Goal: Information Seeking & Learning: Learn about a topic

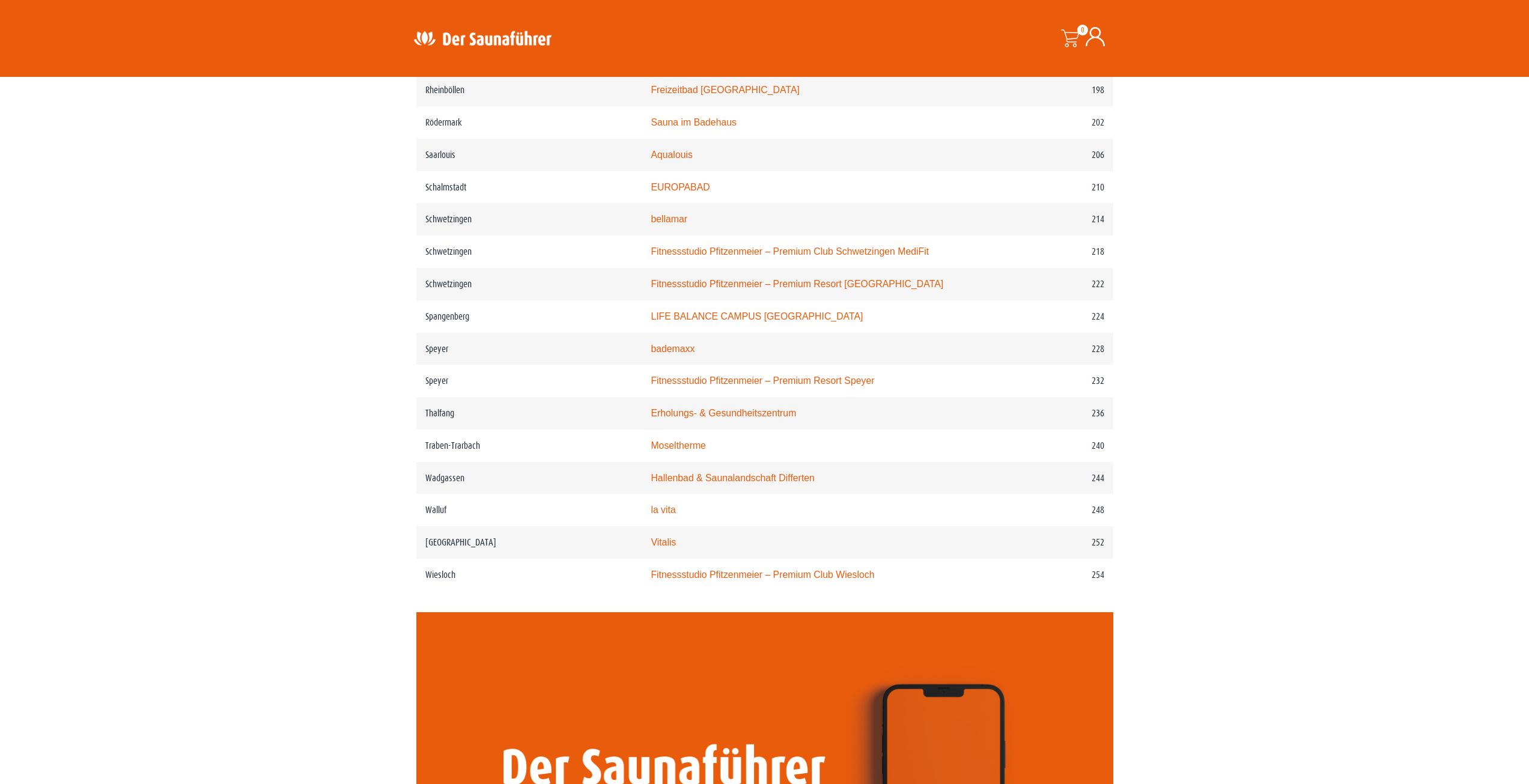
scroll to position [2222, 0]
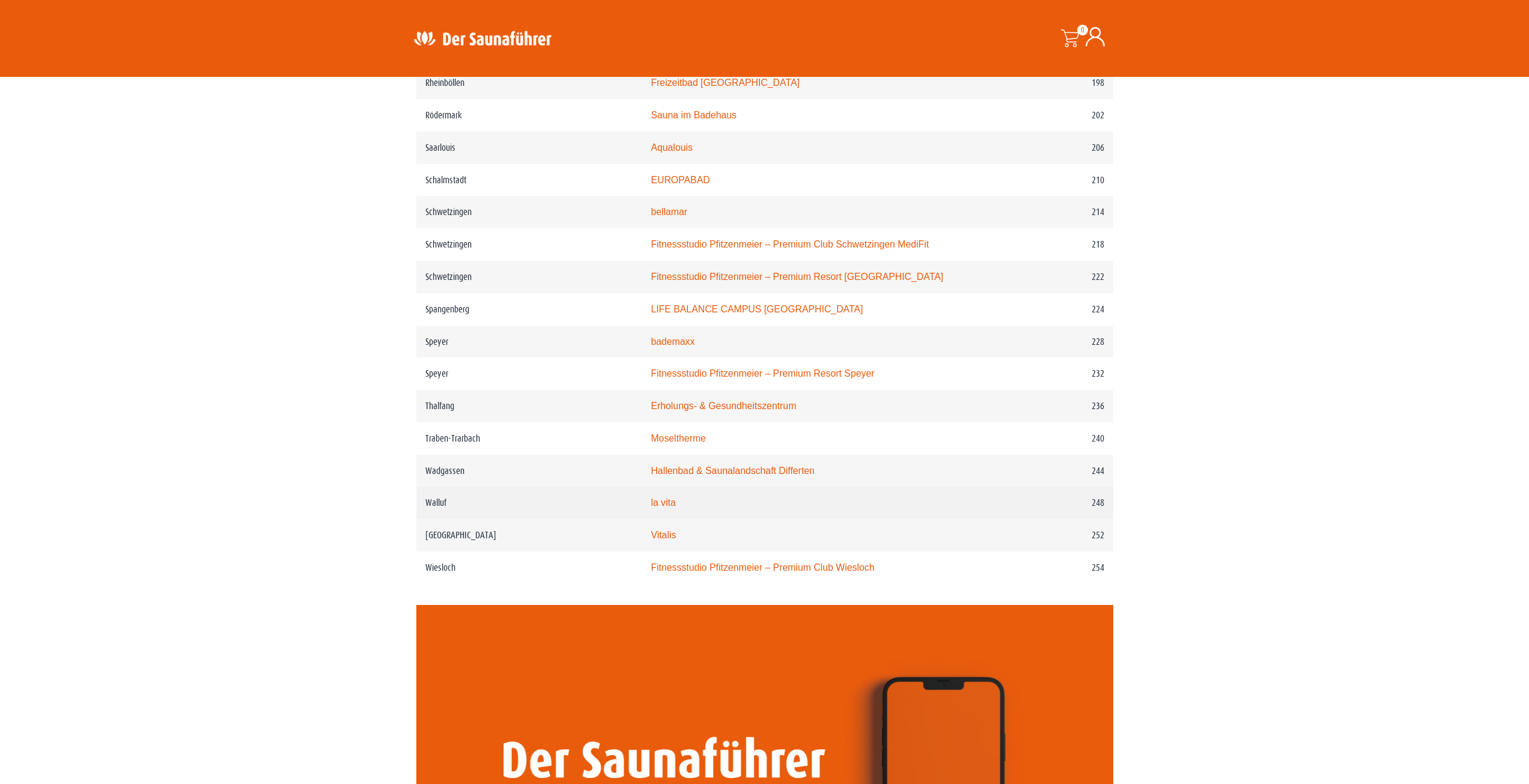
click at [675, 505] on link "la vita" at bounding box center [663, 502] width 25 height 11
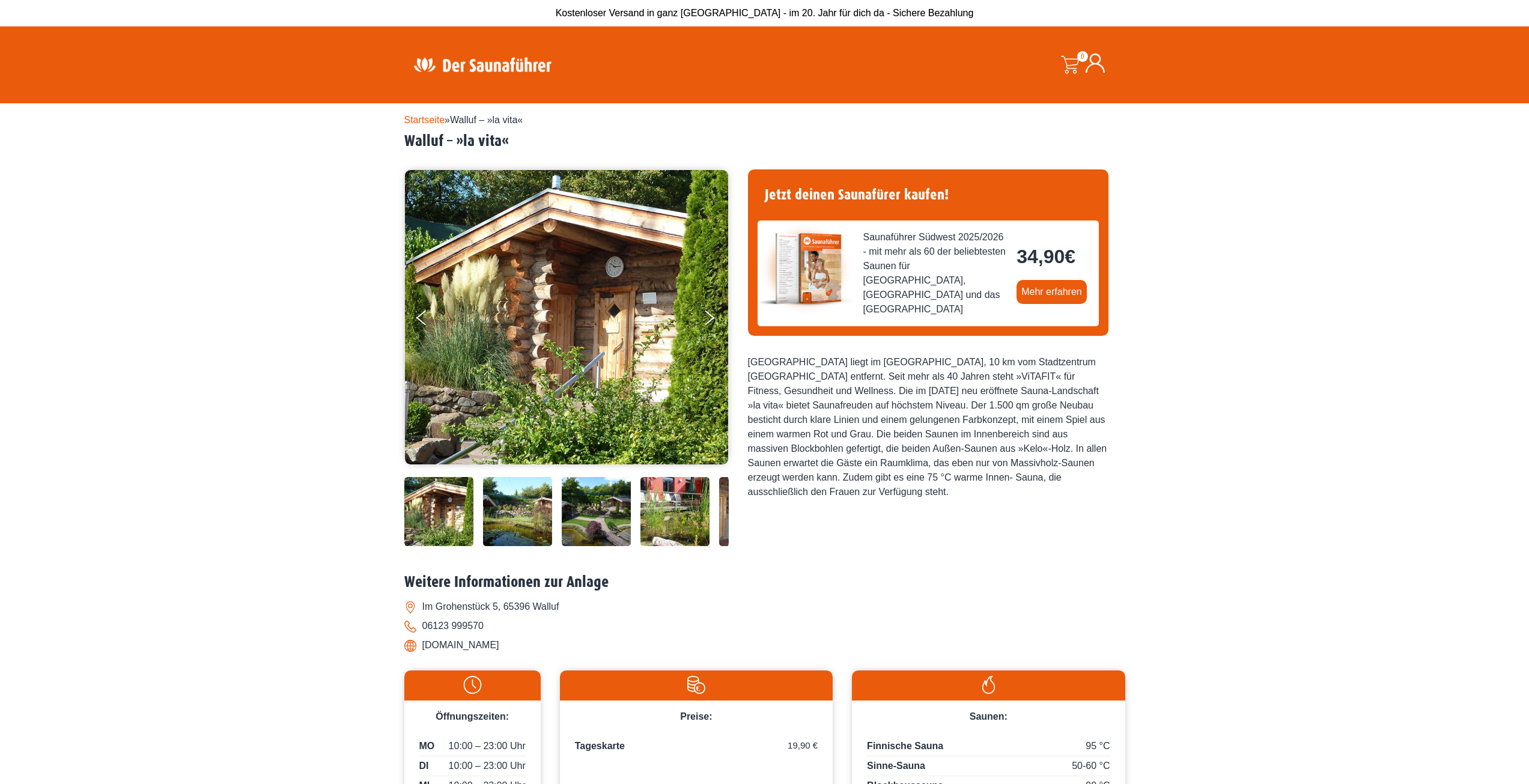
click at [496, 497] on img at bounding box center [517, 511] width 69 height 69
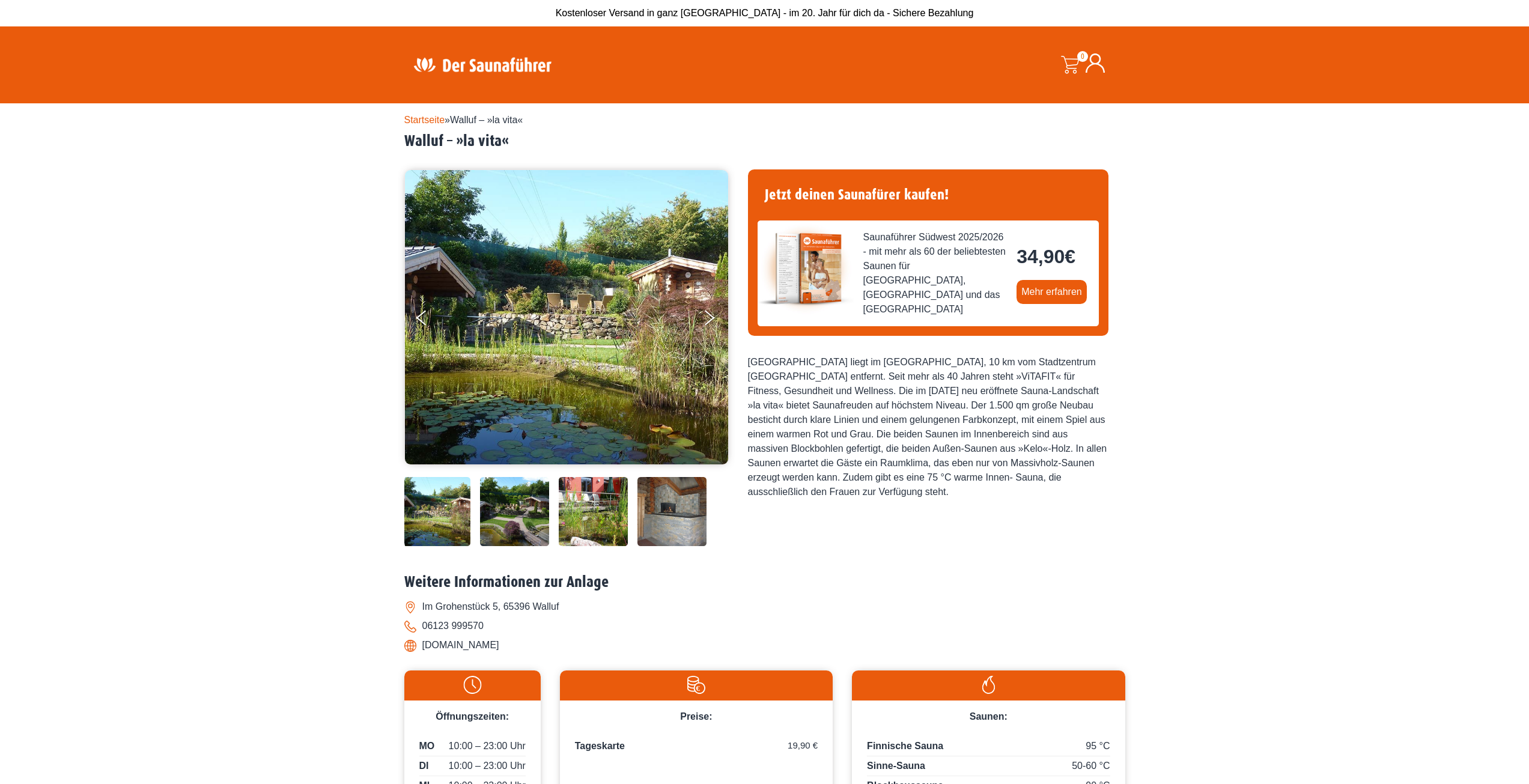
click at [523, 512] on img at bounding box center [514, 511] width 69 height 69
click at [559, 520] on img at bounding box center [593, 511] width 69 height 69
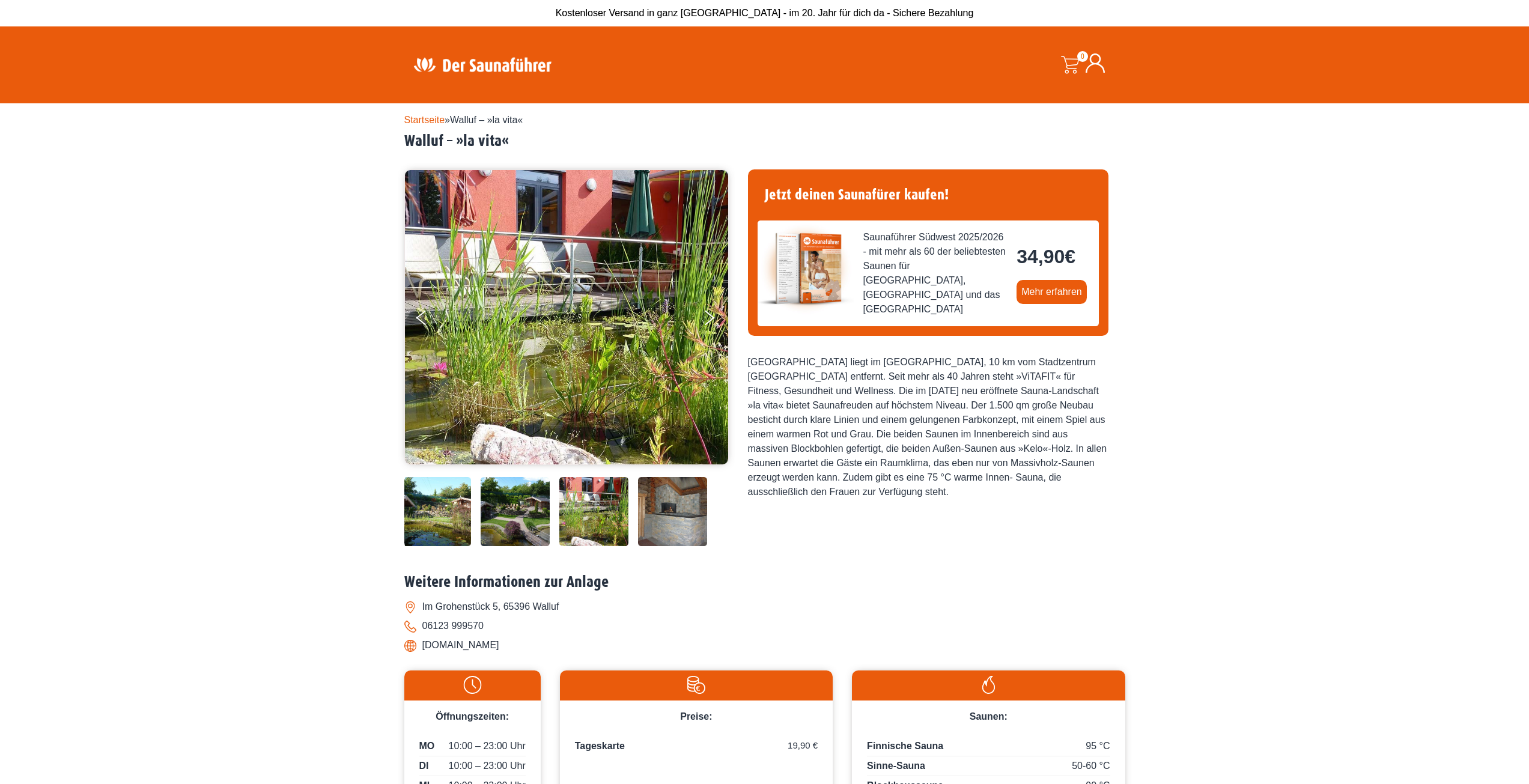
click at [596, 522] on img at bounding box center [593, 511] width 69 height 69
click at [644, 521] on img at bounding box center [672, 511] width 69 height 69
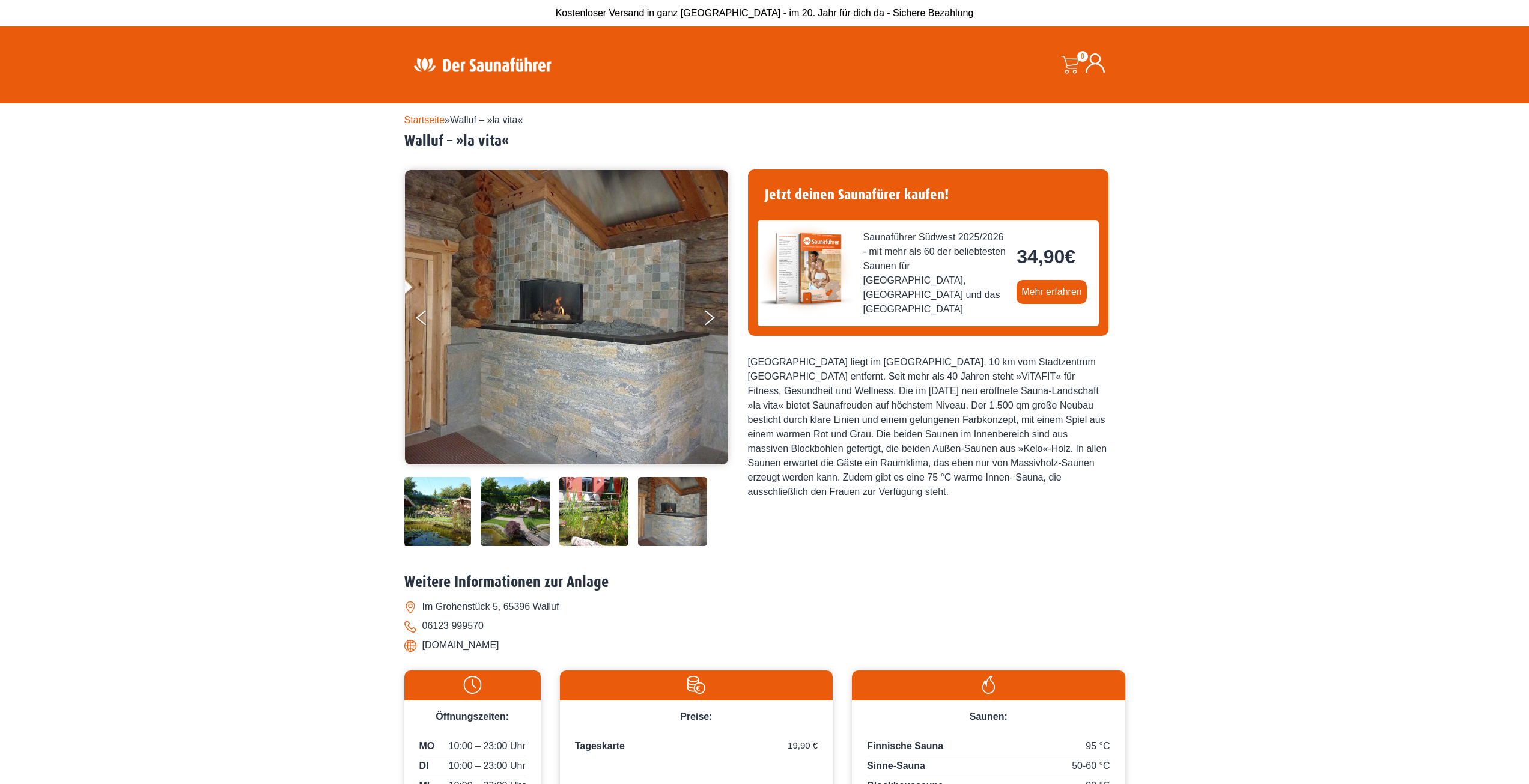
click at [669, 521] on img at bounding box center [672, 511] width 69 height 69
click at [709, 323] on button "Next" at bounding box center [718, 320] width 30 height 30
click at [706, 319] on button "Next" at bounding box center [718, 320] width 30 height 30
click at [423, 319] on button "Previous" at bounding box center [431, 320] width 30 height 30
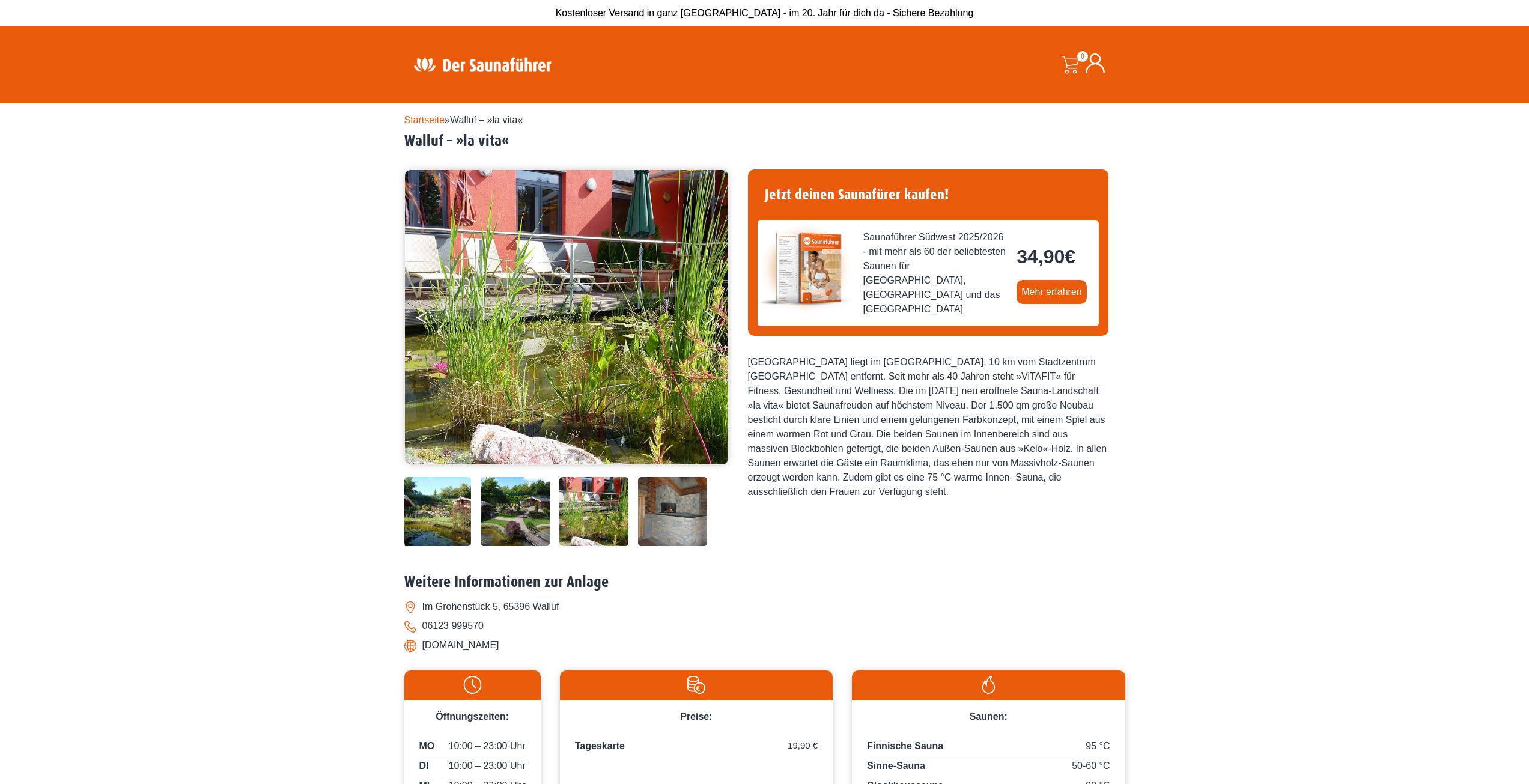
click at [423, 319] on button "Previous" at bounding box center [431, 320] width 30 height 30
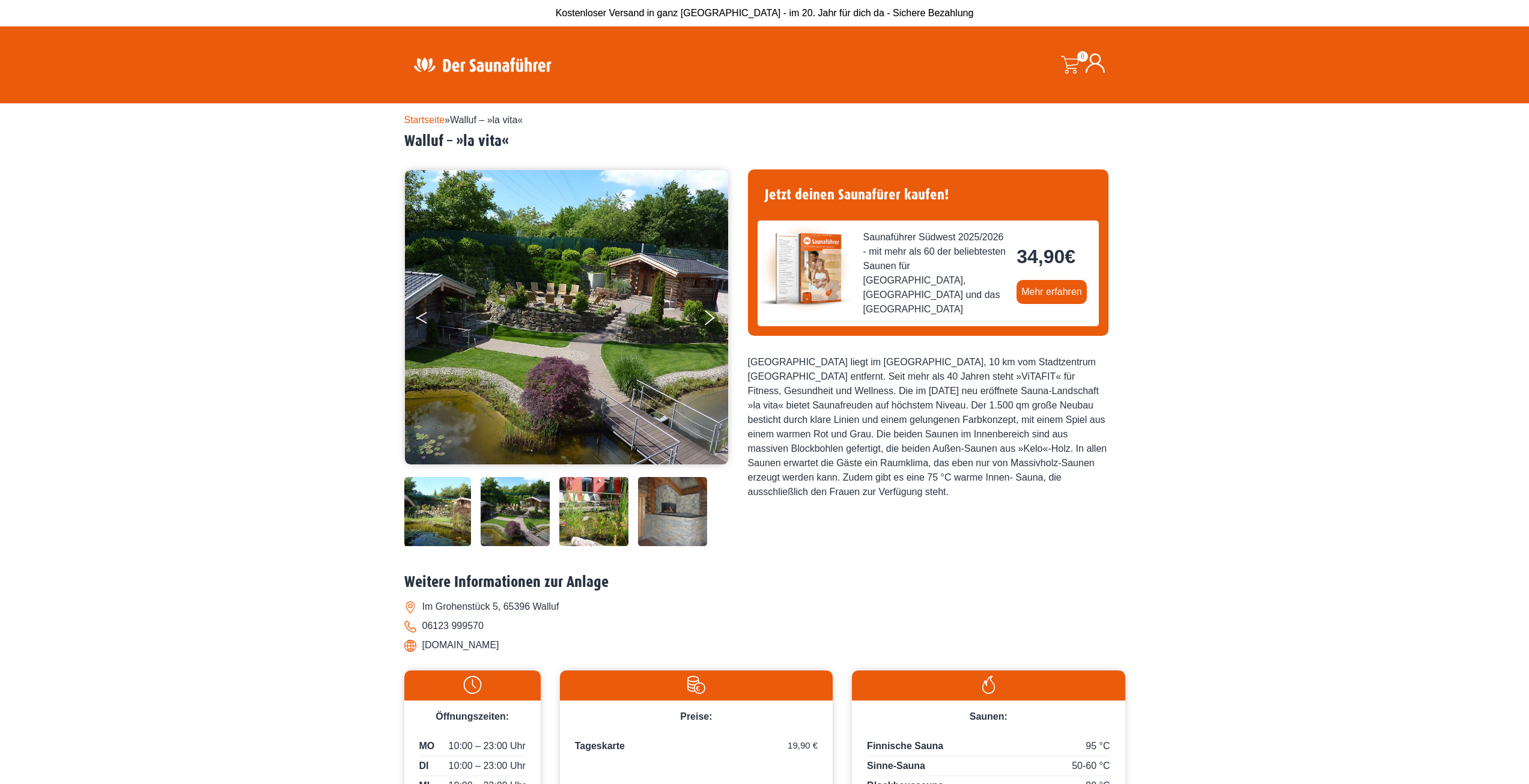
click at [423, 319] on button "Previous" at bounding box center [431, 320] width 30 height 30
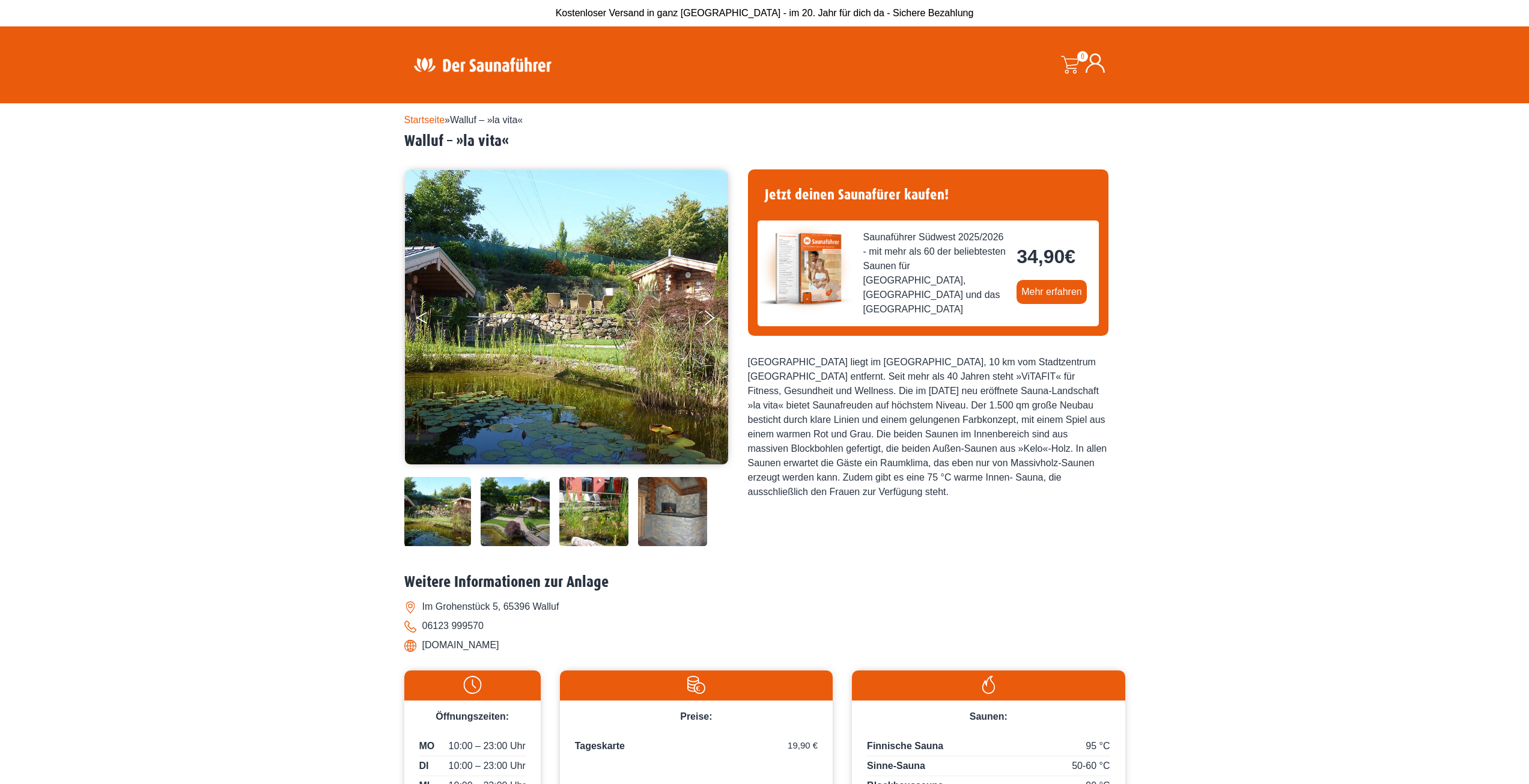
click at [423, 319] on button "Previous" at bounding box center [431, 320] width 30 height 30
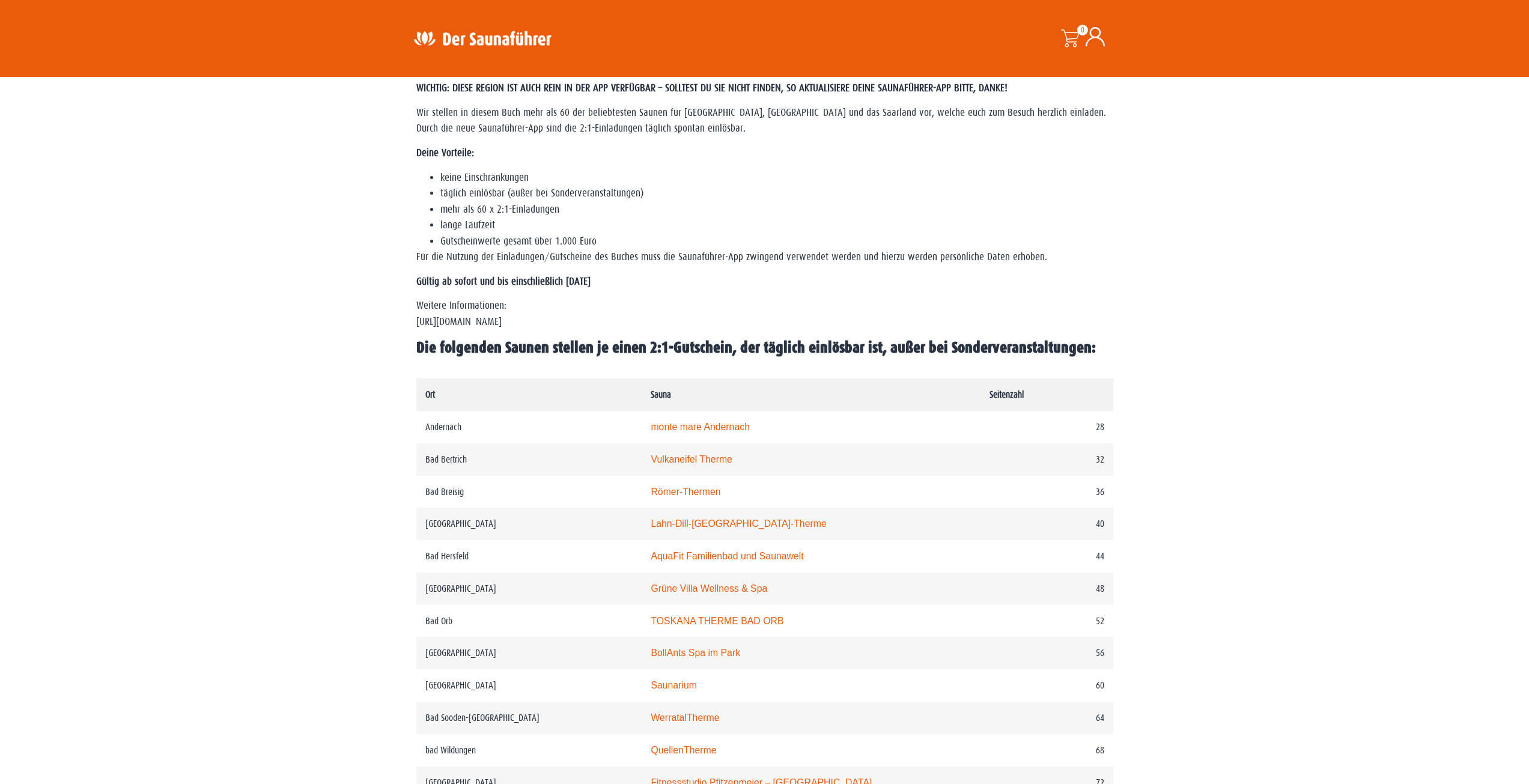
scroll to position [453, 0]
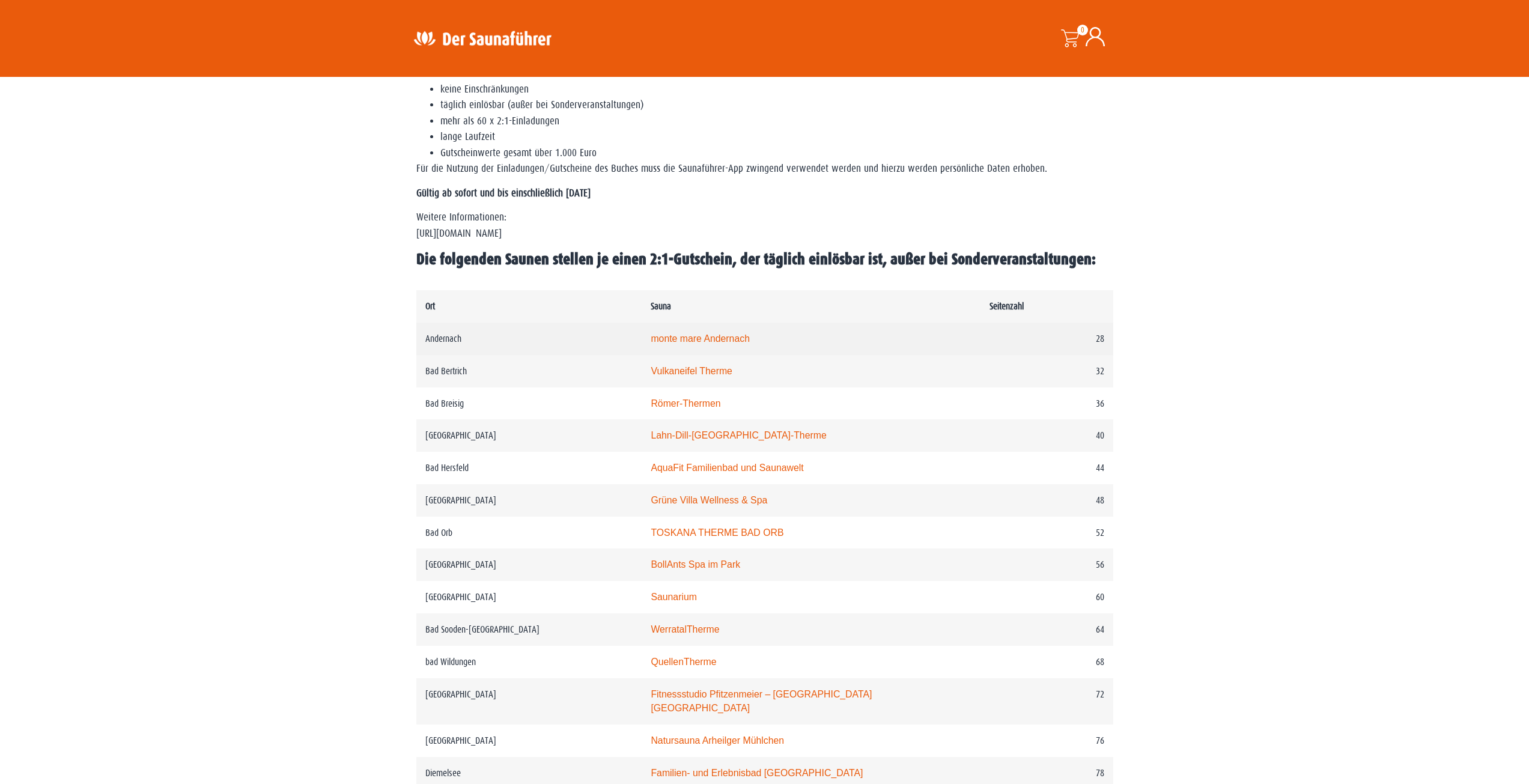
click at [695, 337] on link "monte mare Andernach" at bounding box center [700, 338] width 99 height 11
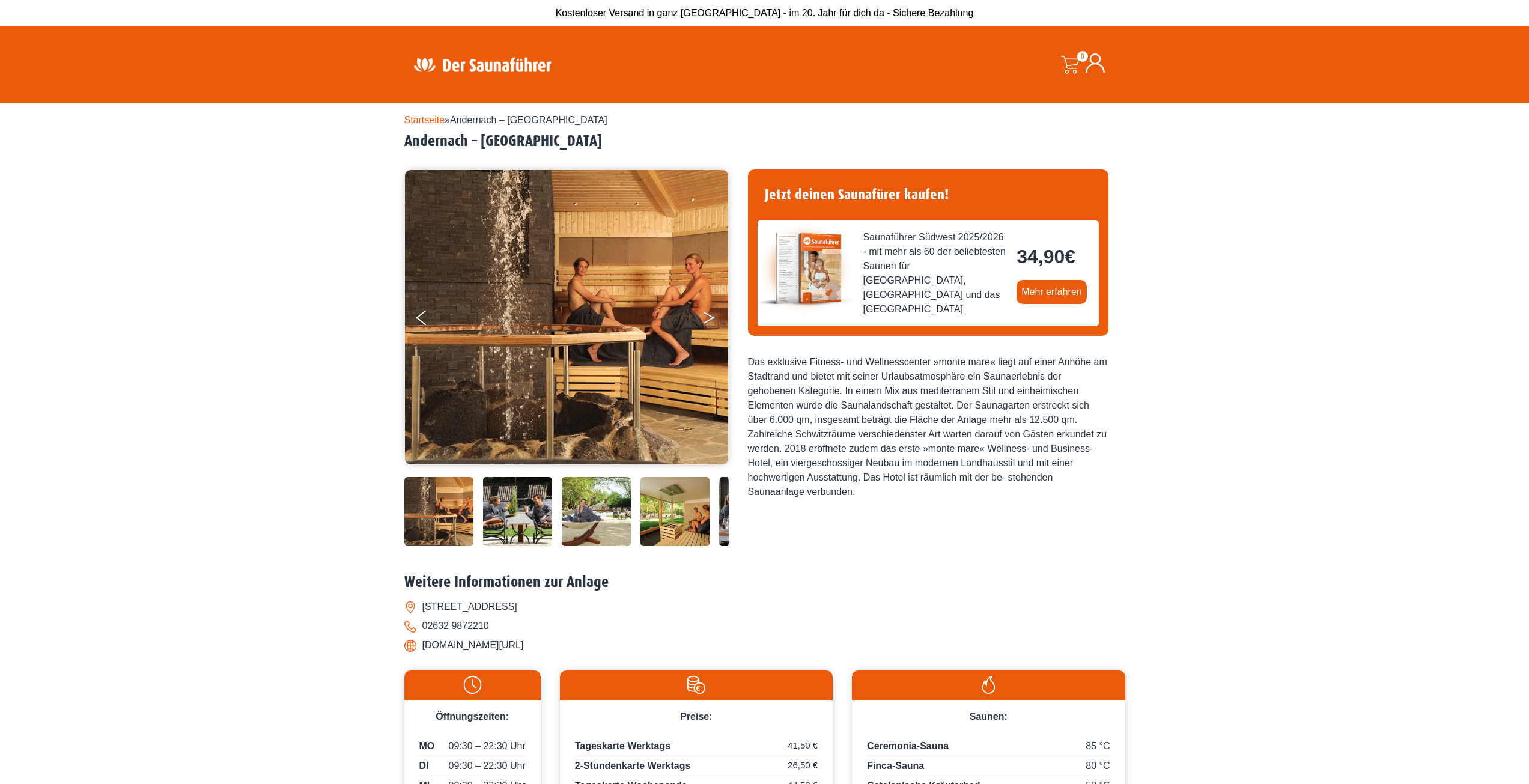
click at [710, 330] on button "Next" at bounding box center [718, 320] width 30 height 30
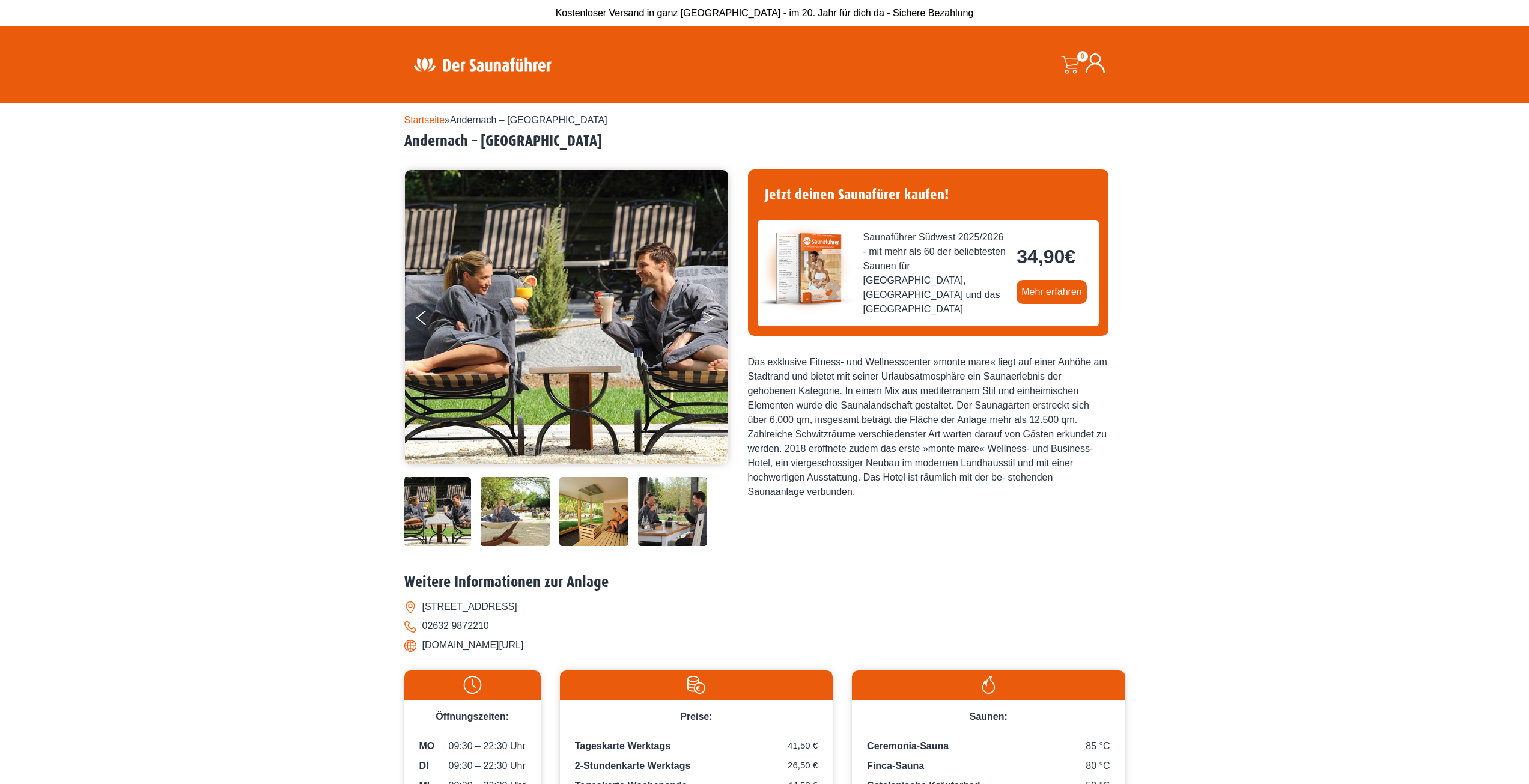
click at [704, 314] on button "Next" at bounding box center [718, 320] width 30 height 30
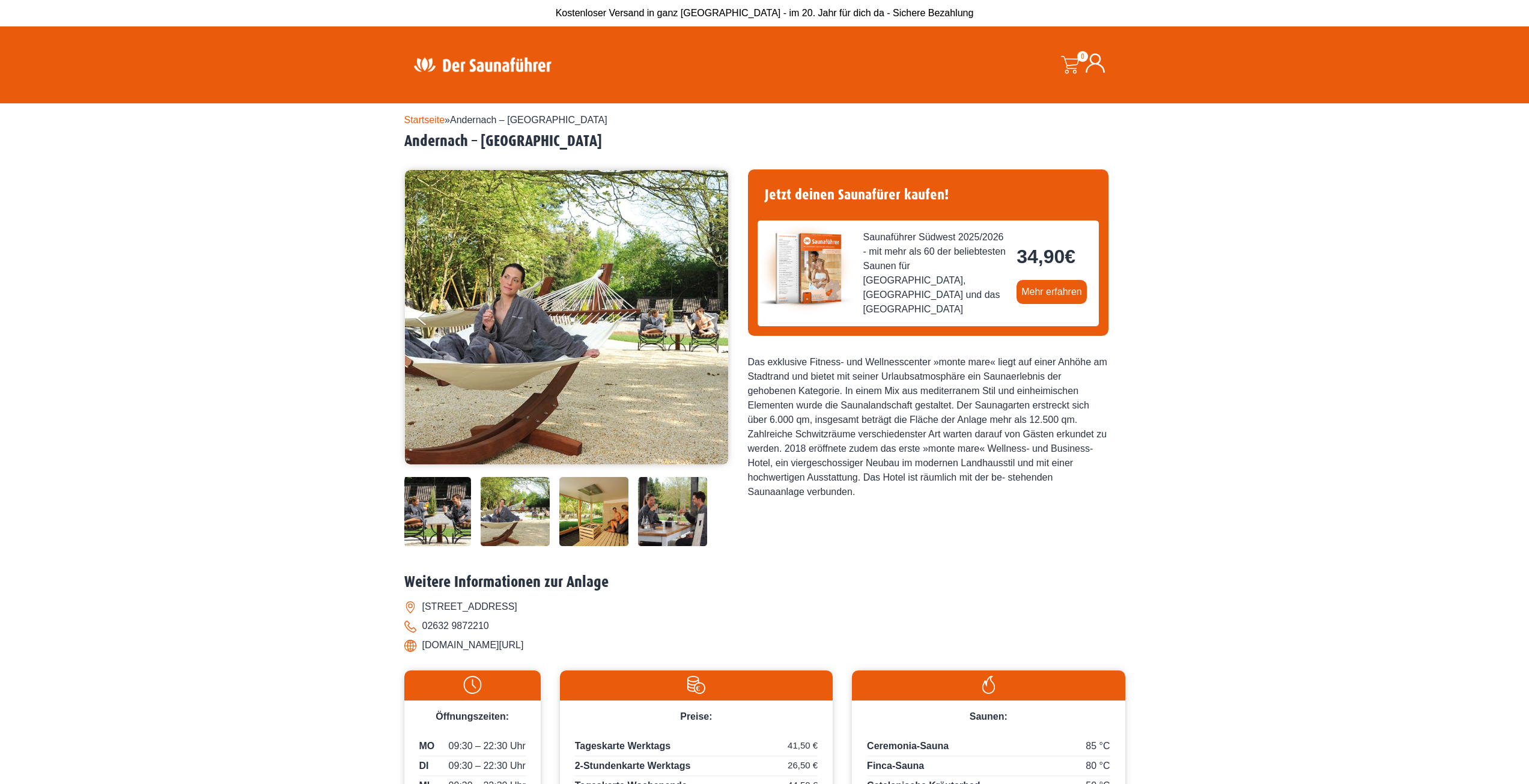
click at [704, 314] on button "Next" at bounding box center [718, 320] width 30 height 30
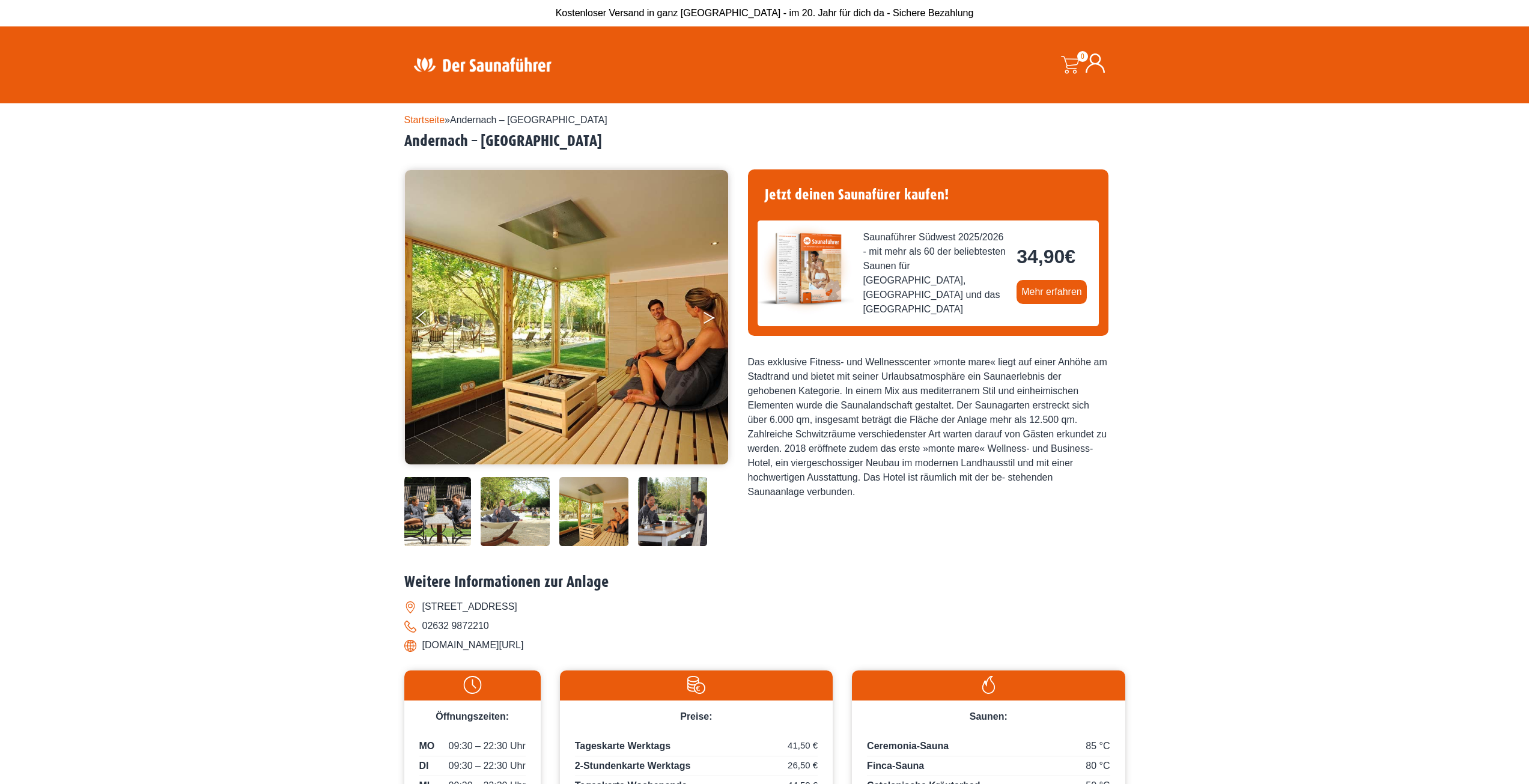
click at [704, 314] on button "Next" at bounding box center [718, 320] width 30 height 30
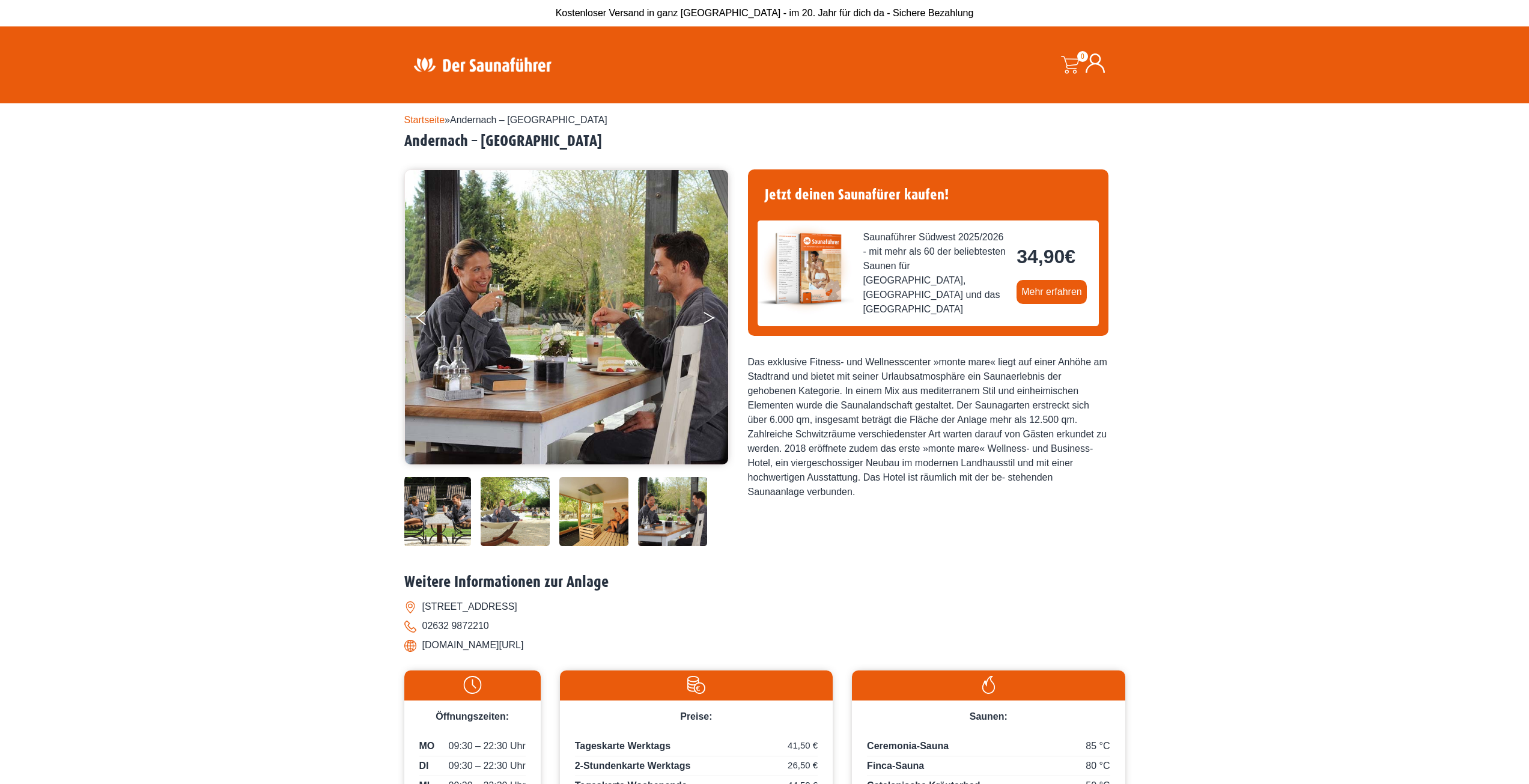
click at [704, 314] on button "Next" at bounding box center [718, 320] width 30 height 30
click at [709, 316] on button "Next" at bounding box center [718, 320] width 30 height 30
drag, startPoint x: 621, startPoint y: 142, endPoint x: 403, endPoint y: 142, distance: 218.0
click at [403, 142] on div "Startseite » Andernach – monte mare Andernach Andernach – monte mare Andernach …" at bounding box center [764, 535] width 1529 height 863
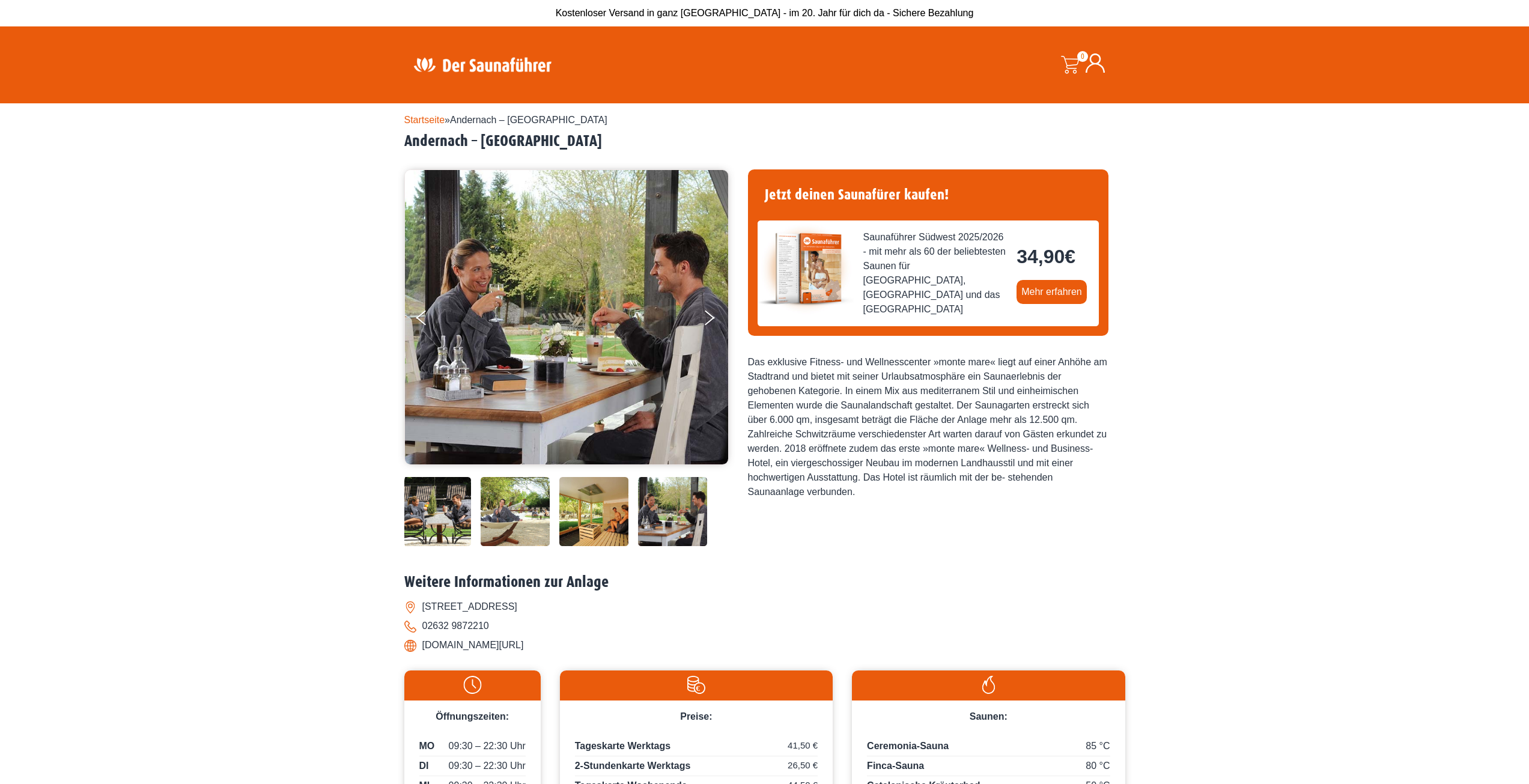
copy h2 "Andernach – monte mare Andernach"
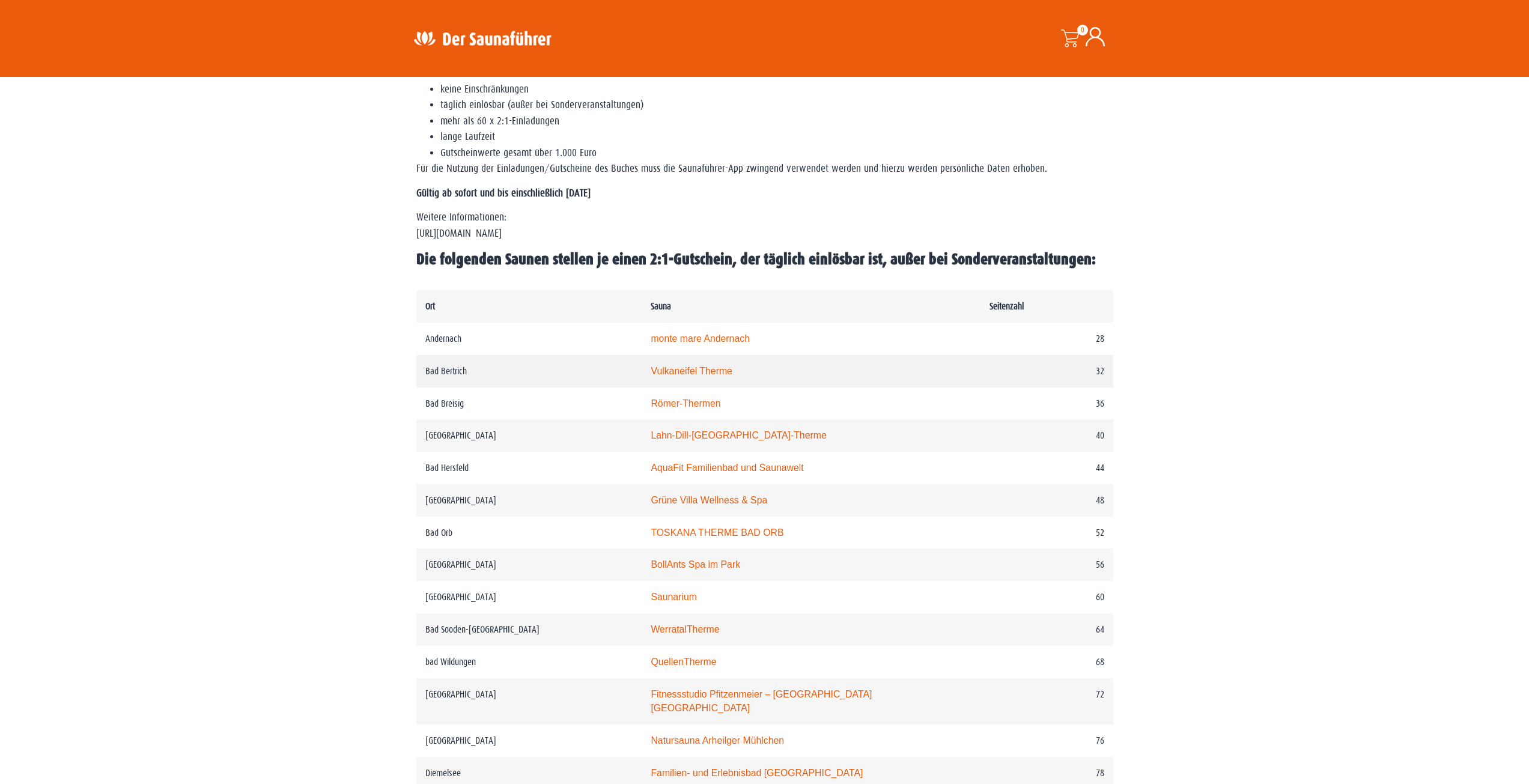
click at [687, 369] on link "Vulkaneifel Therme" at bounding box center [691, 371] width 82 height 11
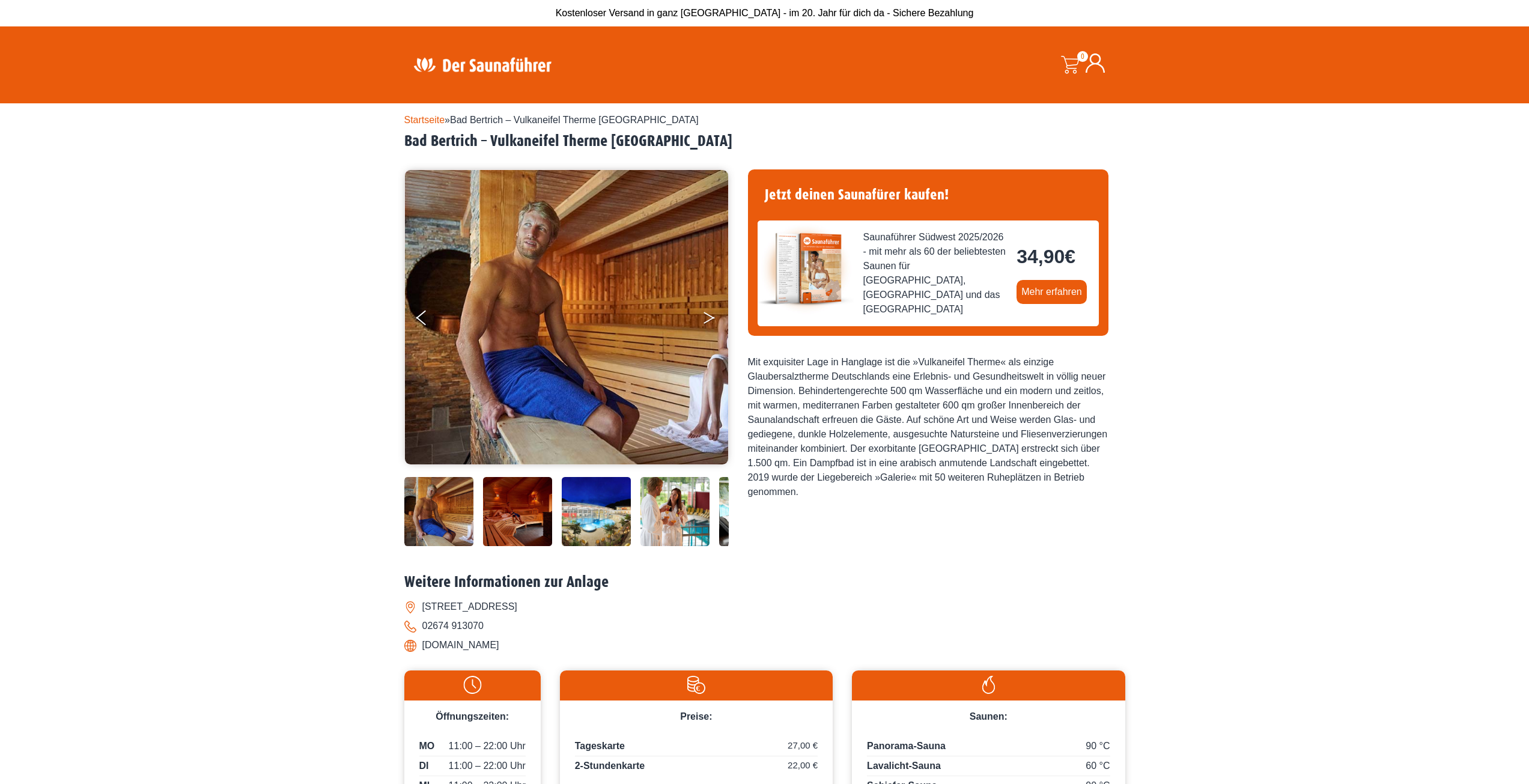
click at [709, 320] on icon "Next" at bounding box center [709, 320] width 11 height 8
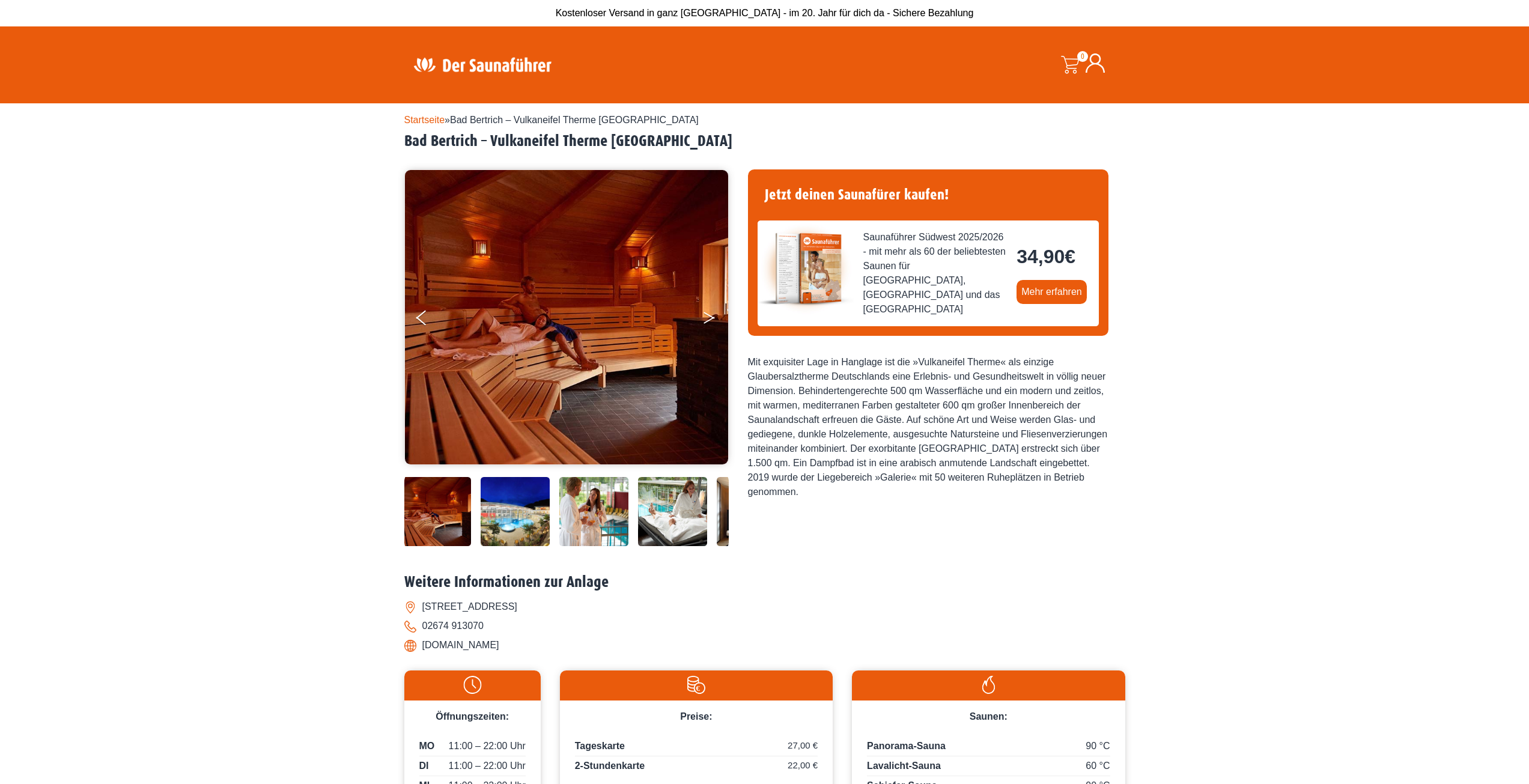
click at [709, 320] on icon "Next" at bounding box center [709, 320] width 11 height 8
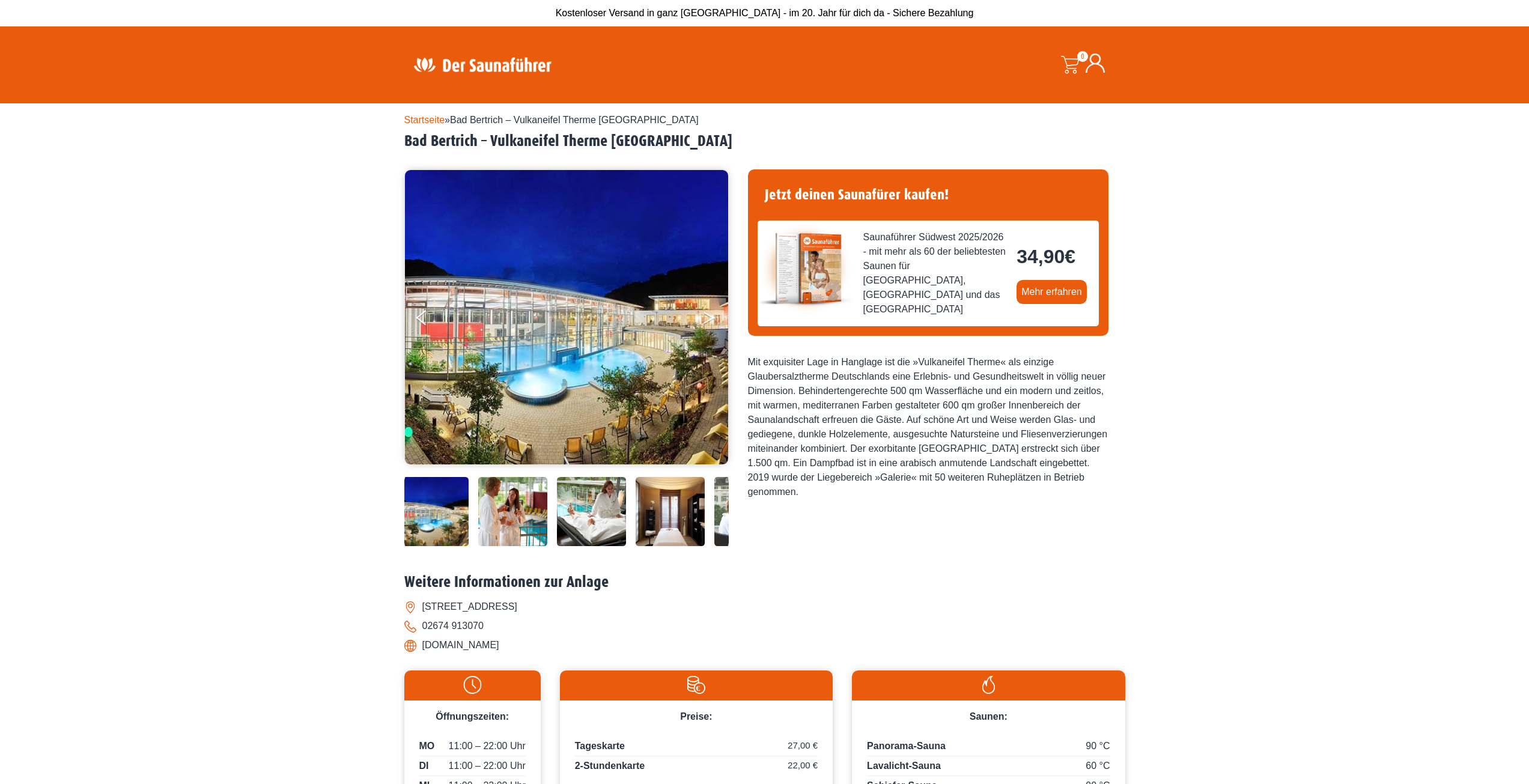
click at [709, 320] on icon "Next" at bounding box center [709, 320] width 11 height 8
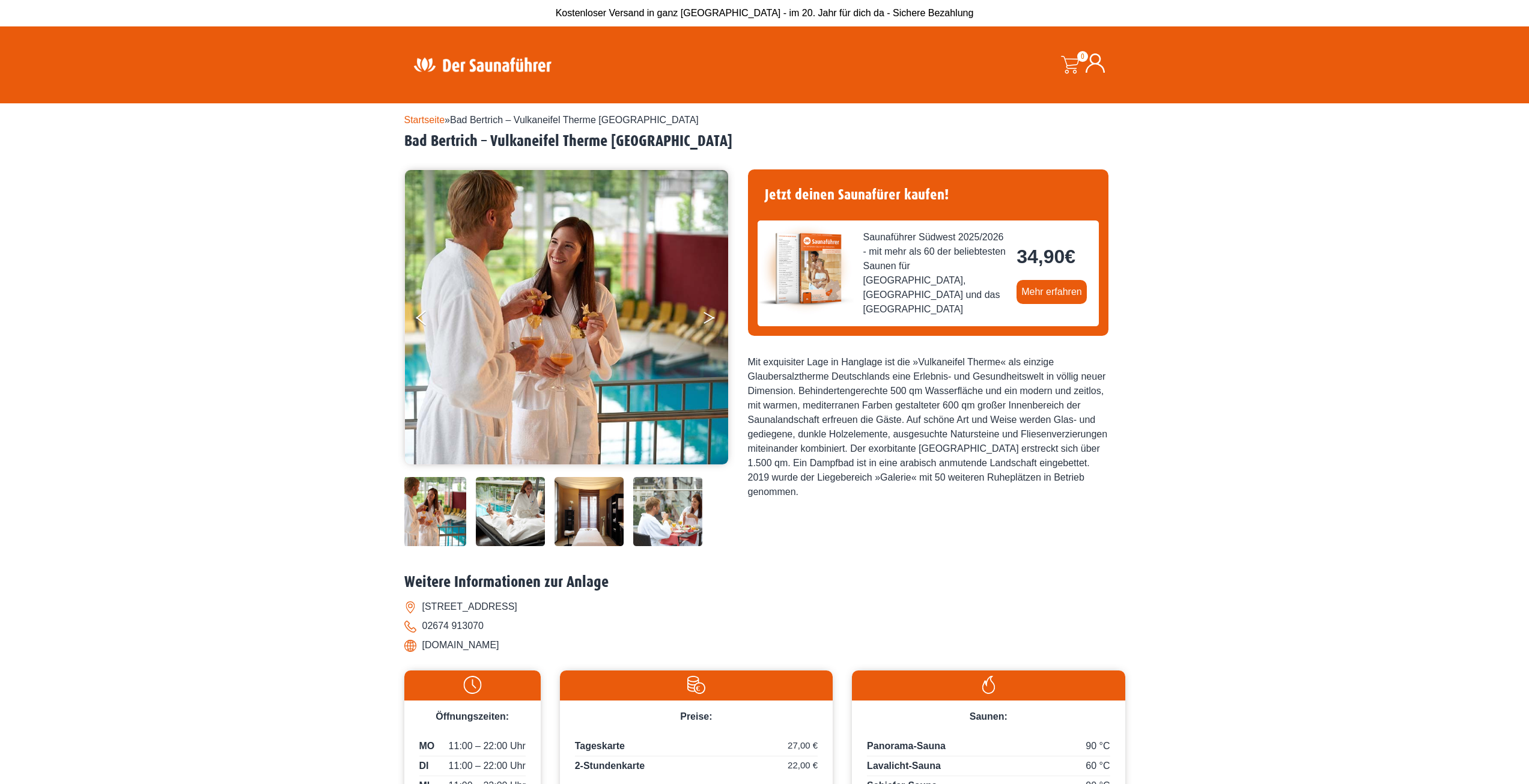
click at [709, 320] on icon "Next" at bounding box center [709, 320] width 11 height 8
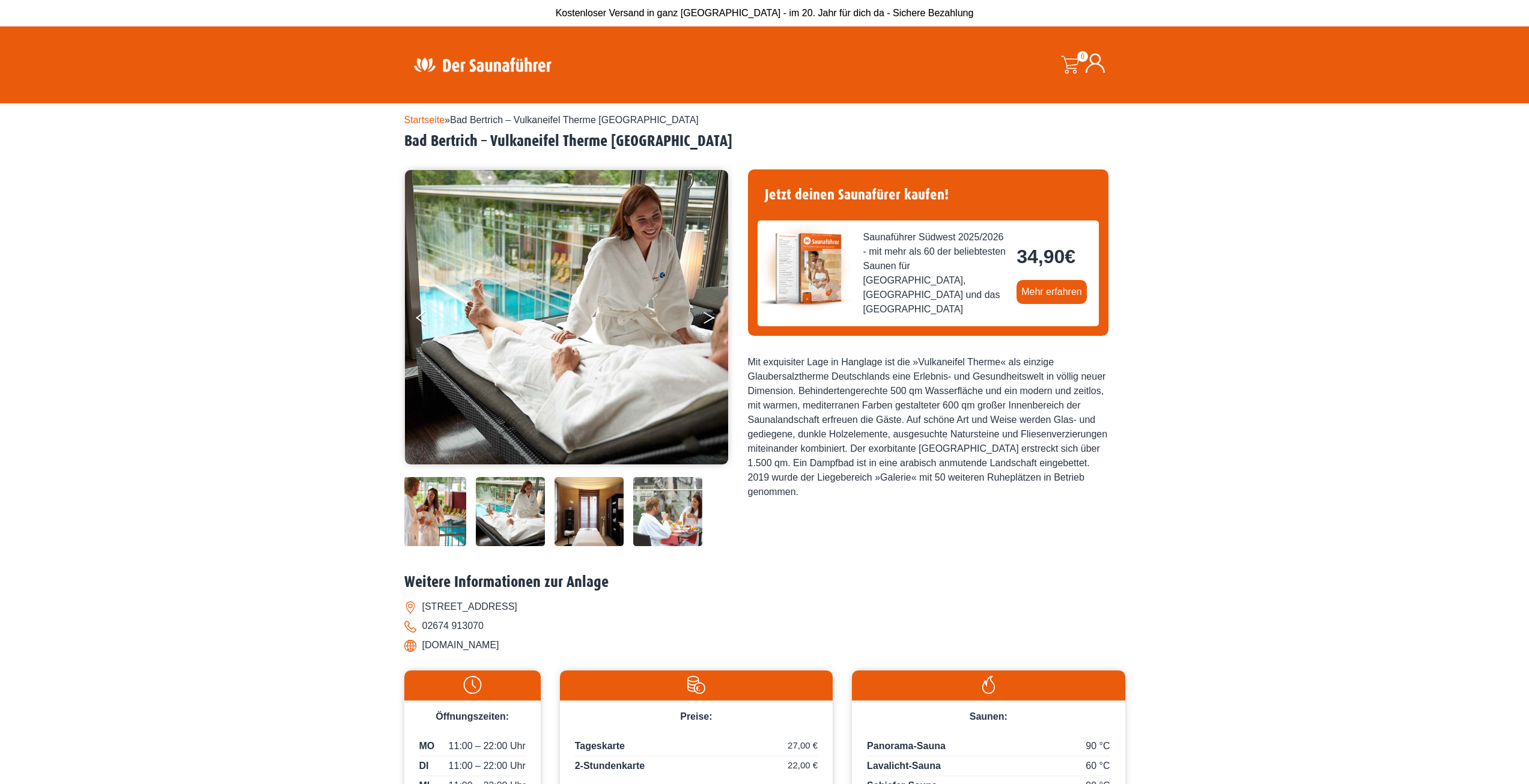
click at [709, 320] on icon "Next" at bounding box center [709, 320] width 11 height 8
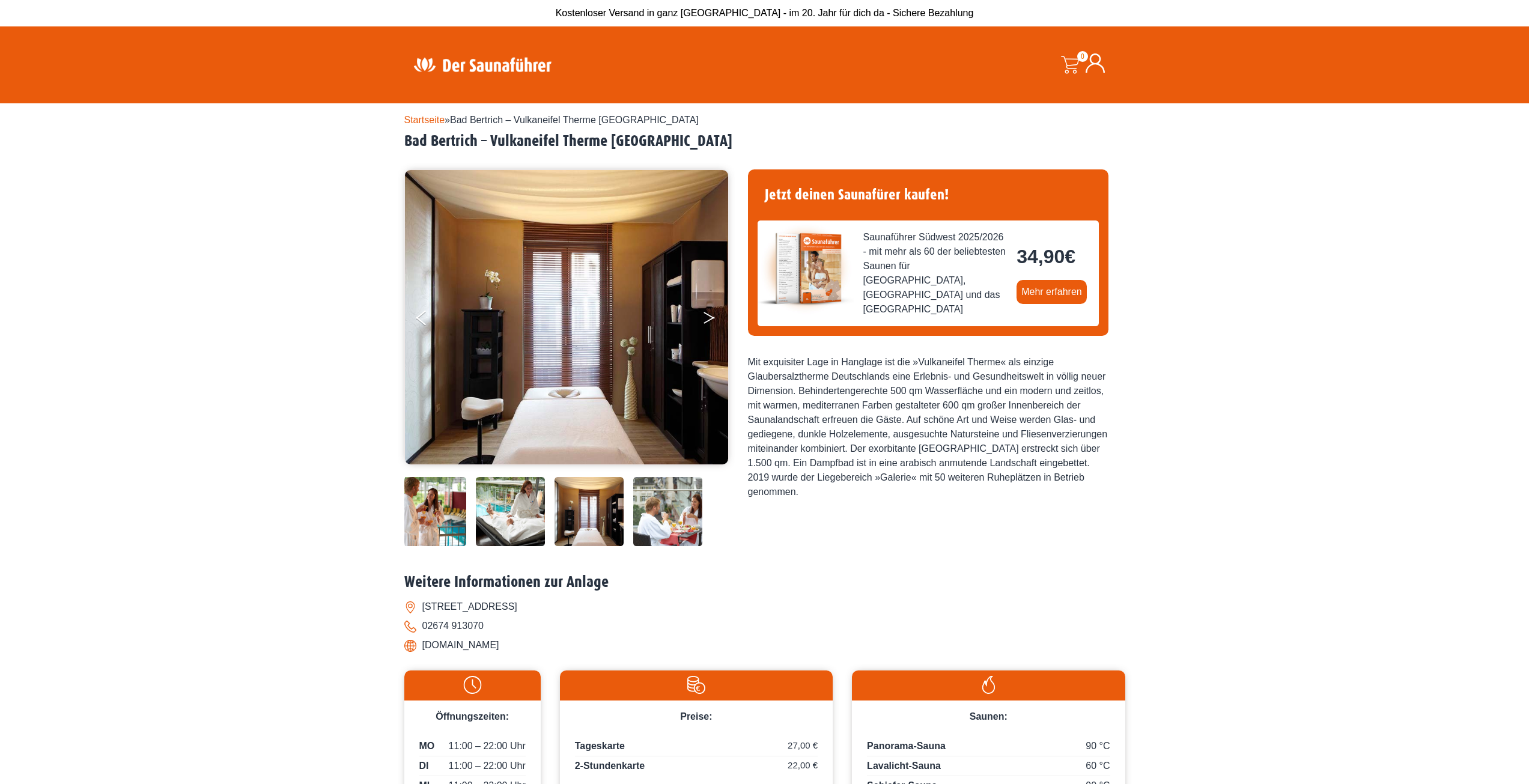
click at [709, 320] on icon "Next" at bounding box center [709, 320] width 11 height 8
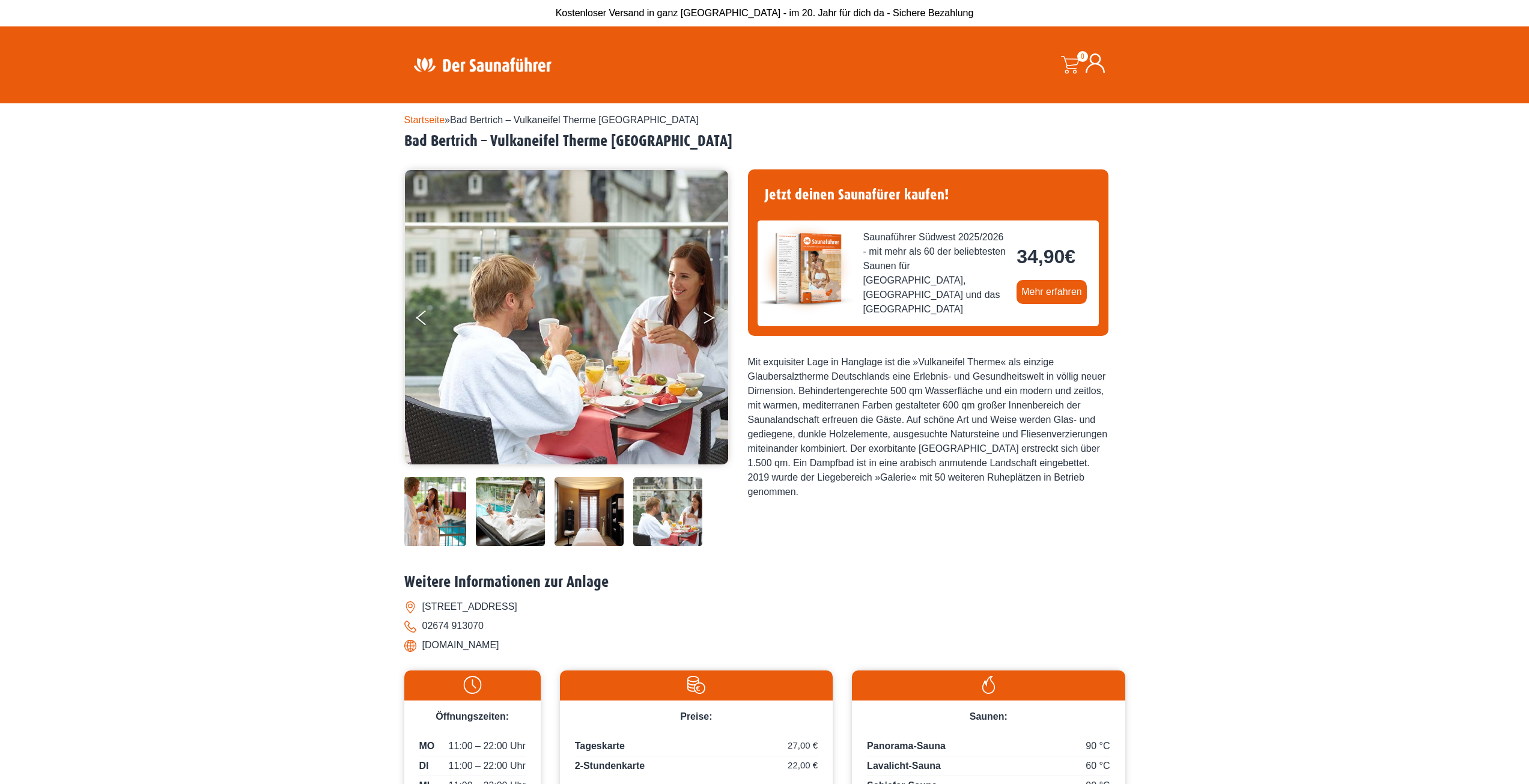
click at [709, 320] on icon "Next" at bounding box center [709, 320] width 11 height 8
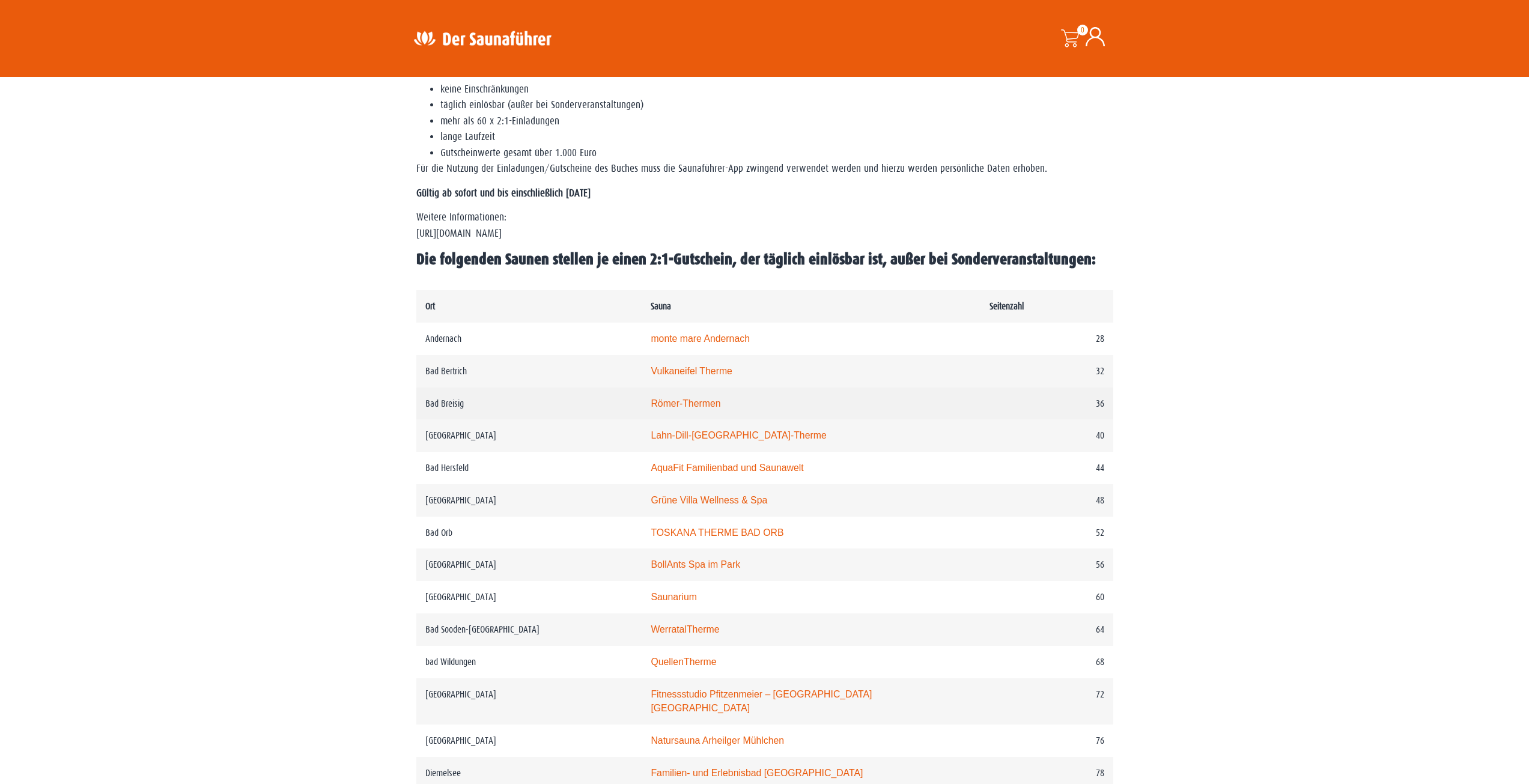
click at [695, 406] on link "Römer-Thermen" at bounding box center [685, 403] width 70 height 11
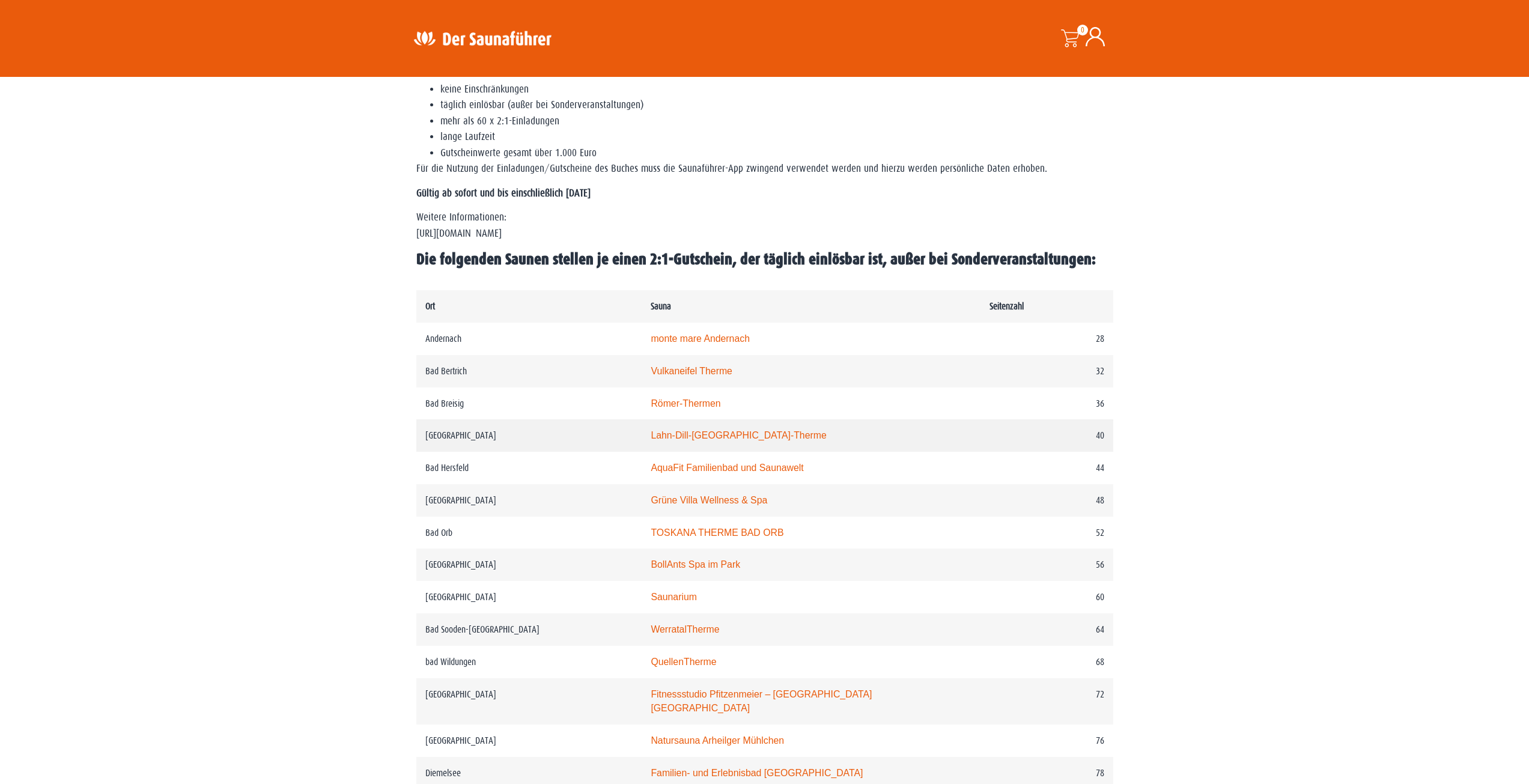
click at [693, 440] on link "Lahn-Dill-Bergland-Therme" at bounding box center [738, 435] width 175 height 11
click at [685, 470] on link "AquaFit Familienbad und Saunawelt" at bounding box center [727, 468] width 153 height 11
click at [697, 500] on link "Grüne Villa Wellness & Spa" at bounding box center [709, 500] width 116 height 11
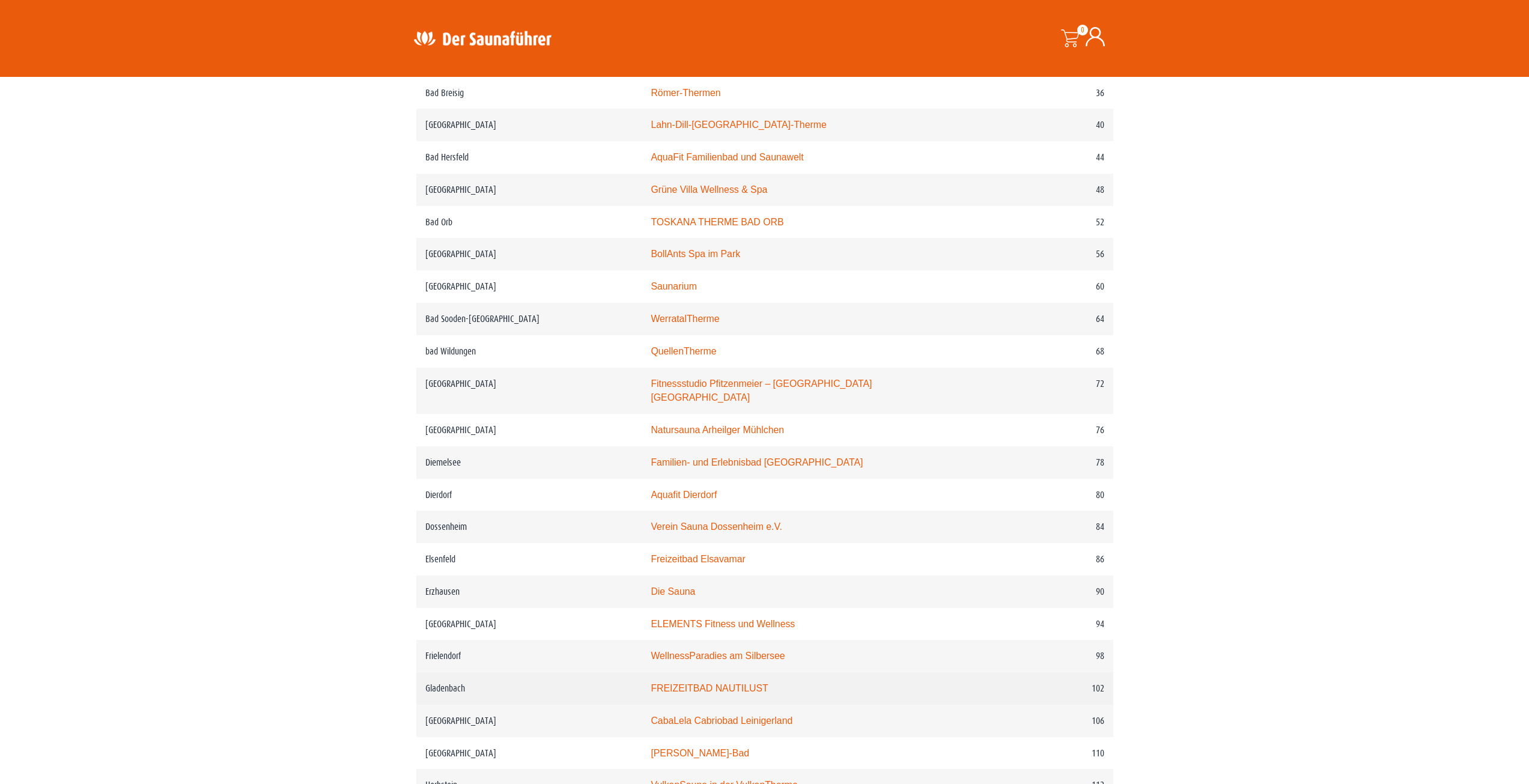
scroll to position [453, 0]
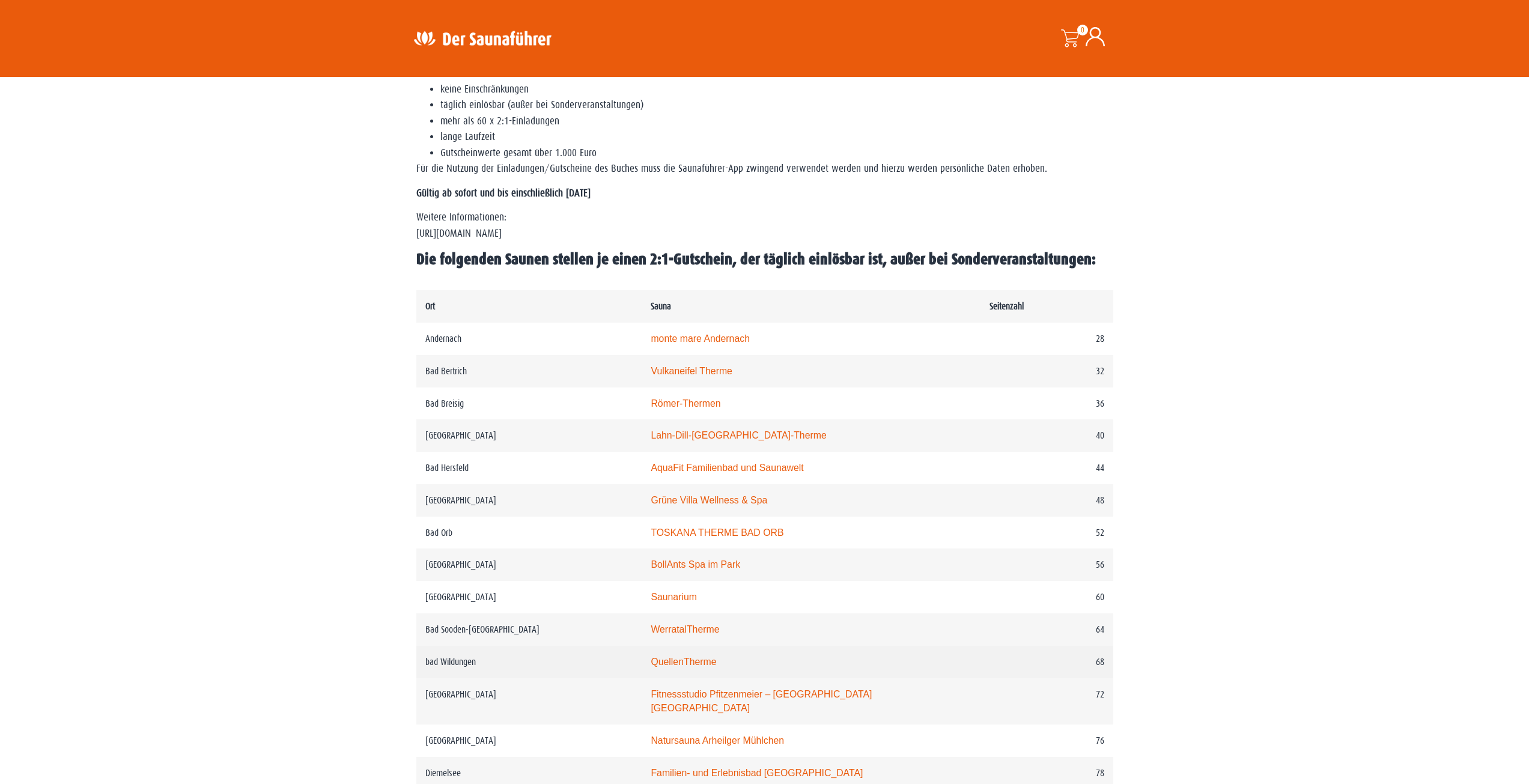
click at [694, 667] on link "QuellenTherme" at bounding box center [683, 662] width 66 height 11
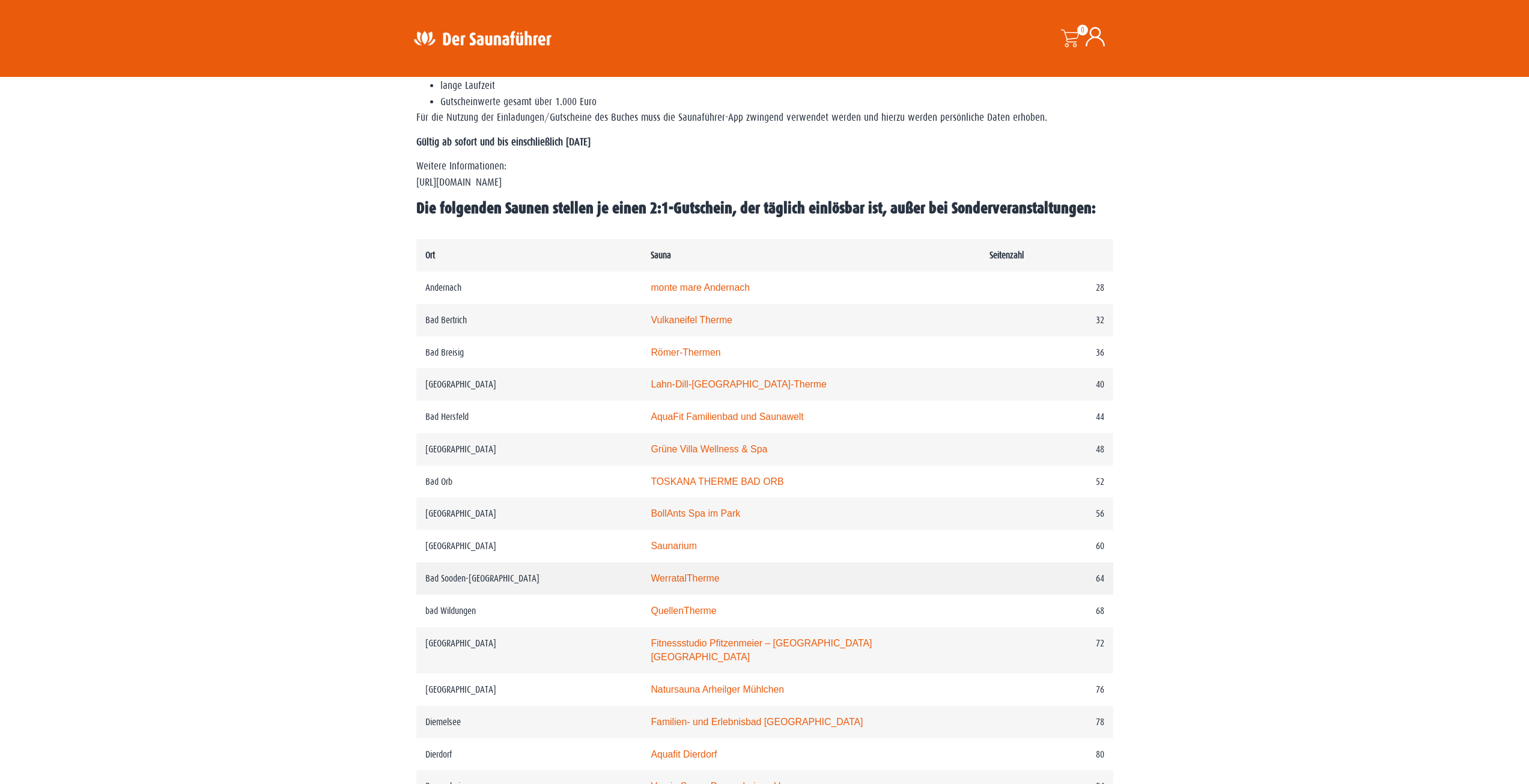
scroll to position [693, 0]
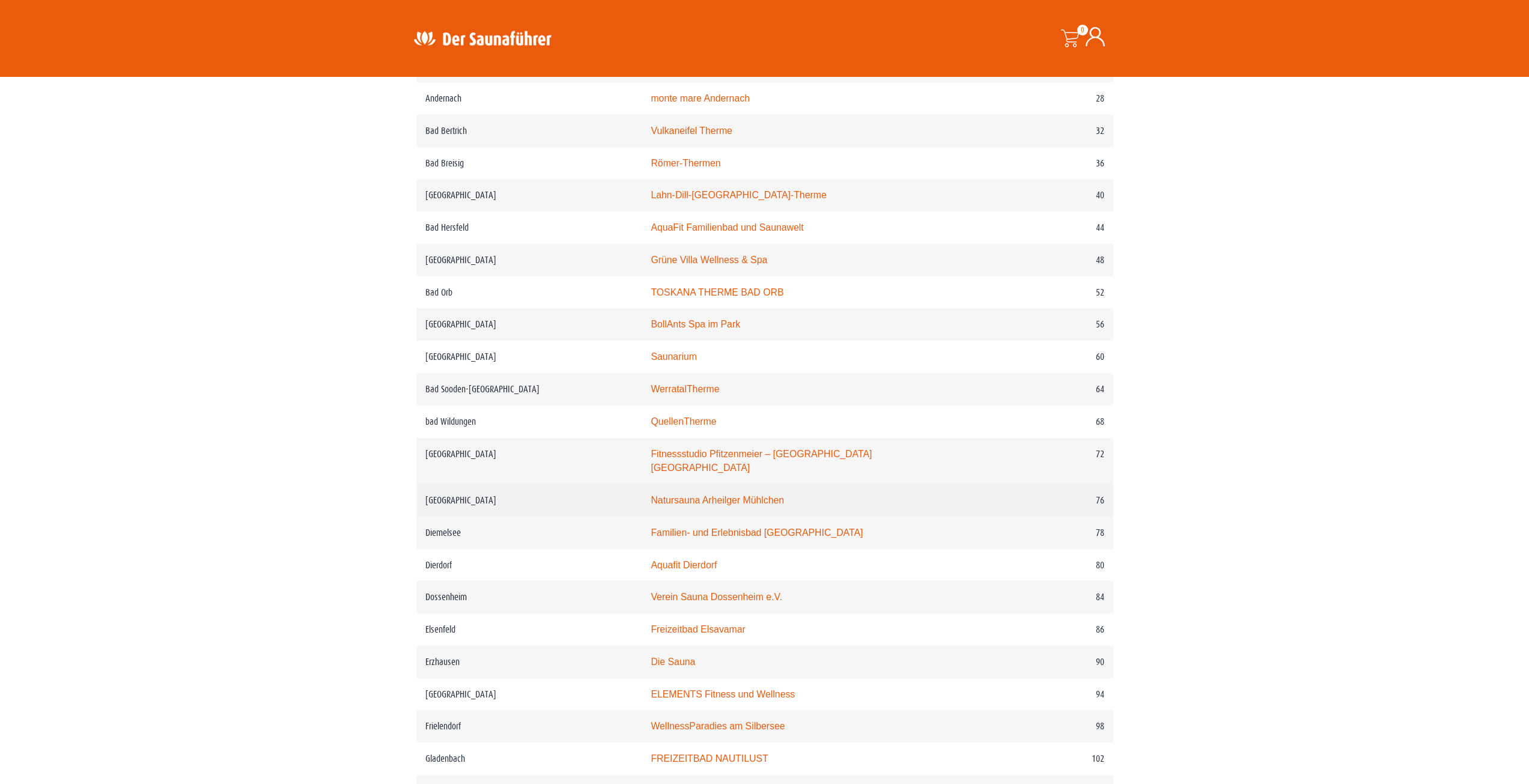
click at [453, 492] on td "[GEOGRAPHIC_DATA]" at bounding box center [529, 500] width 226 height 32
click at [742, 495] on link "Natursauna Arheilger Mühlchen" at bounding box center [717, 500] width 134 height 11
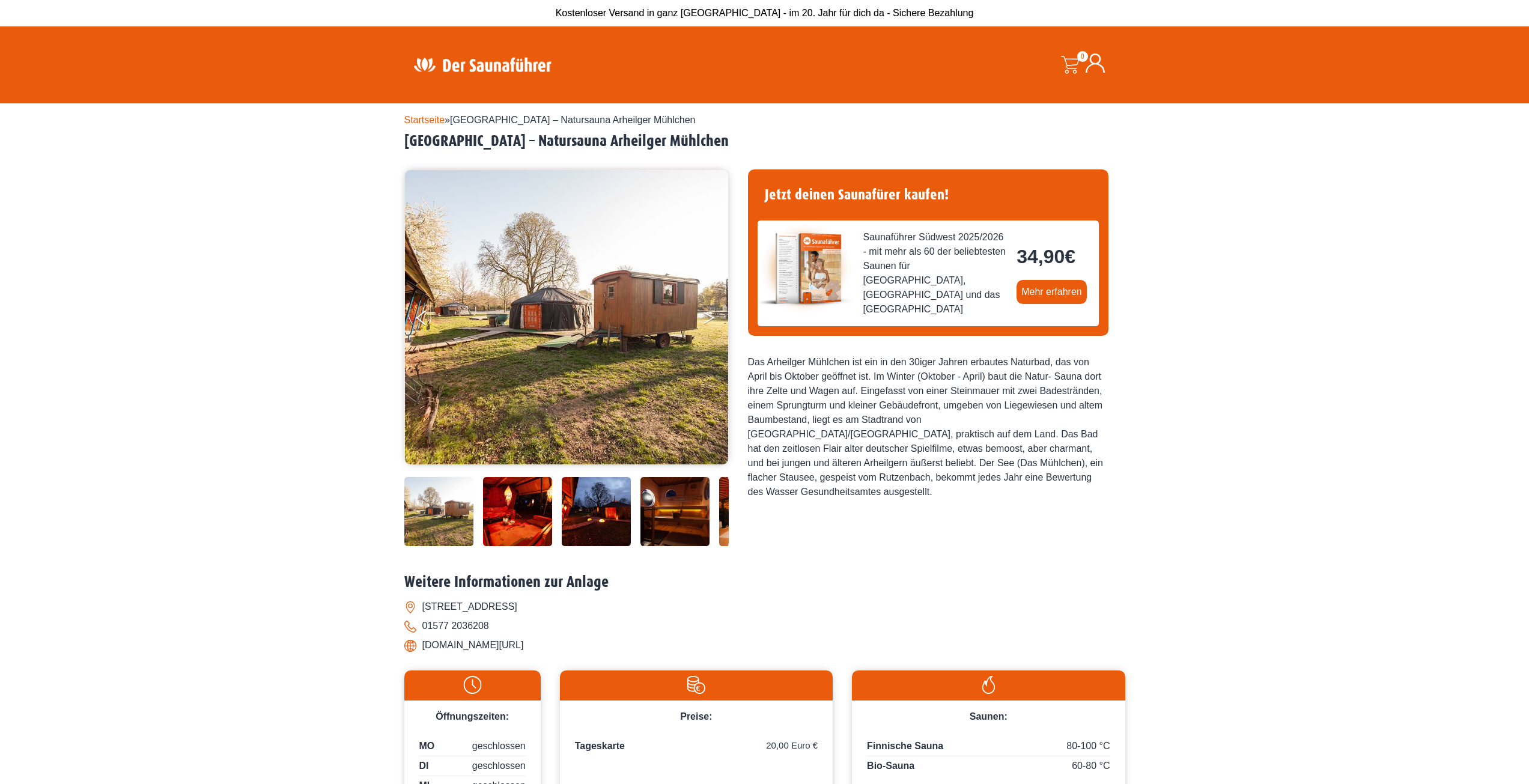
click at [717, 318] on button "Next" at bounding box center [718, 320] width 30 height 30
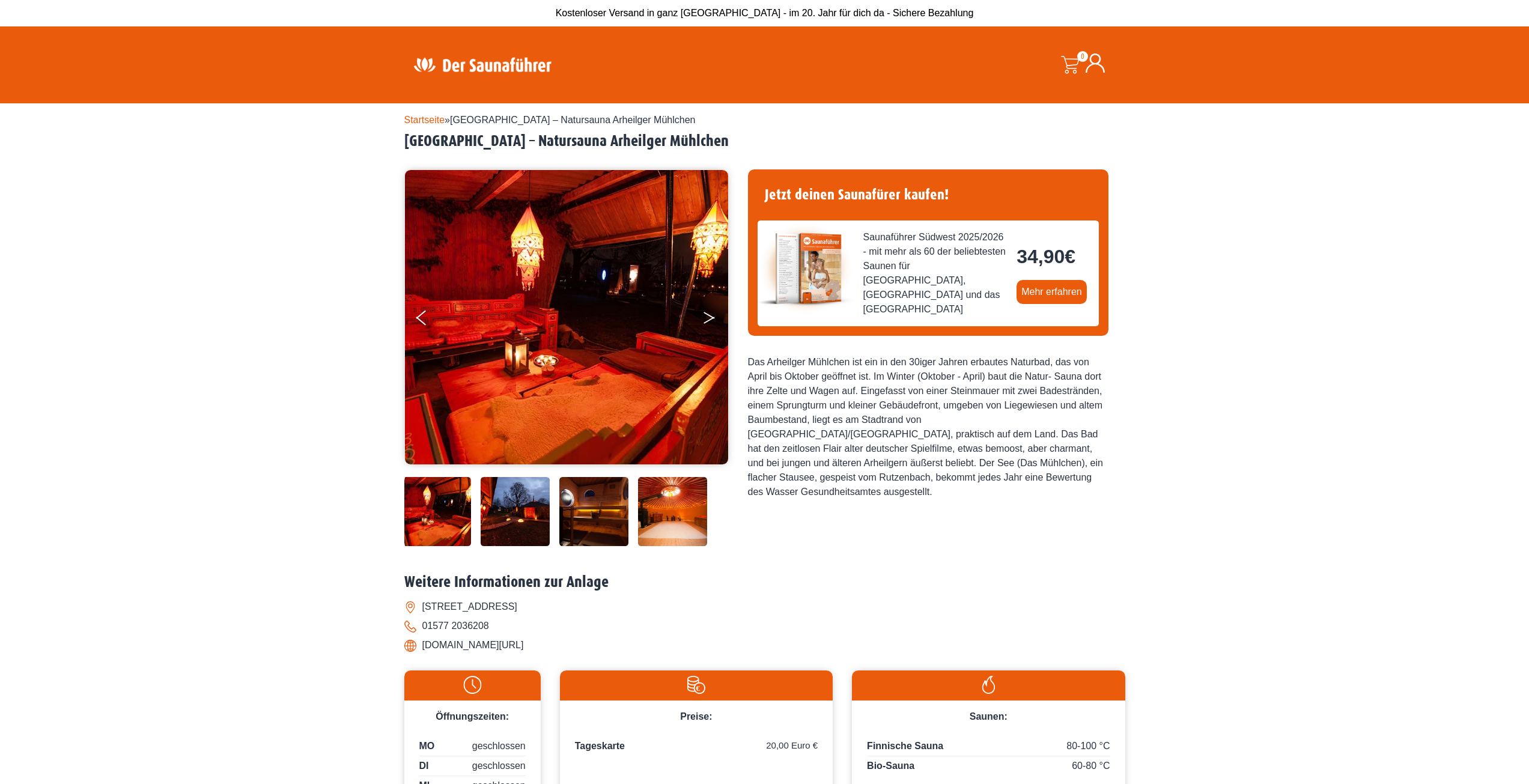
click at [716, 318] on button "Next" at bounding box center [718, 320] width 30 height 30
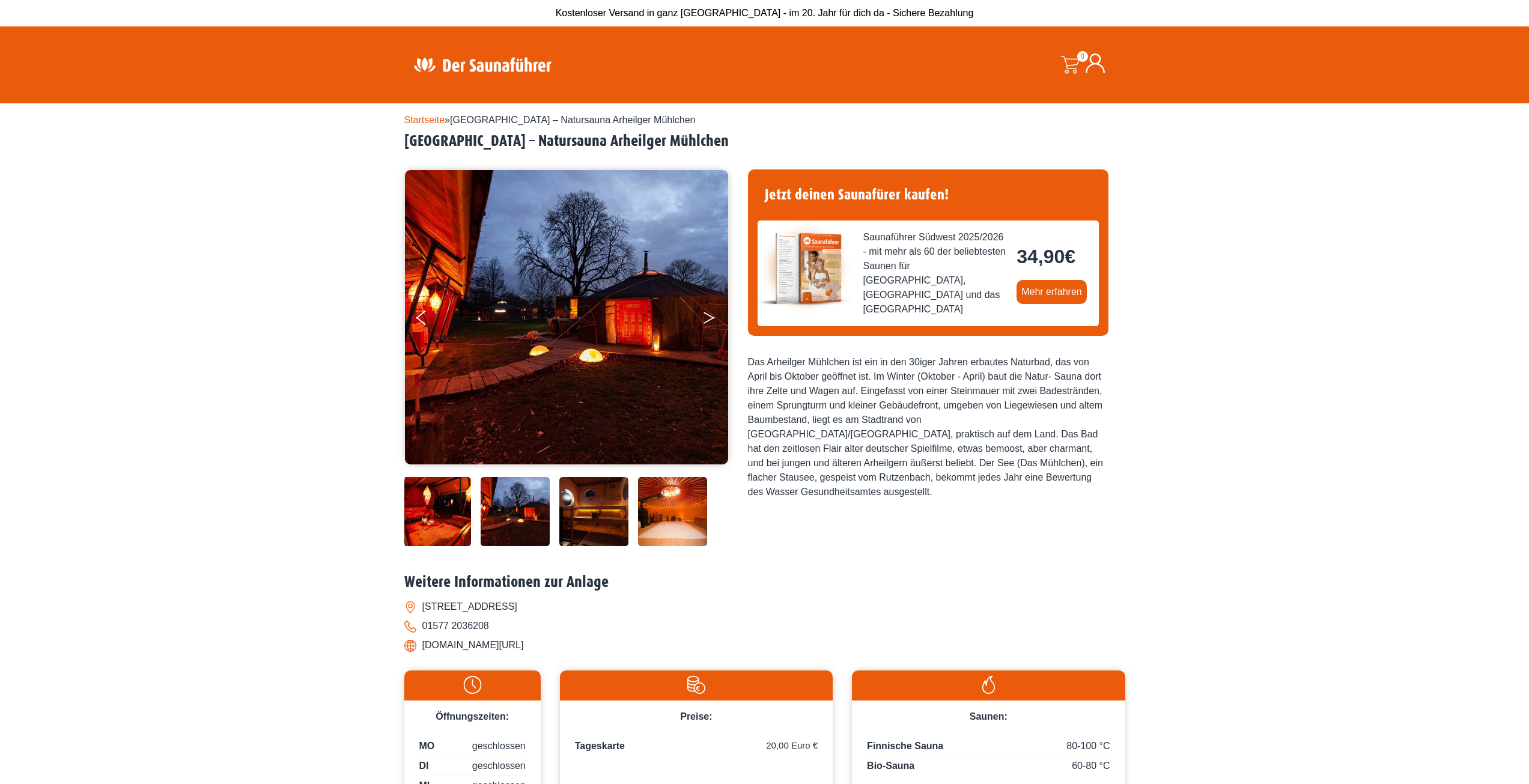
click at [715, 318] on button "Next" at bounding box center [718, 320] width 30 height 30
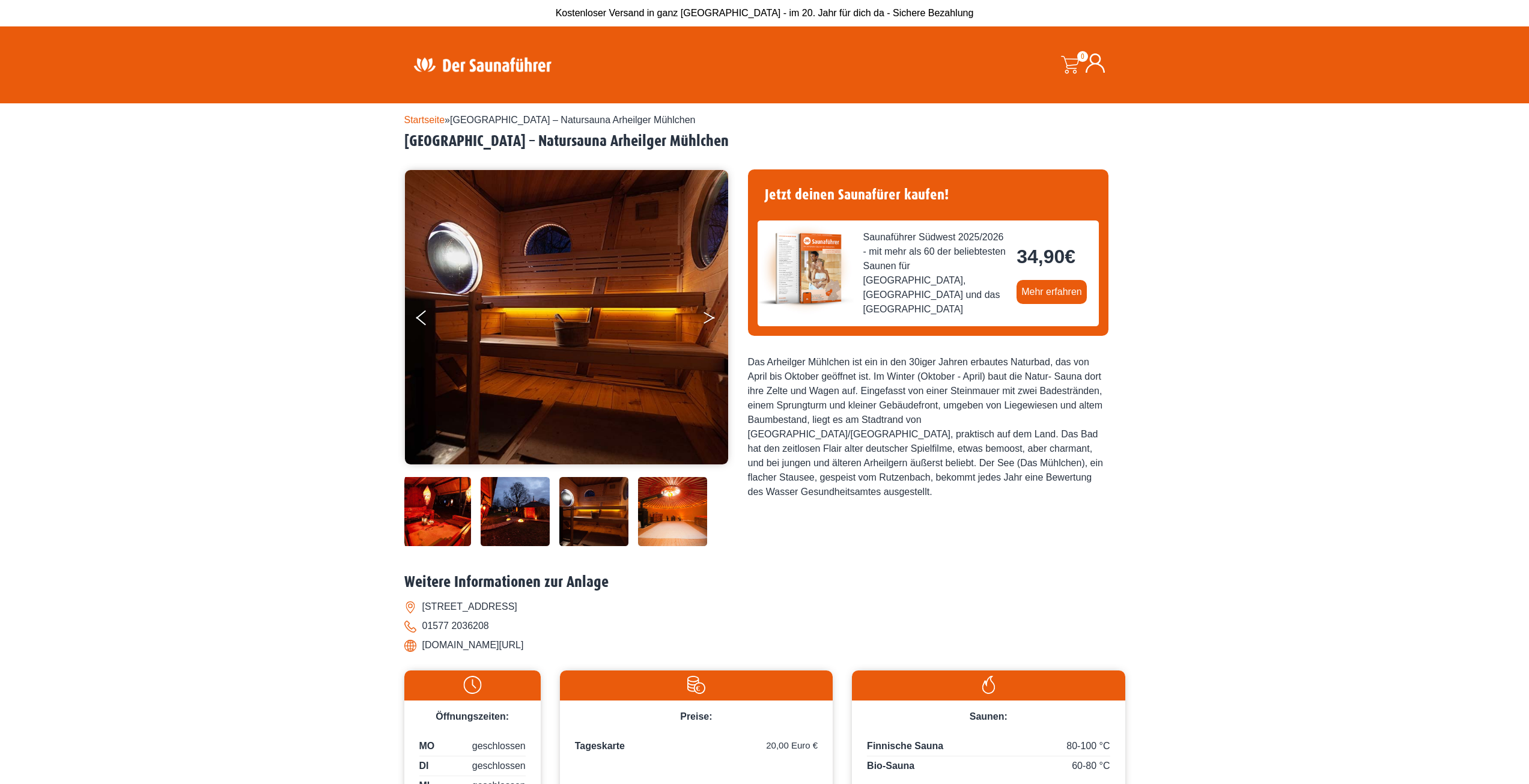
click at [715, 318] on button "Next" at bounding box center [718, 320] width 30 height 30
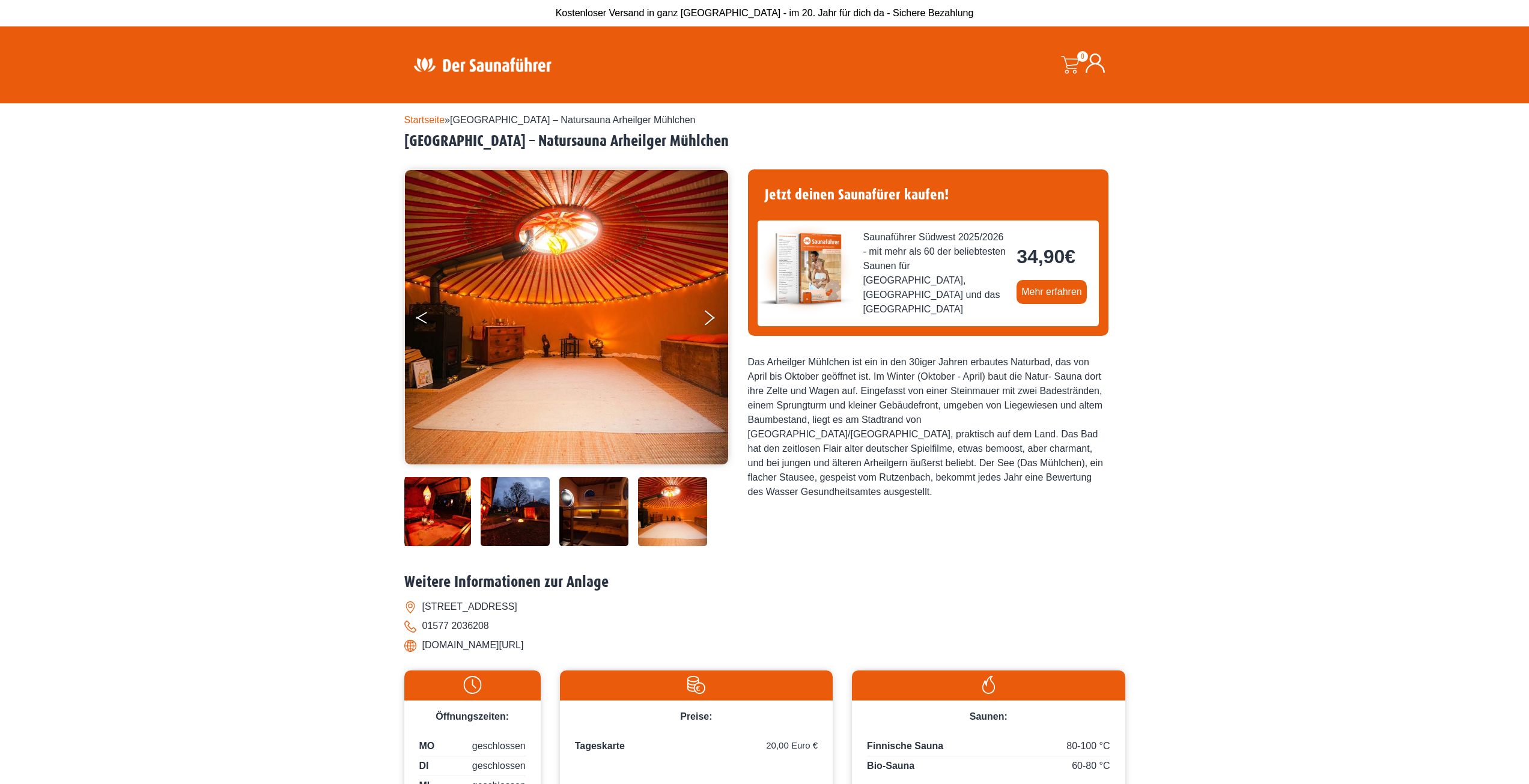
click at [427, 313] on button "Previous" at bounding box center [431, 320] width 30 height 30
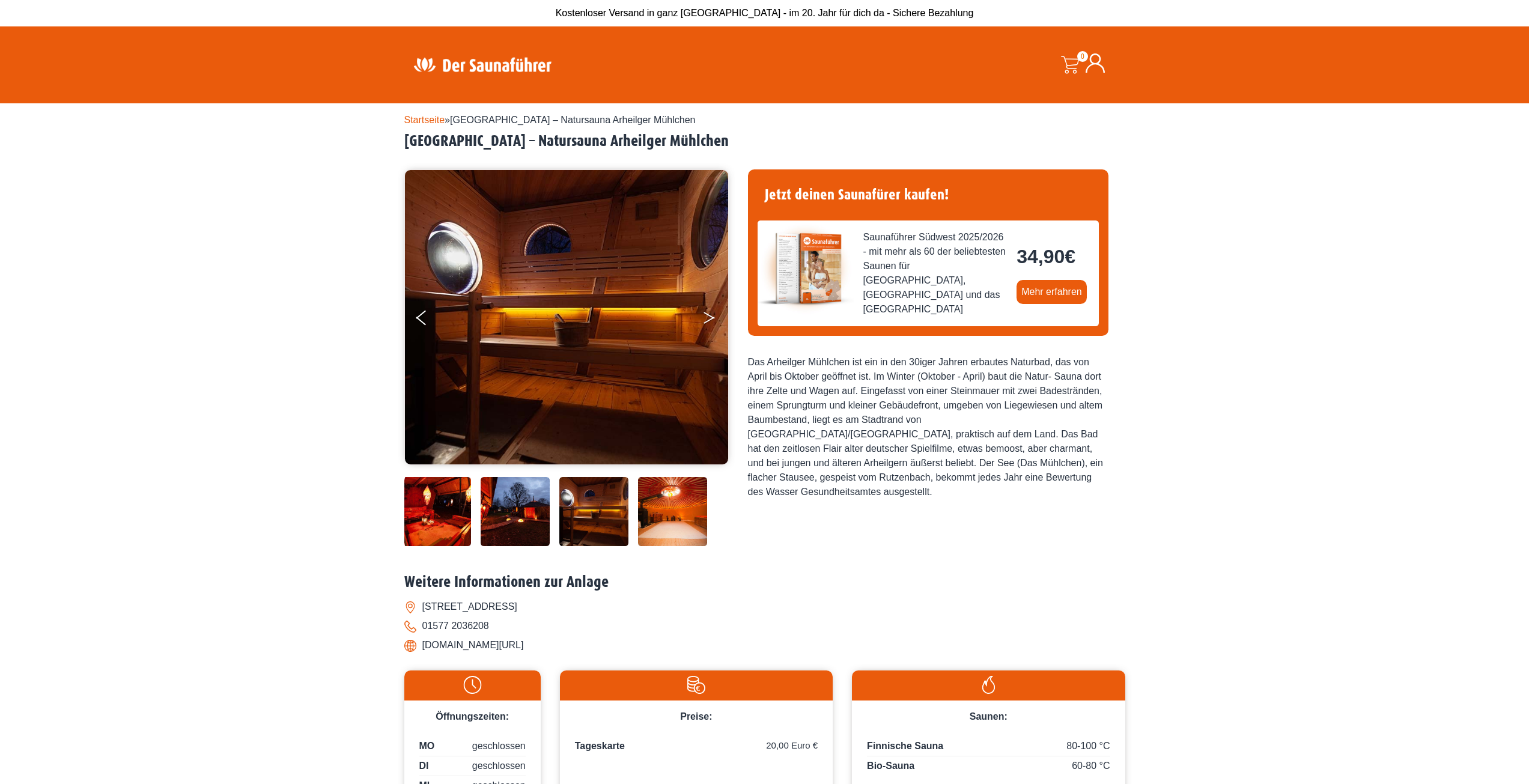
click at [711, 321] on button "Next" at bounding box center [718, 320] width 30 height 30
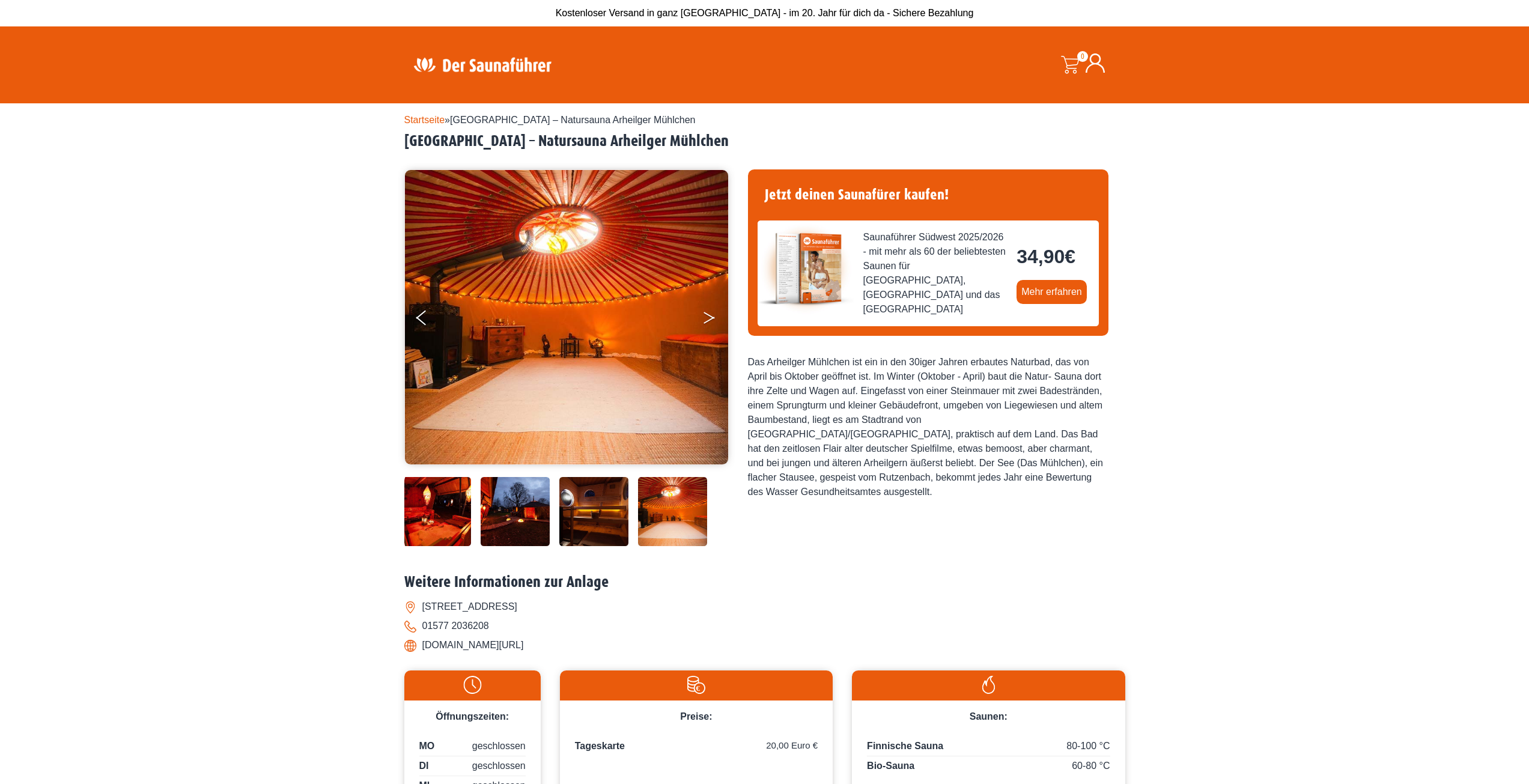
click at [711, 321] on button "Next" at bounding box center [718, 320] width 30 height 30
click at [706, 315] on button "Next" at bounding box center [718, 320] width 30 height 30
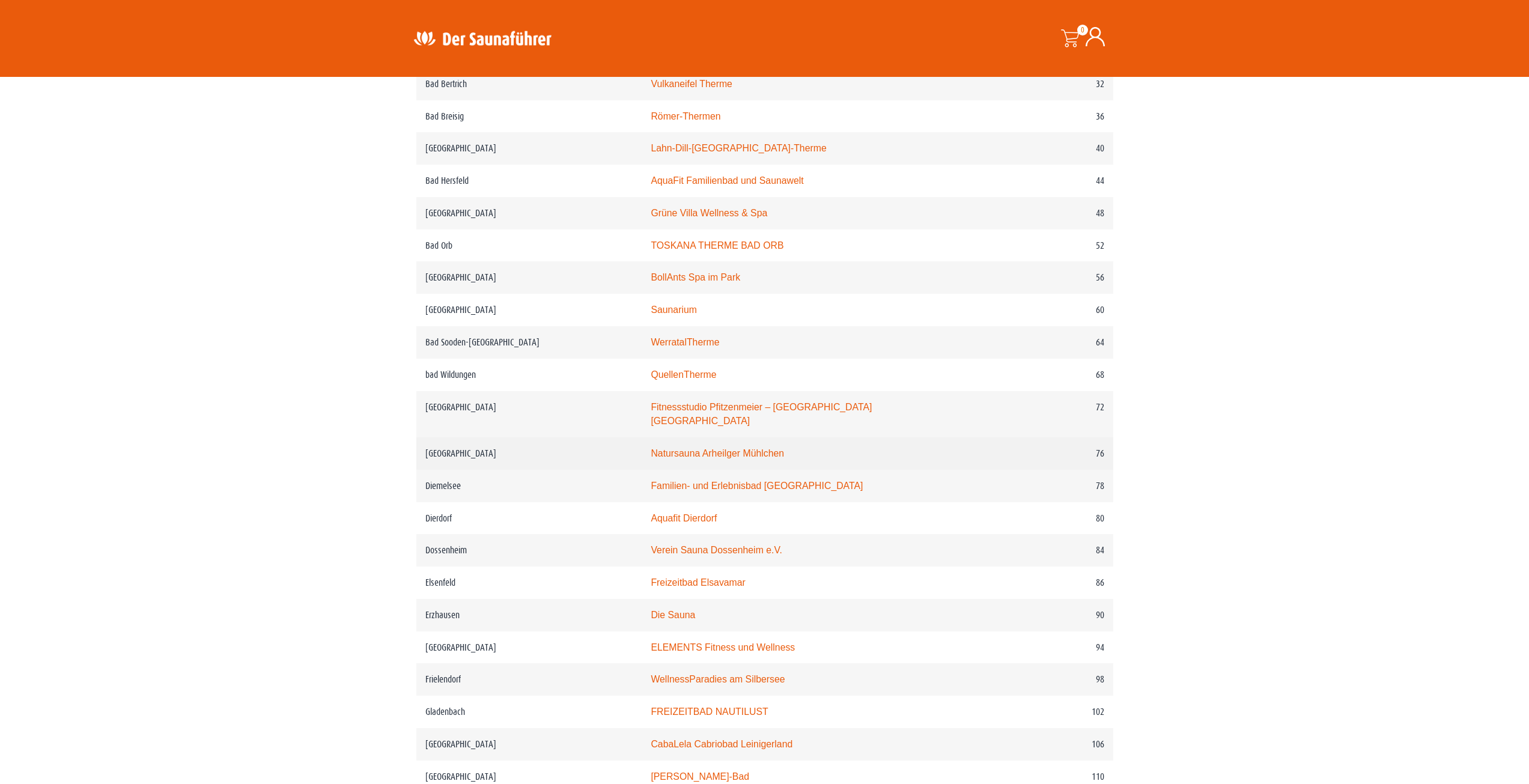
scroll to position [754, 0]
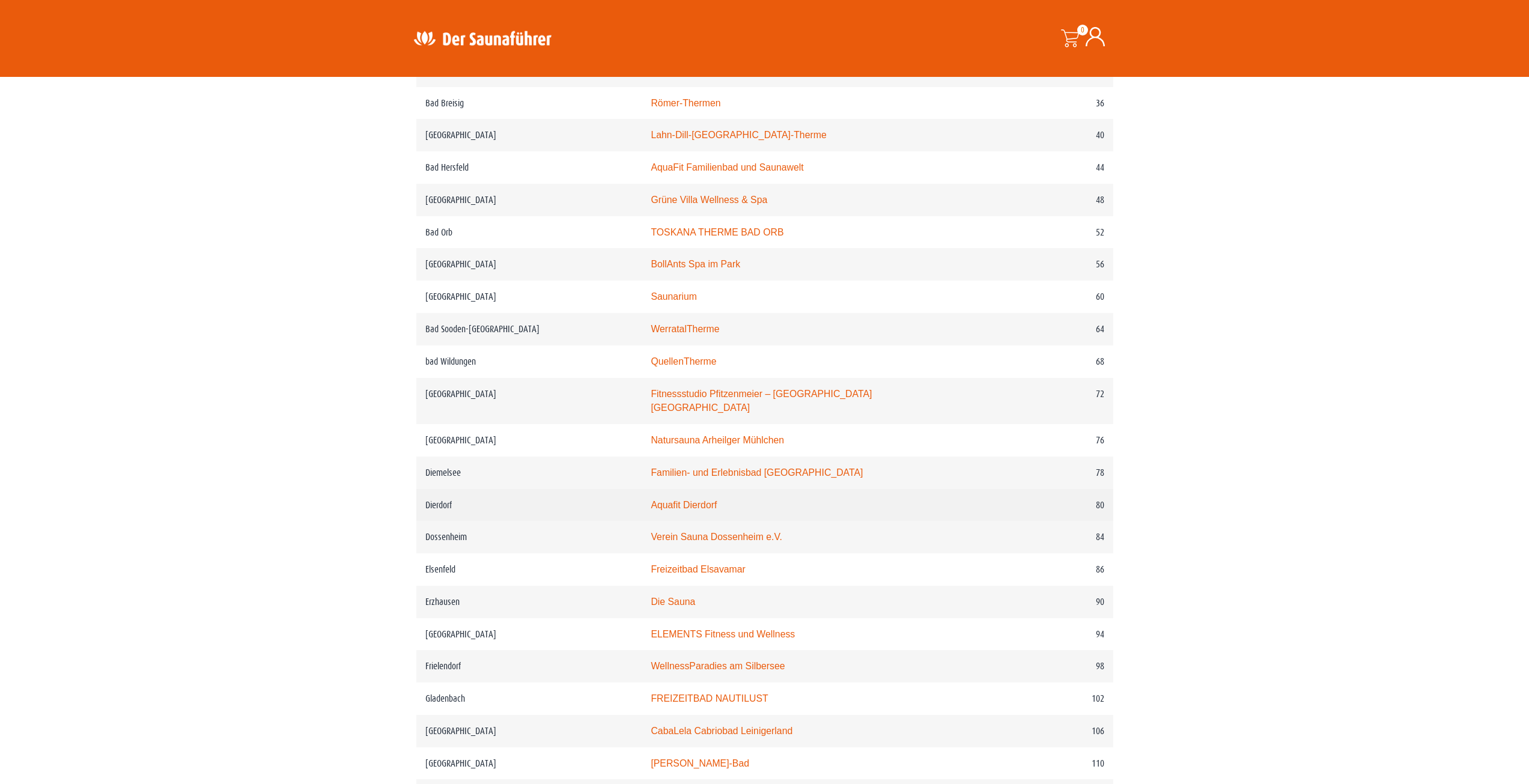
click at [676, 505] on td "Aquafit Dierdorf" at bounding box center [811, 505] width 338 height 32
click at [681, 500] on link "Aquafit Dierdorf" at bounding box center [683, 505] width 66 height 11
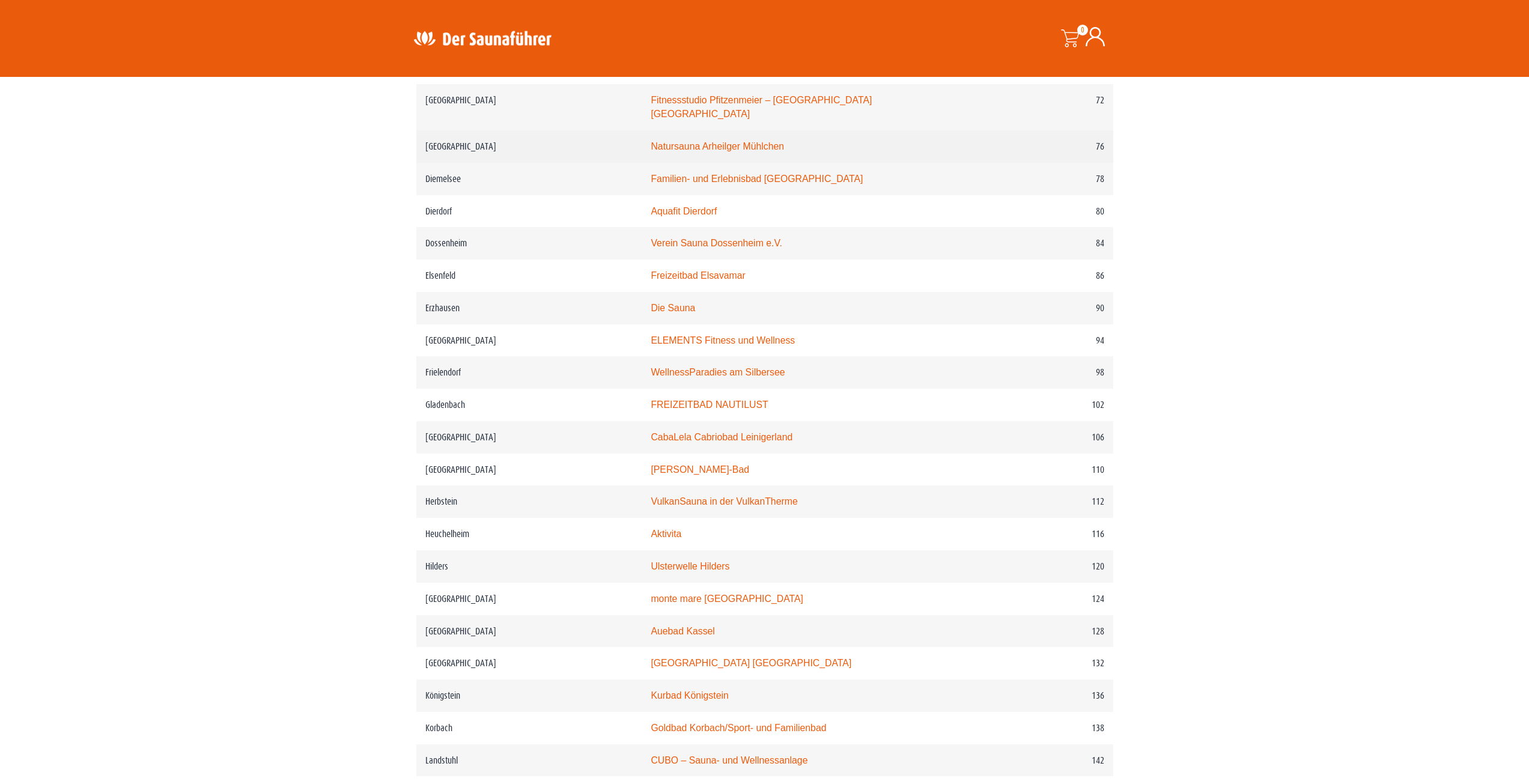
scroll to position [1054, 0]
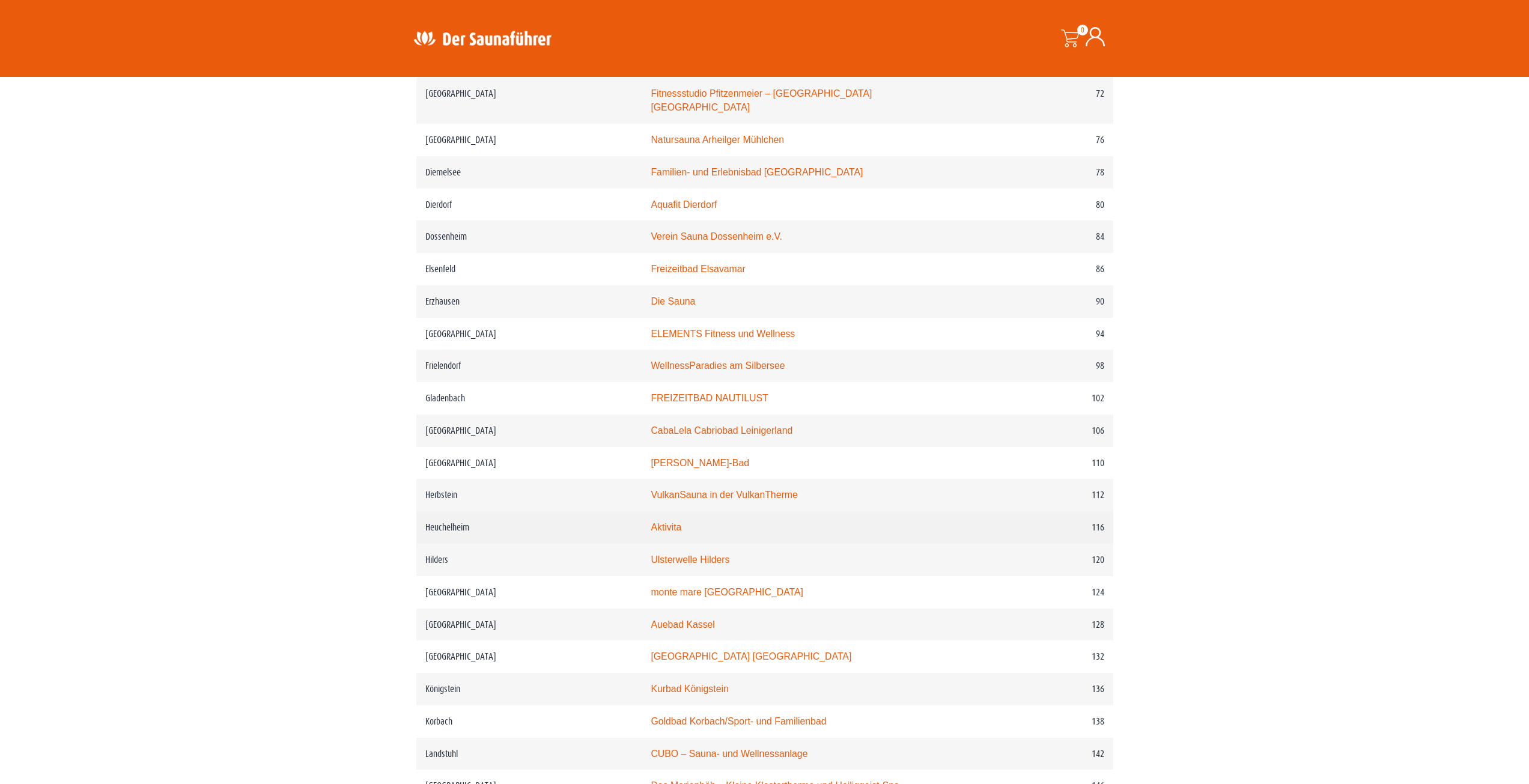
click at [673, 521] on td "Aktivita" at bounding box center [811, 527] width 338 height 32
click at [673, 525] on link "Aktivita" at bounding box center [666, 527] width 31 height 11
click at [675, 528] on link "Aktivita" at bounding box center [666, 527] width 31 height 11
click at [665, 524] on link "Aktivita" at bounding box center [666, 527] width 31 height 11
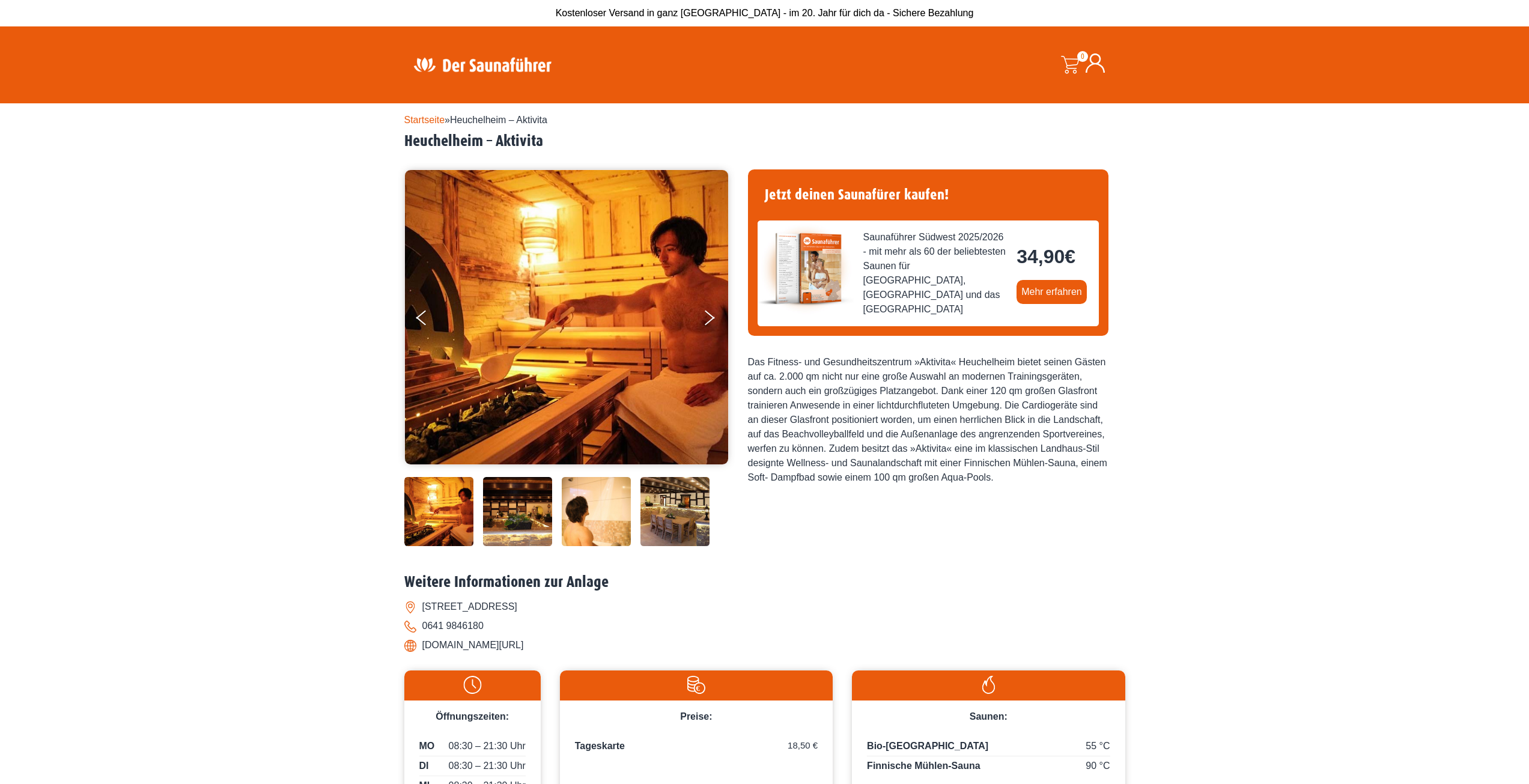
click at [439, 529] on img at bounding box center [438, 511] width 69 height 69
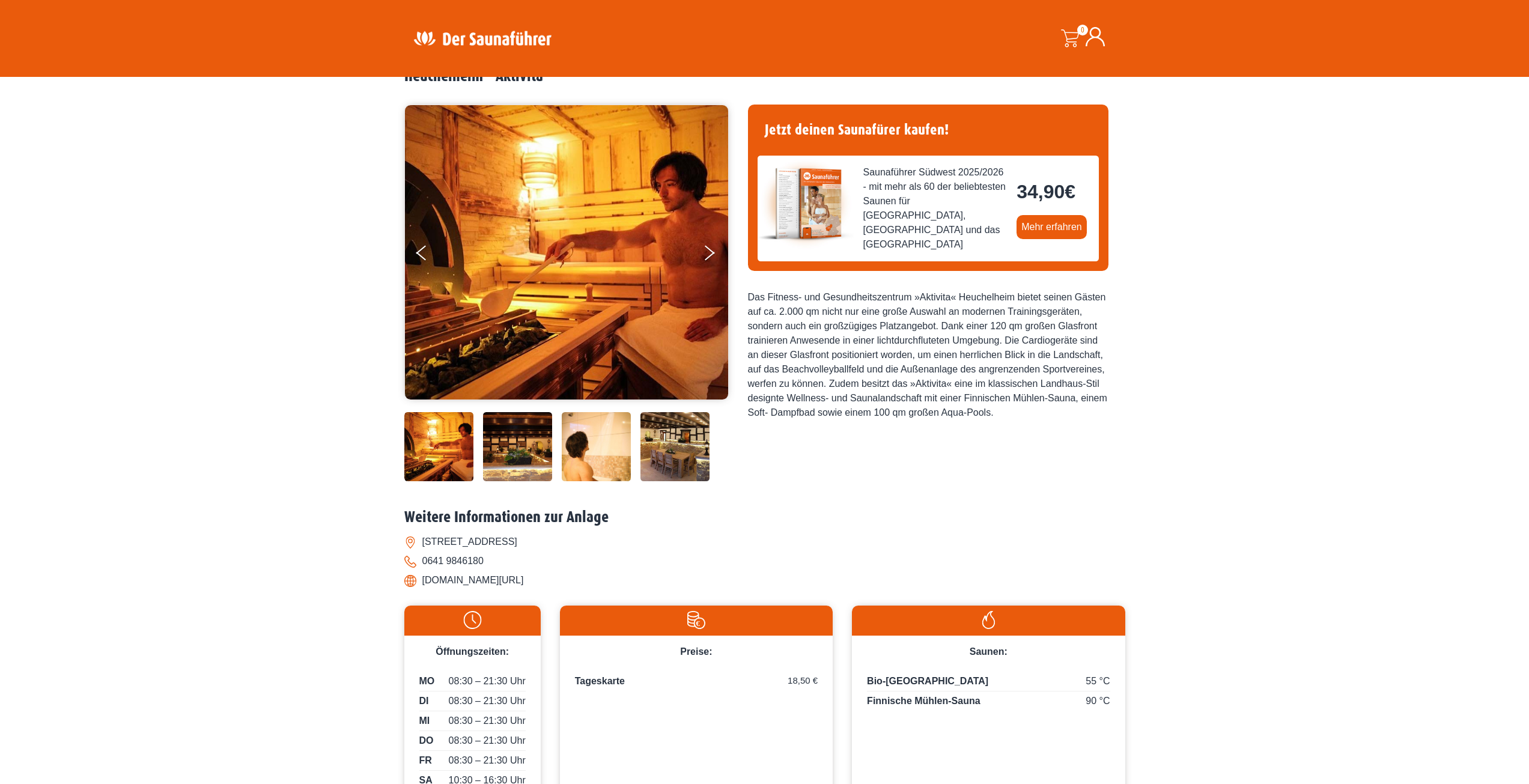
scroll to position [60, 0]
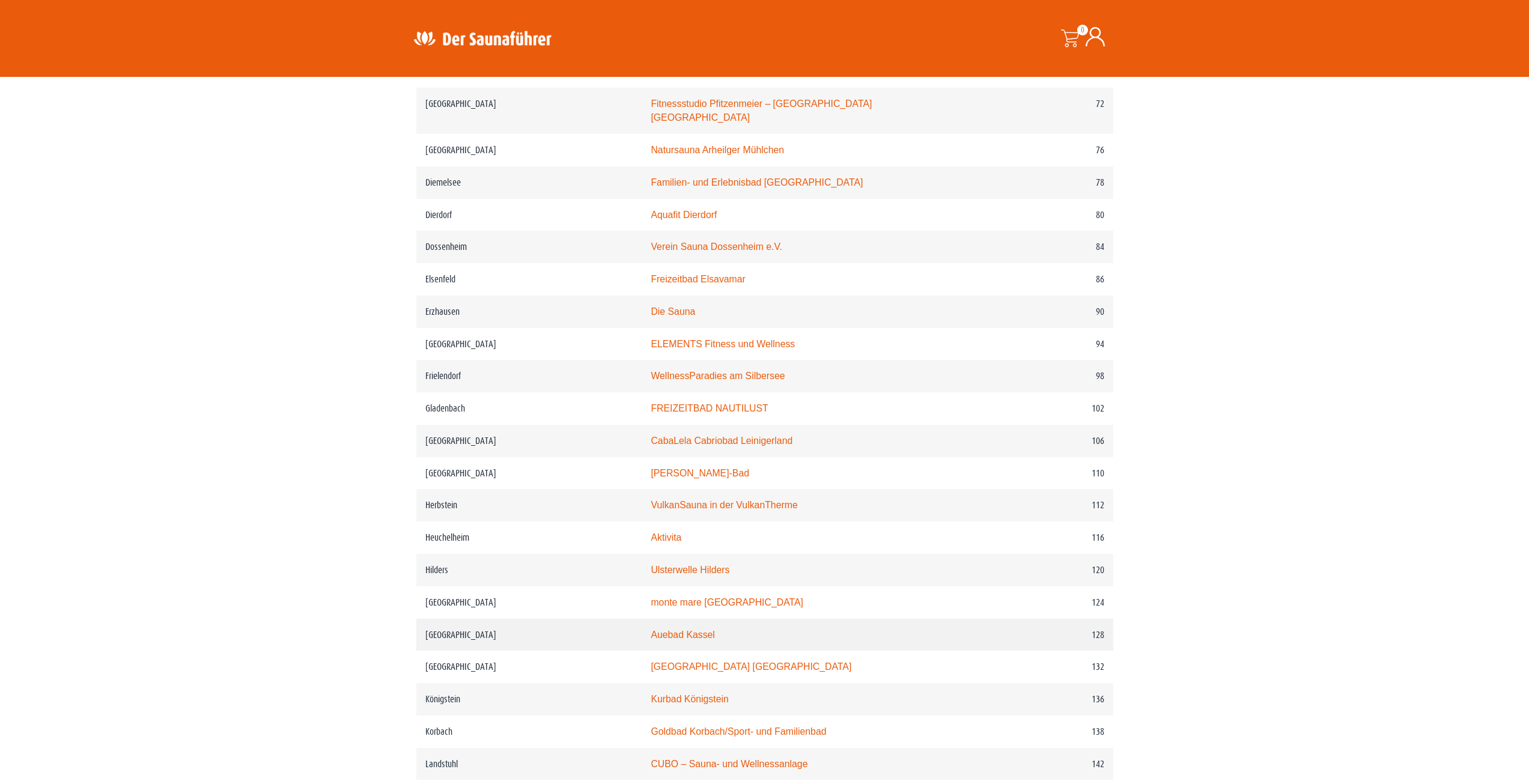
scroll to position [1164, 0]
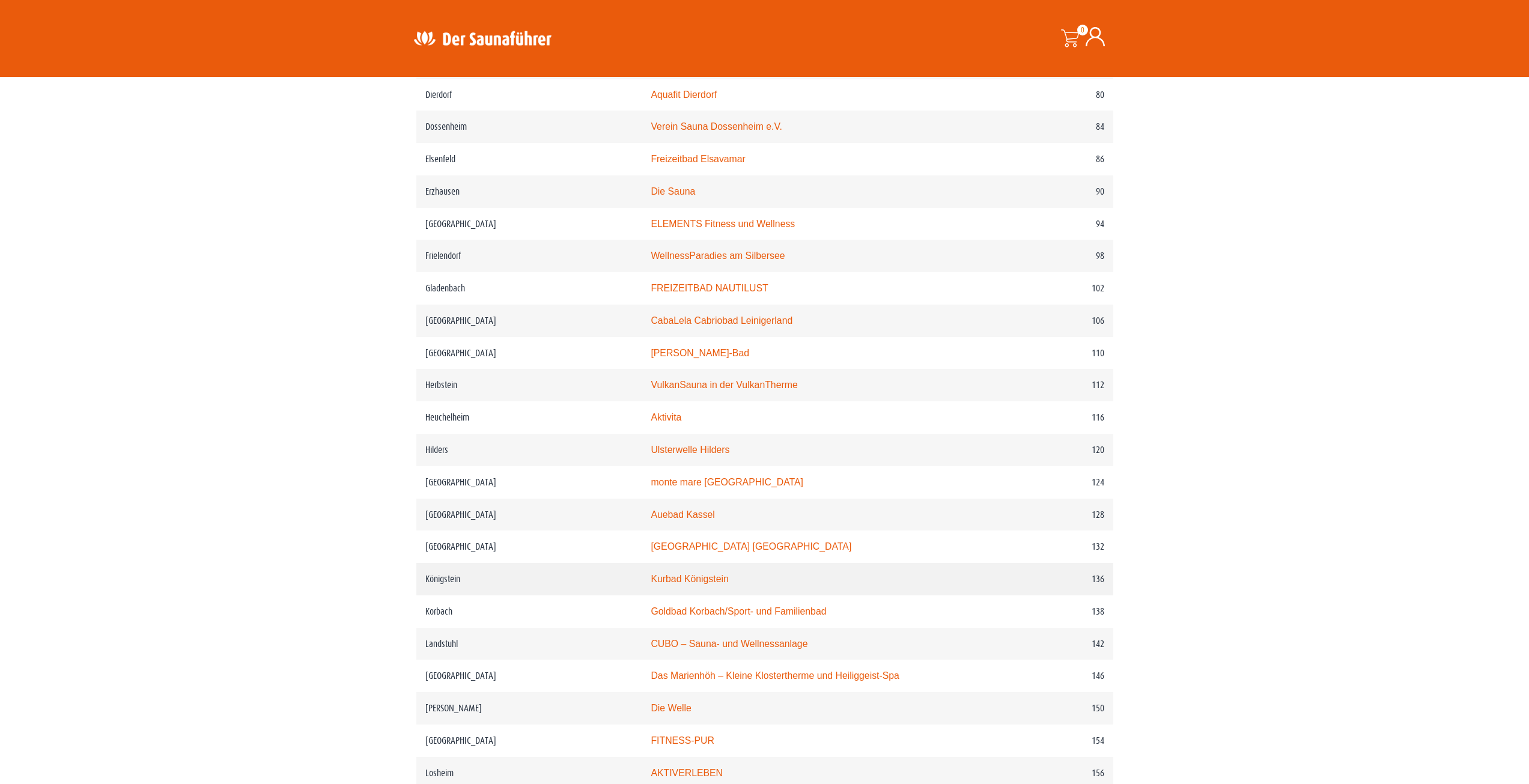
click at [694, 584] on link "Kurbad Königstein" at bounding box center [689, 579] width 78 height 11
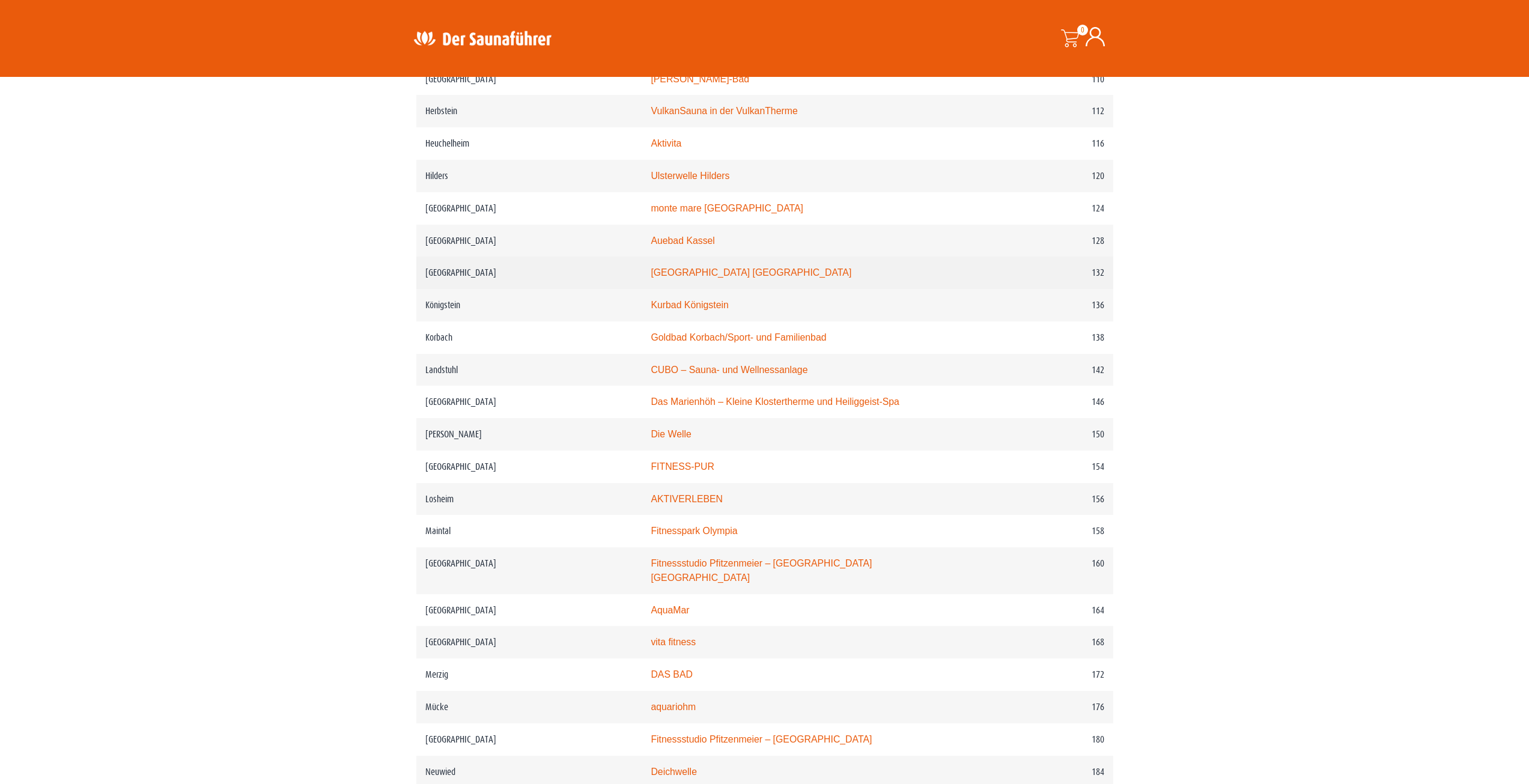
scroll to position [1524, 0]
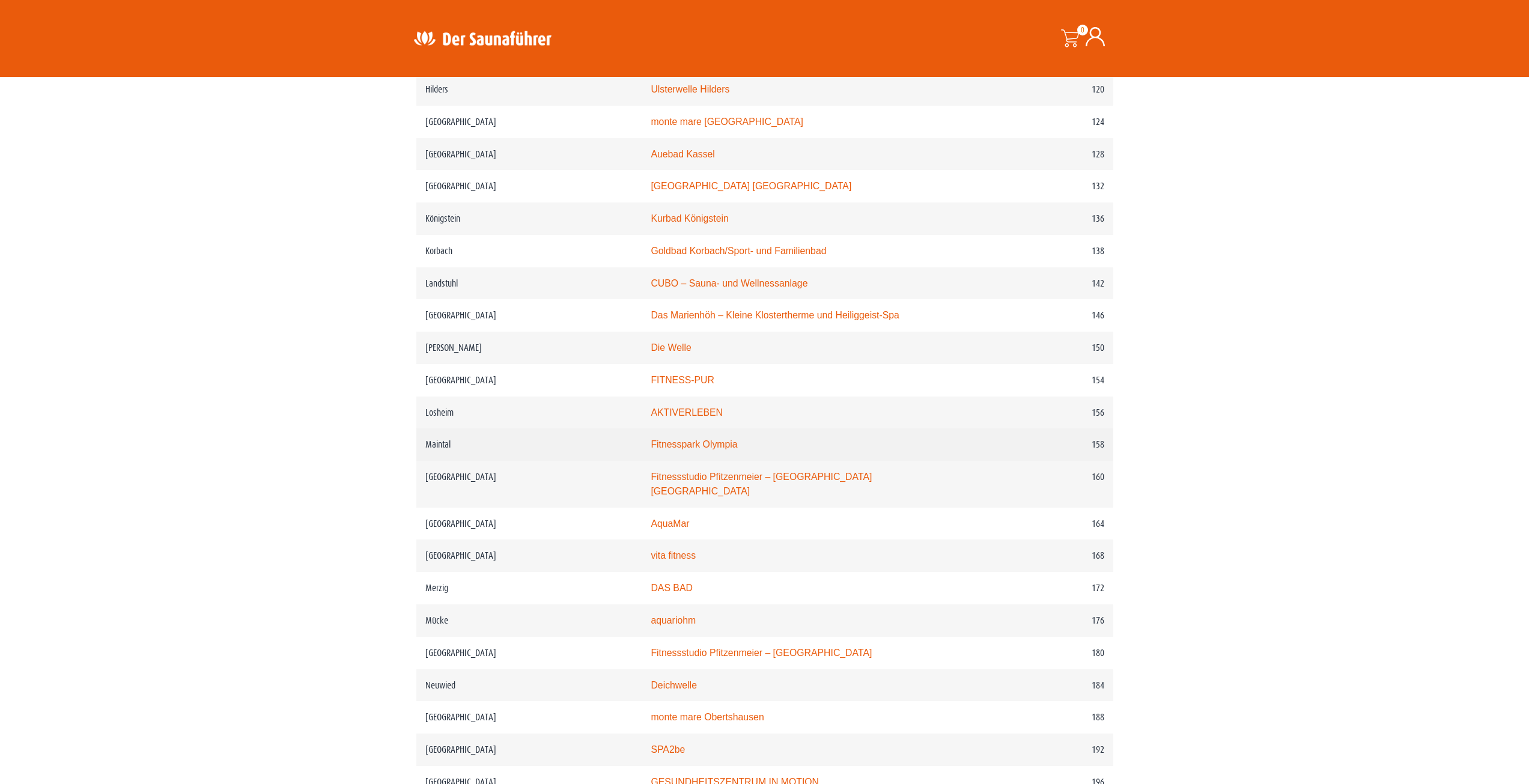
click at [678, 449] on link "Fitnesspark Olympia" at bounding box center [693, 444] width 87 height 11
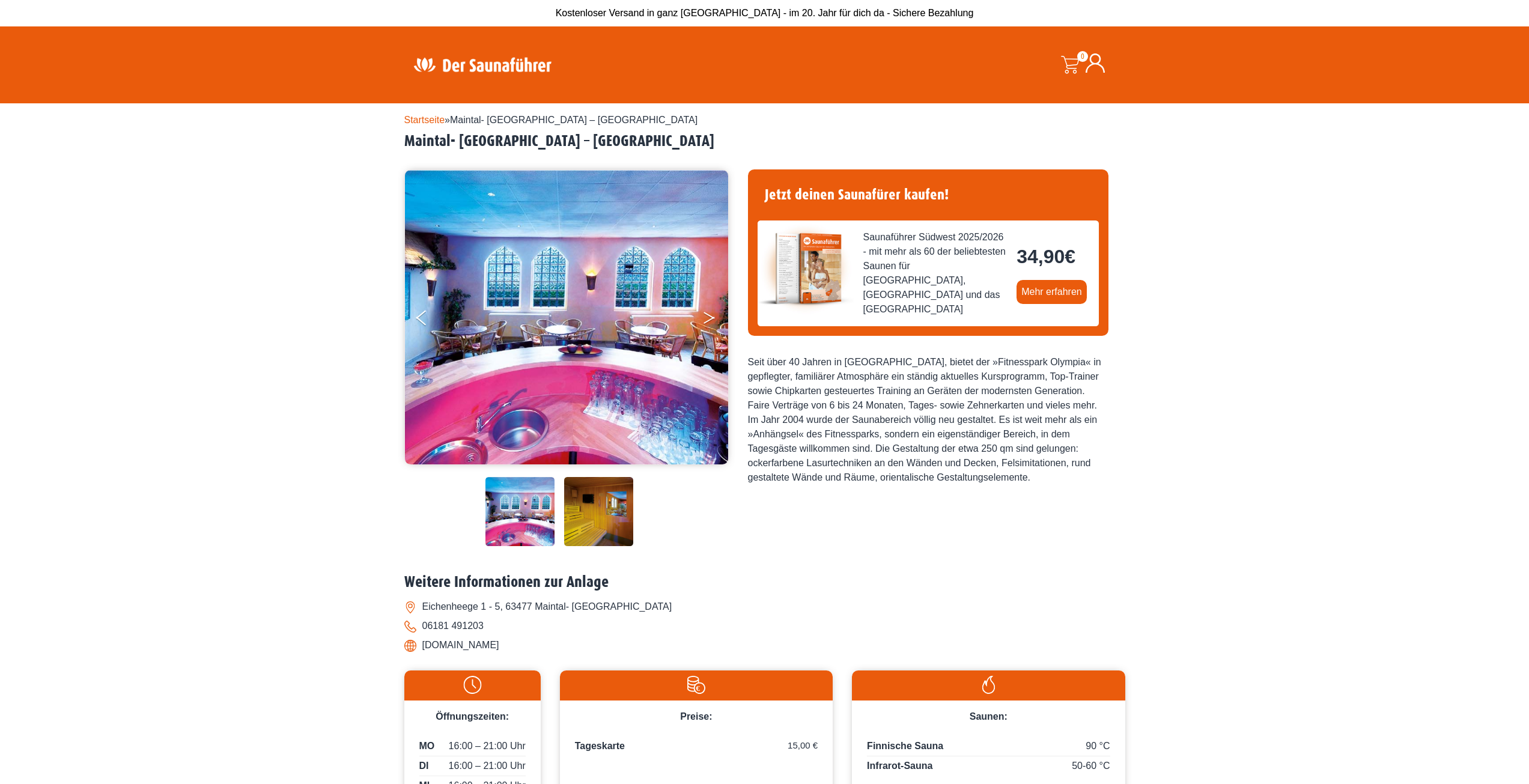
click at [712, 319] on icon "Next" at bounding box center [709, 320] width 11 height 8
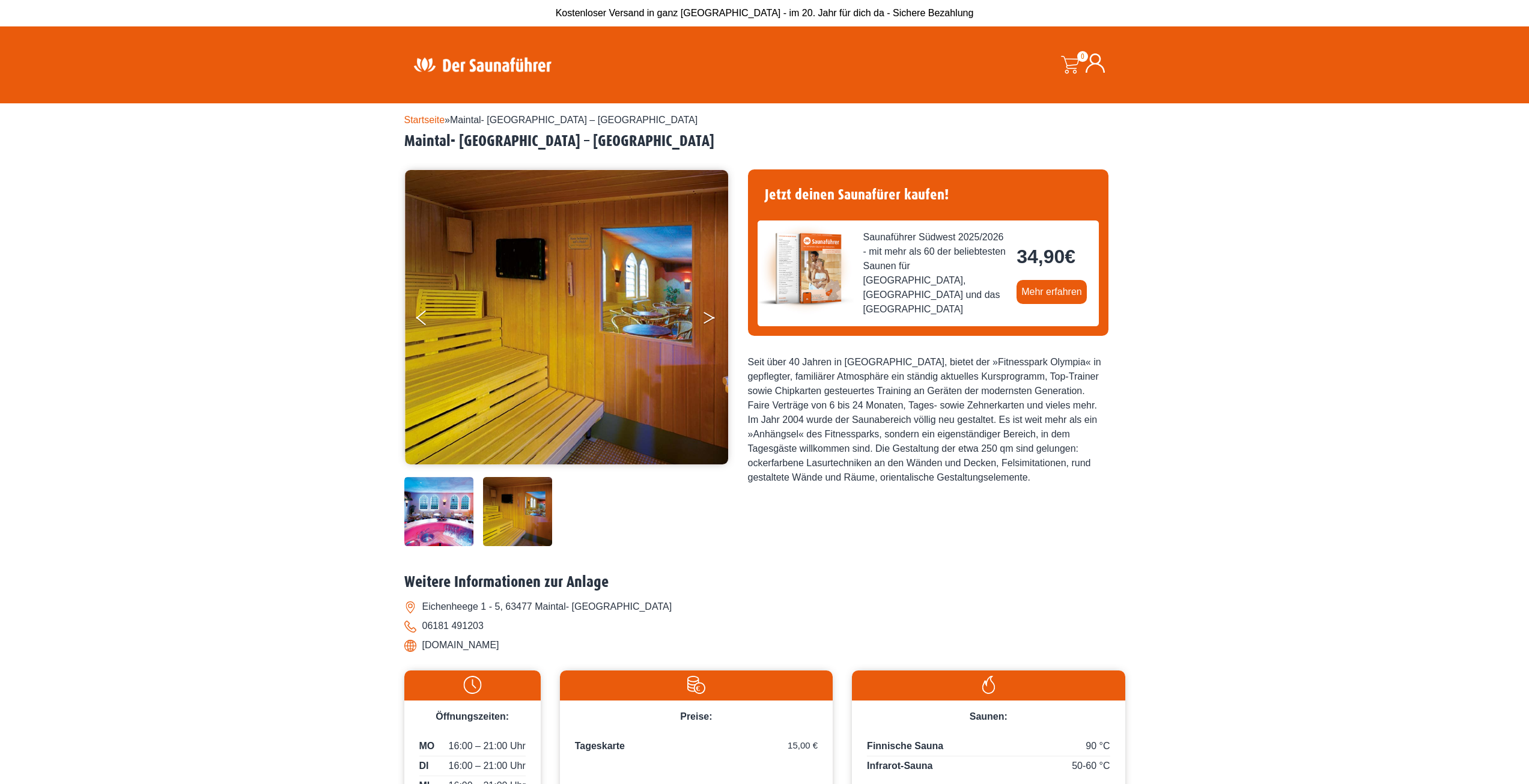
click at [712, 319] on icon "Next" at bounding box center [709, 320] width 11 height 8
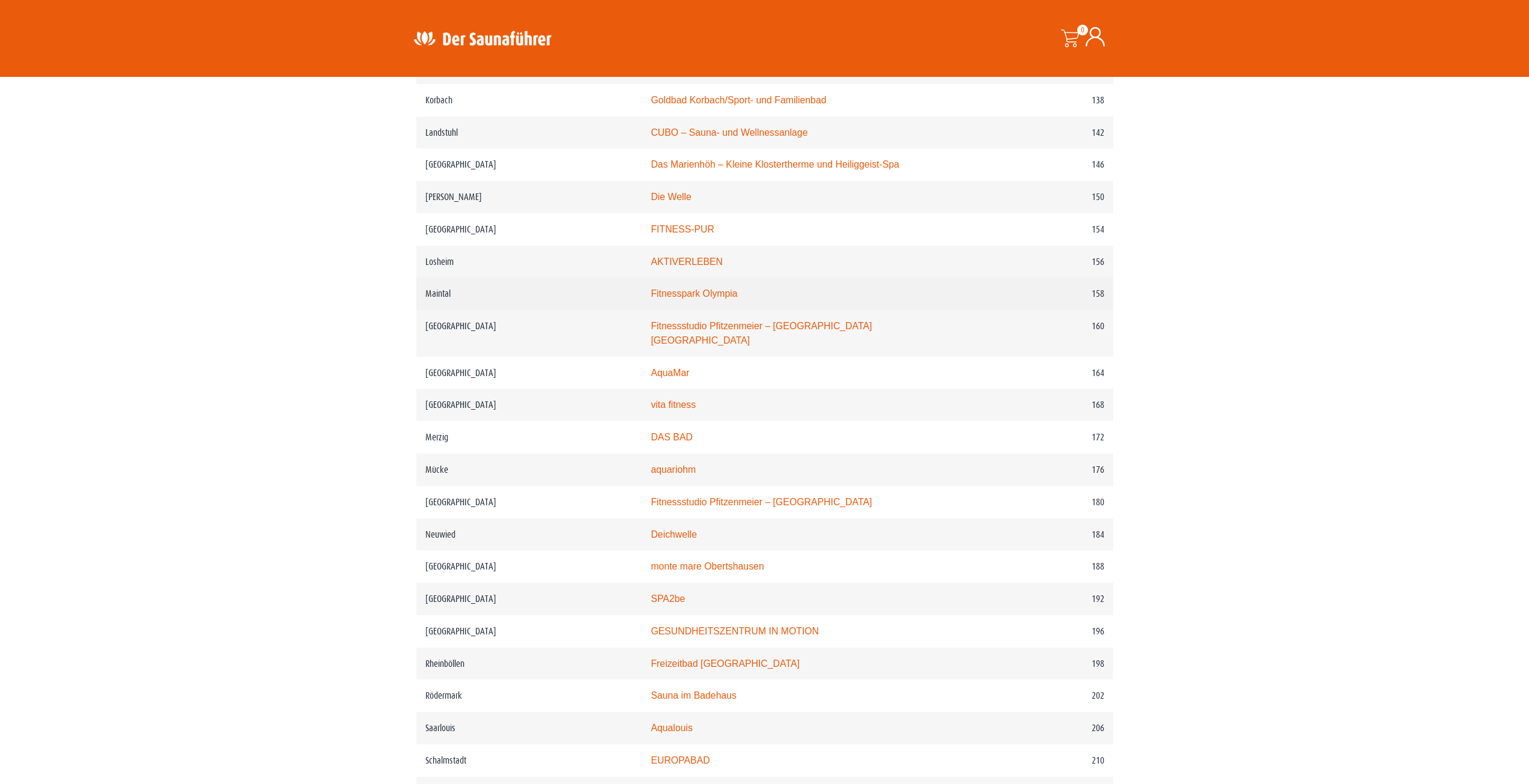
scroll to position [1705, 0]
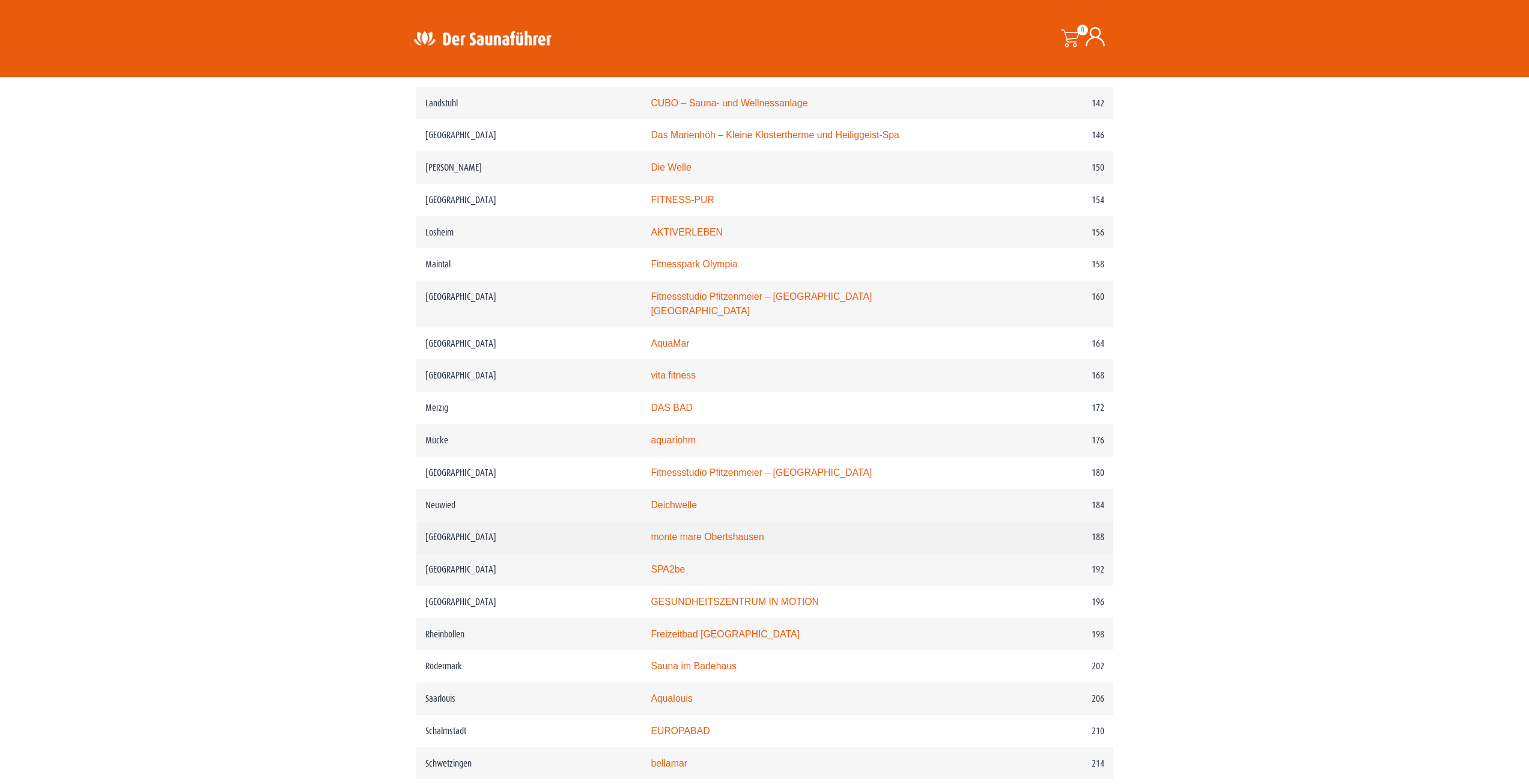
click at [454, 535] on td "Obertshausen" at bounding box center [529, 536] width 226 height 32
click at [722, 532] on link "monte mare Obertshausen" at bounding box center [706, 537] width 113 height 11
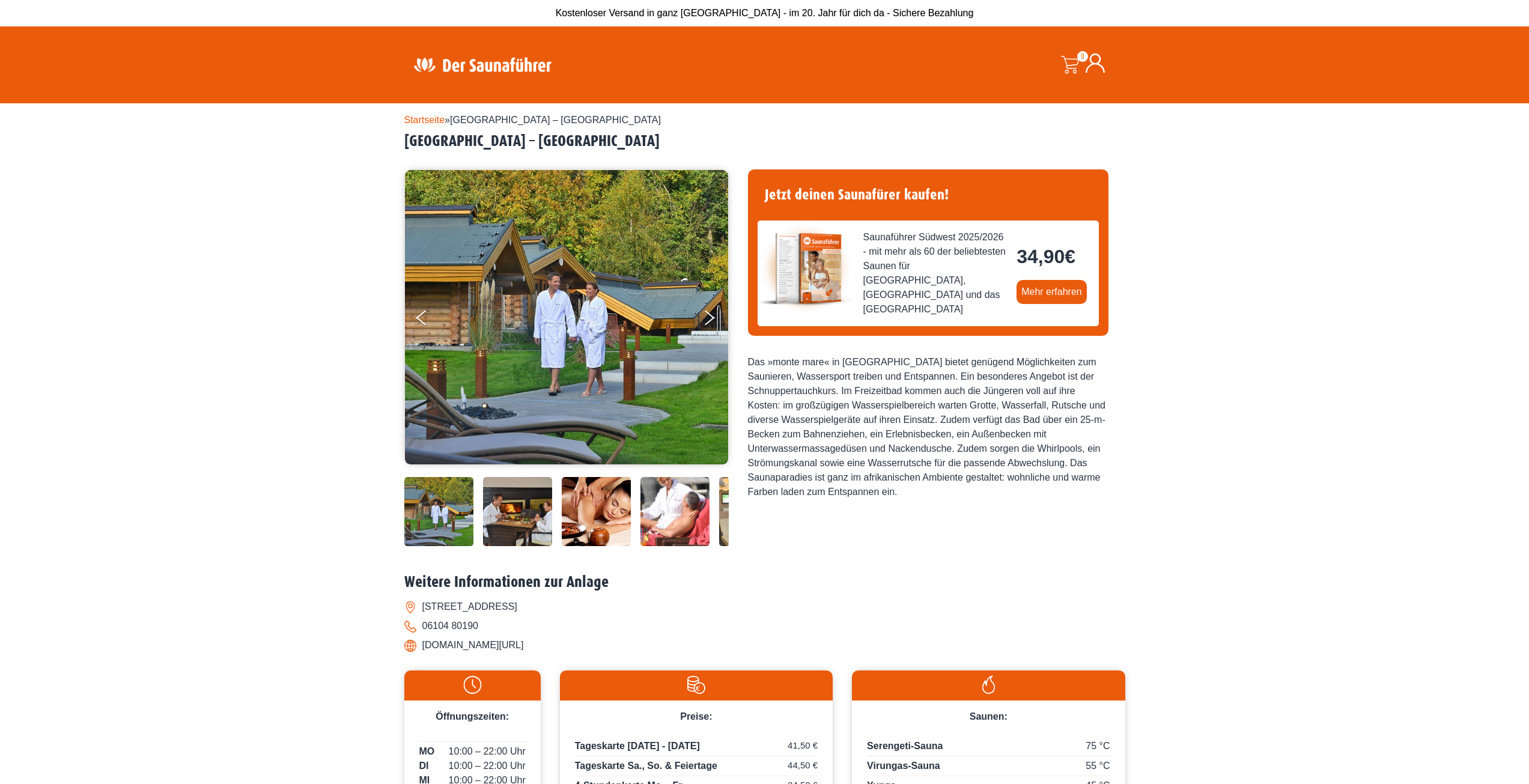
drag, startPoint x: 657, startPoint y: 141, endPoint x: 403, endPoint y: 148, distance: 254.1
click at [403, 148] on div "Startseite » Obertshausen – monte mare Obertshausen Obertshausen – monte mare O…" at bounding box center [764, 535] width 1529 height 863
copy h2 "Obertshausen – monte mare Obertshausen"
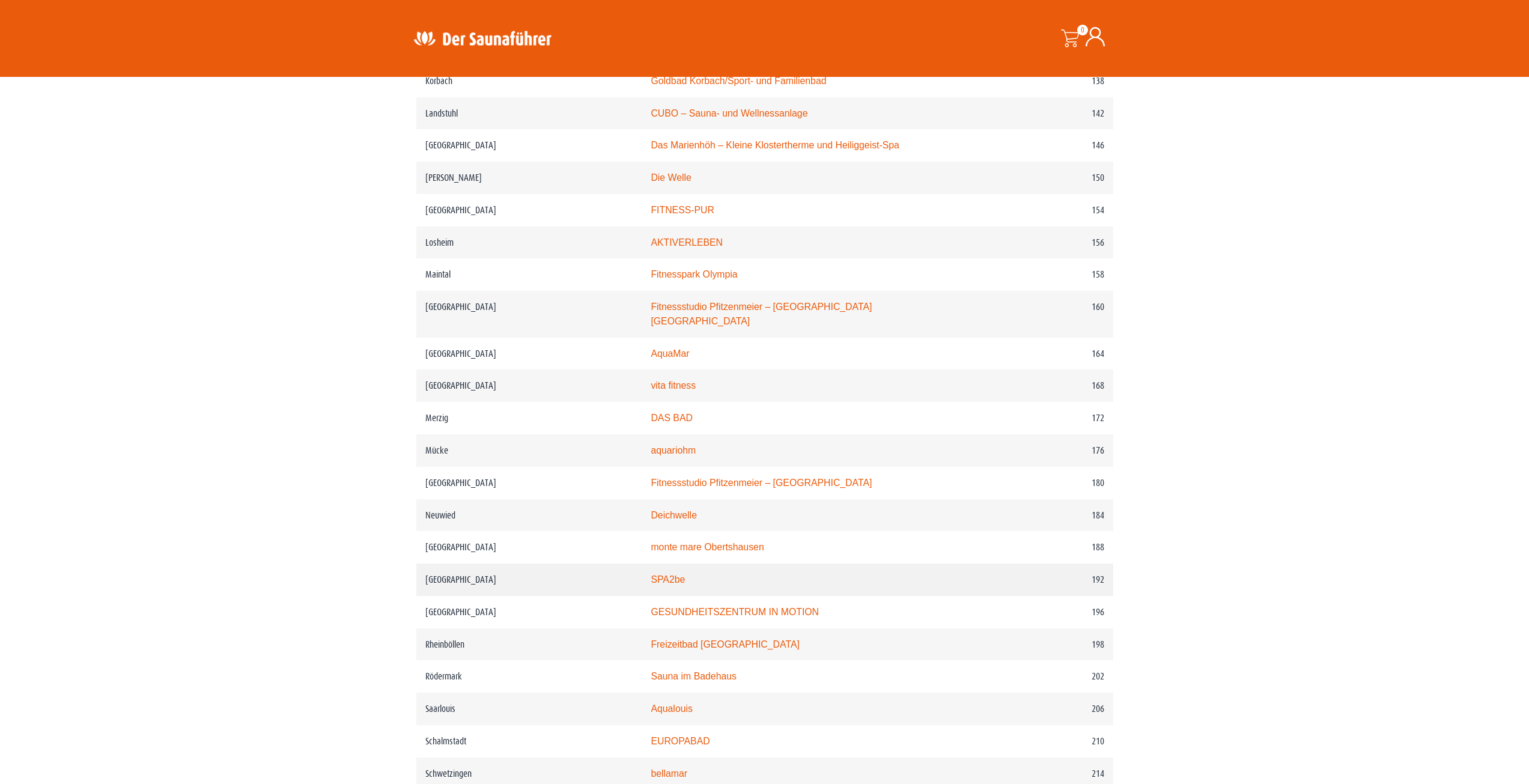
click at [665, 580] on link "SPA2be" at bounding box center [667, 579] width 34 height 11
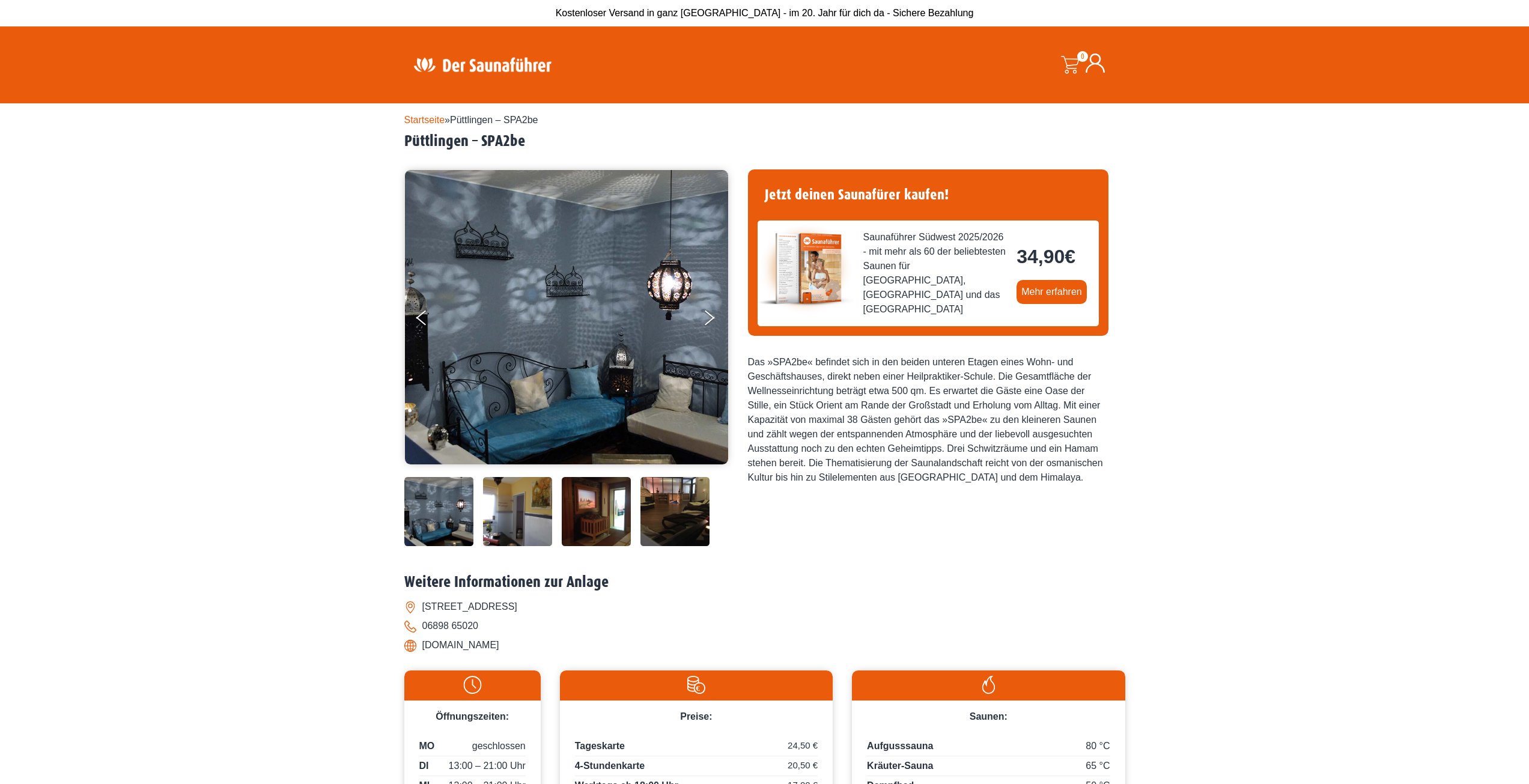
scroll to position [120, 0]
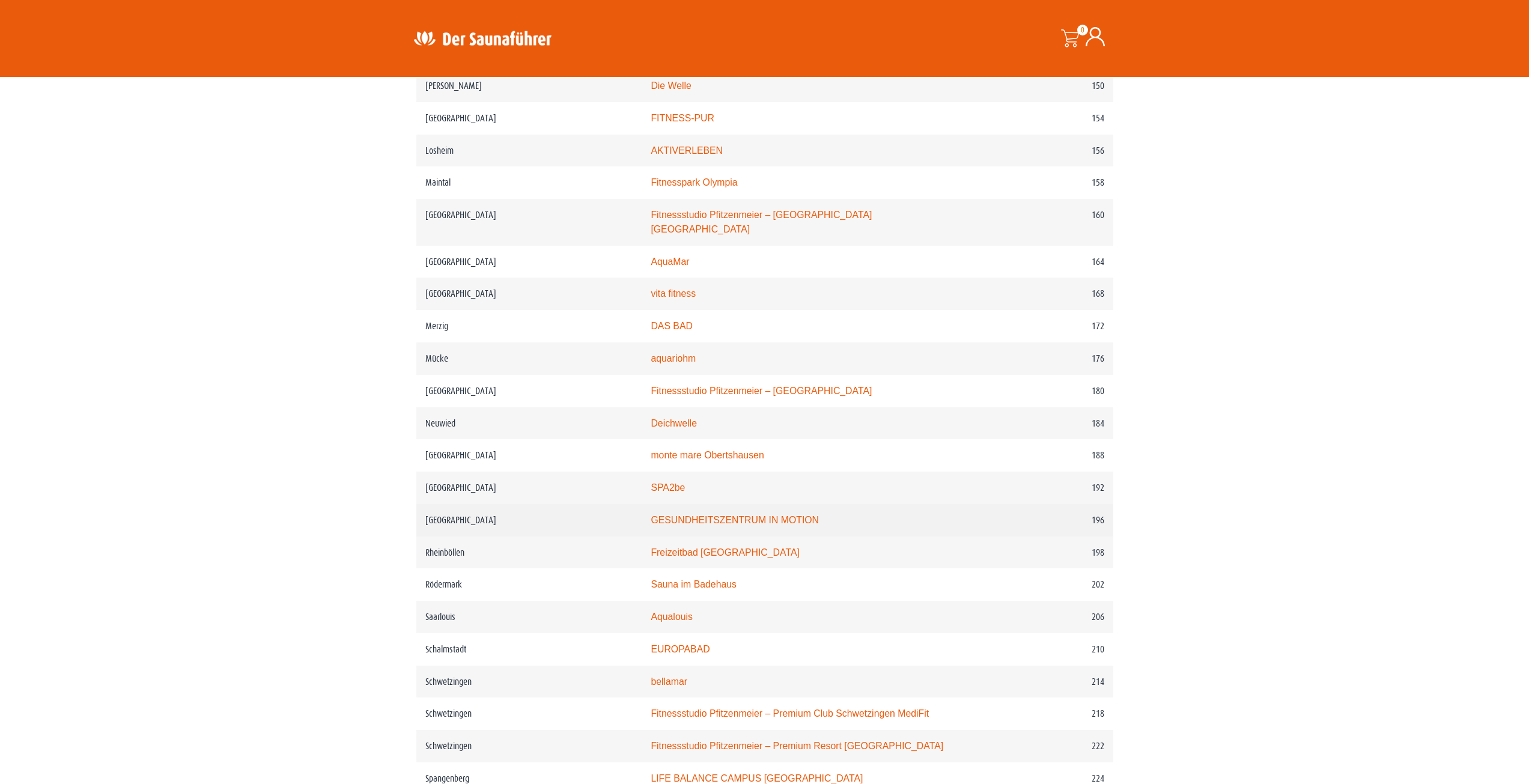
scroll to position [1814, 0]
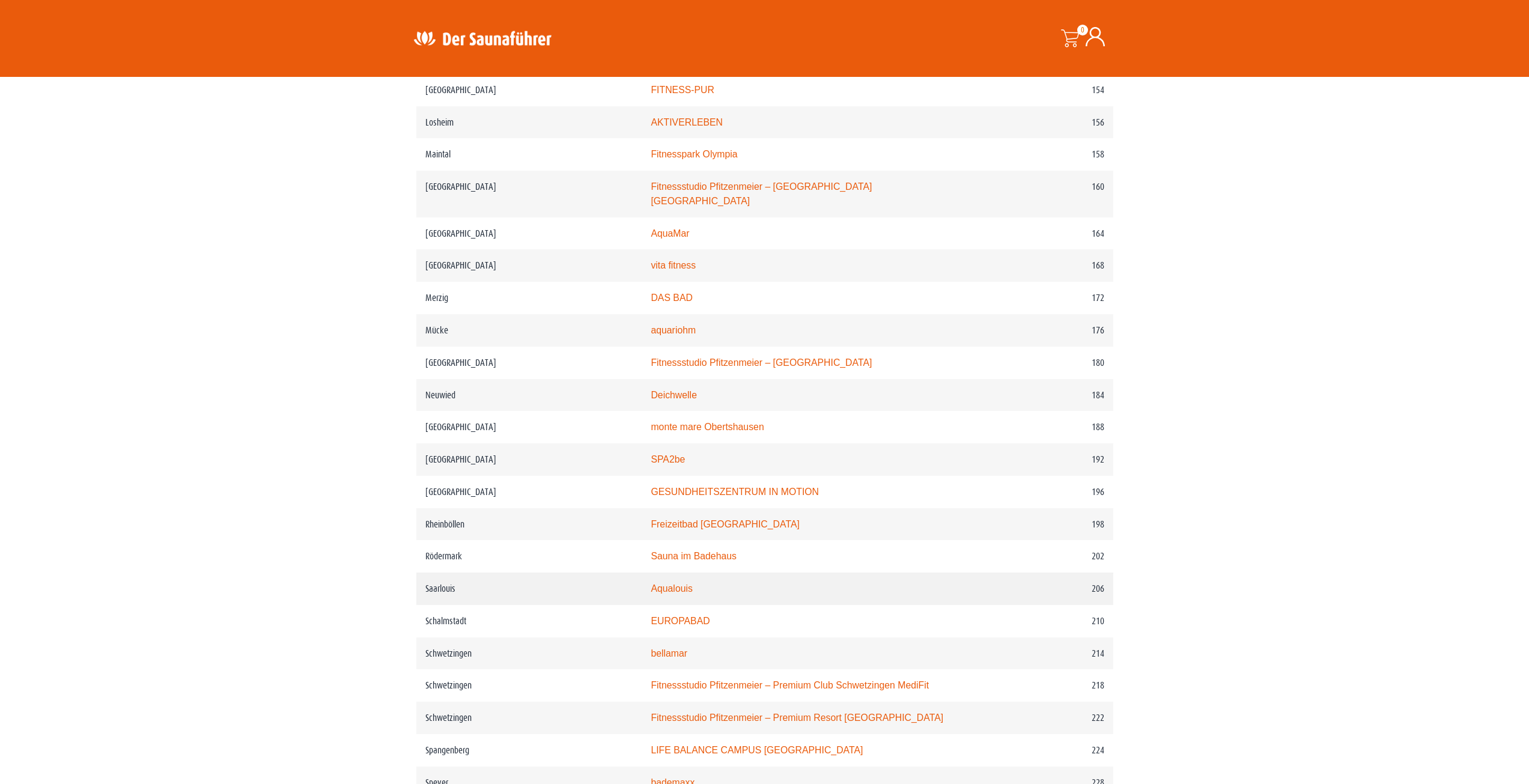
click at [674, 588] on link "Aqualouis" at bounding box center [672, 588] width 42 height 11
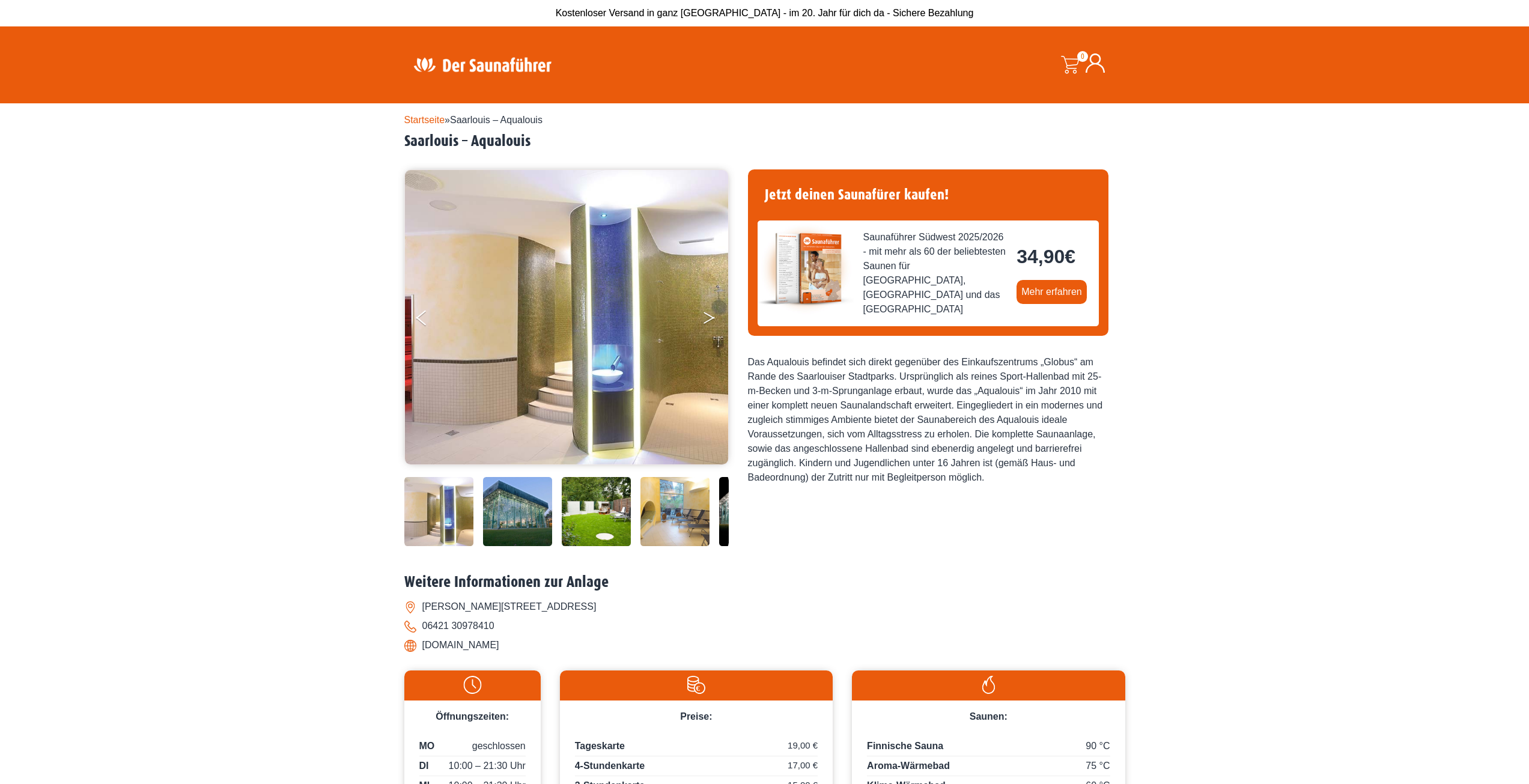
click at [709, 321] on button "Next" at bounding box center [718, 320] width 30 height 30
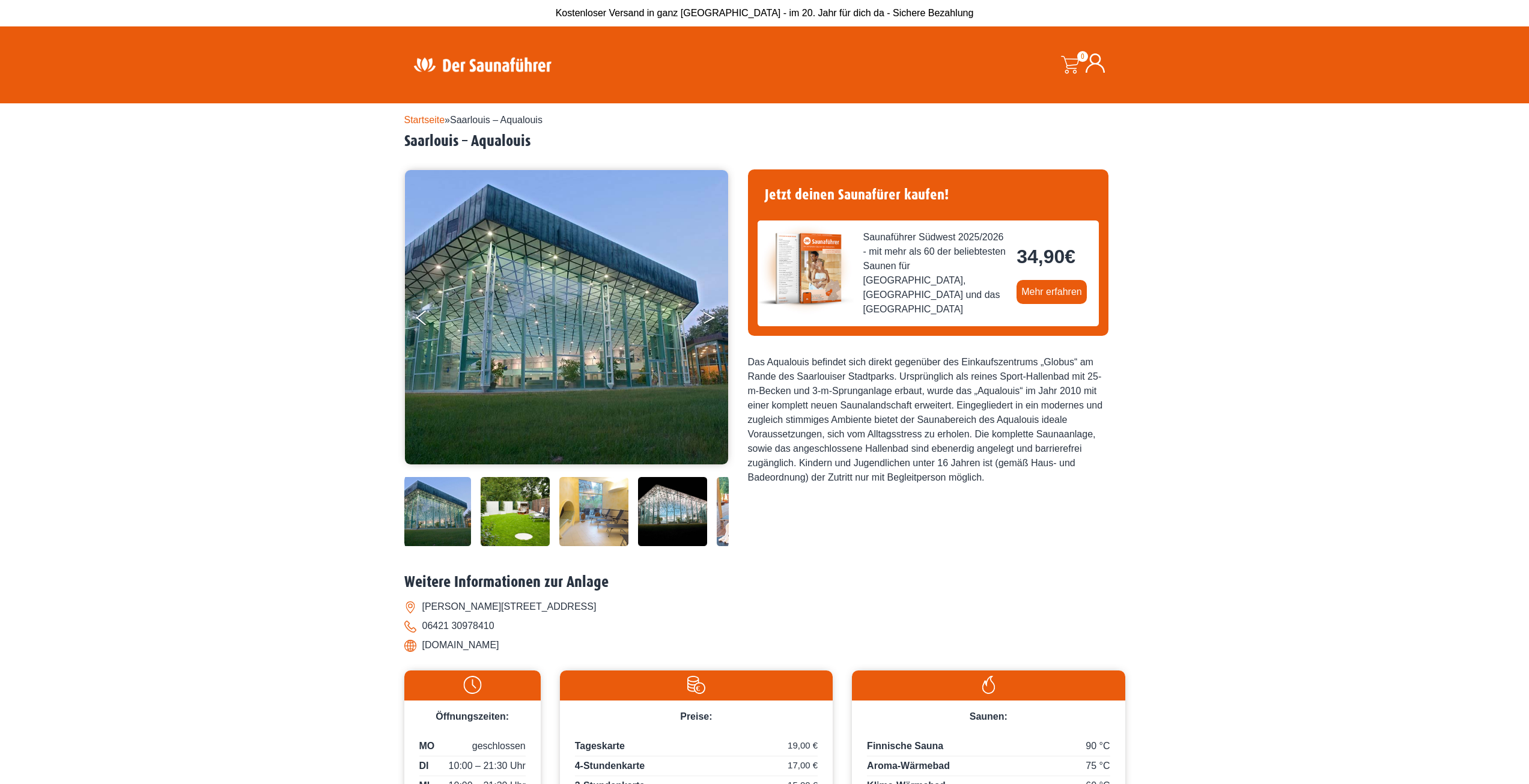
click at [709, 321] on button "Next" at bounding box center [718, 320] width 30 height 30
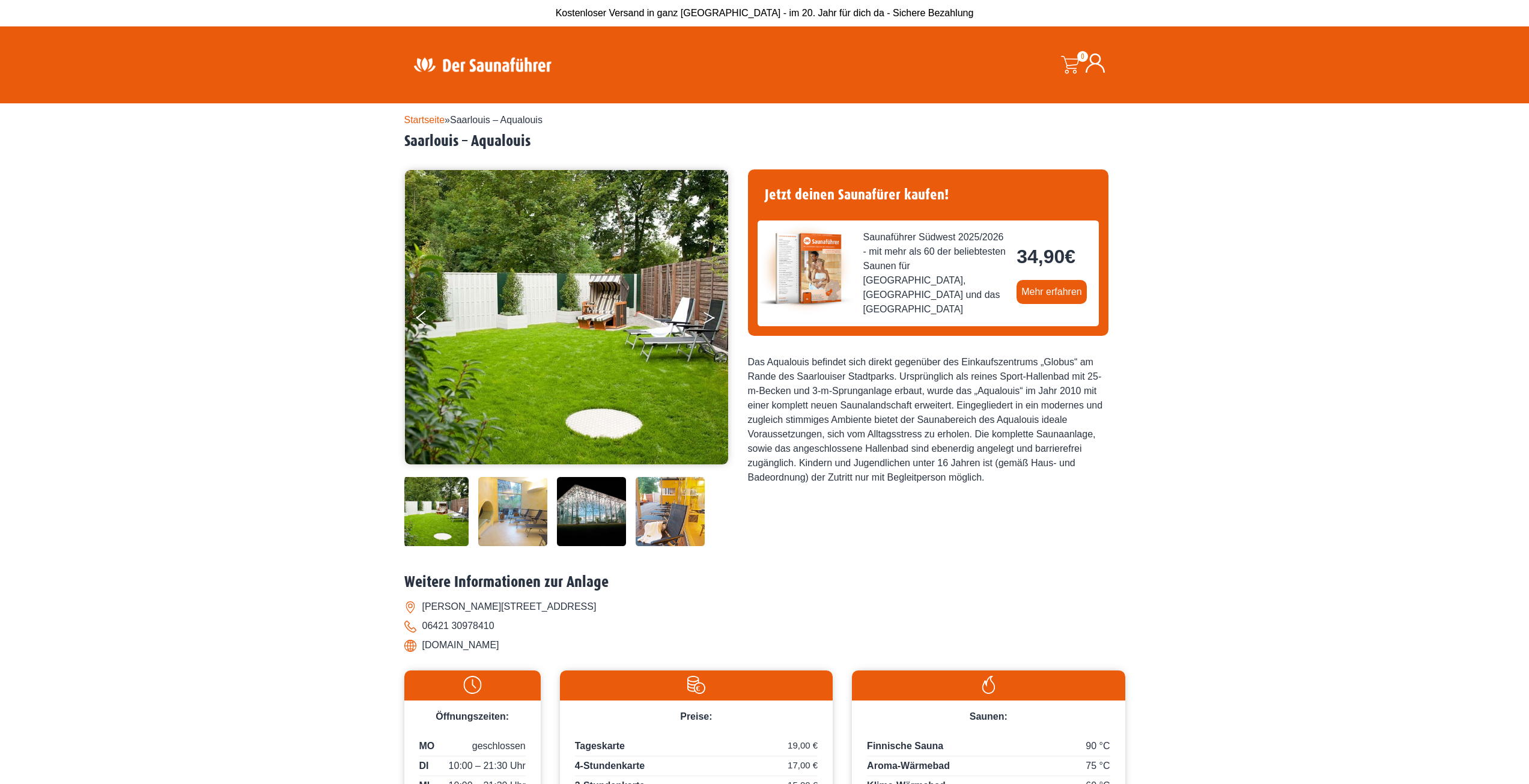
click at [709, 321] on button "Next" at bounding box center [718, 320] width 30 height 30
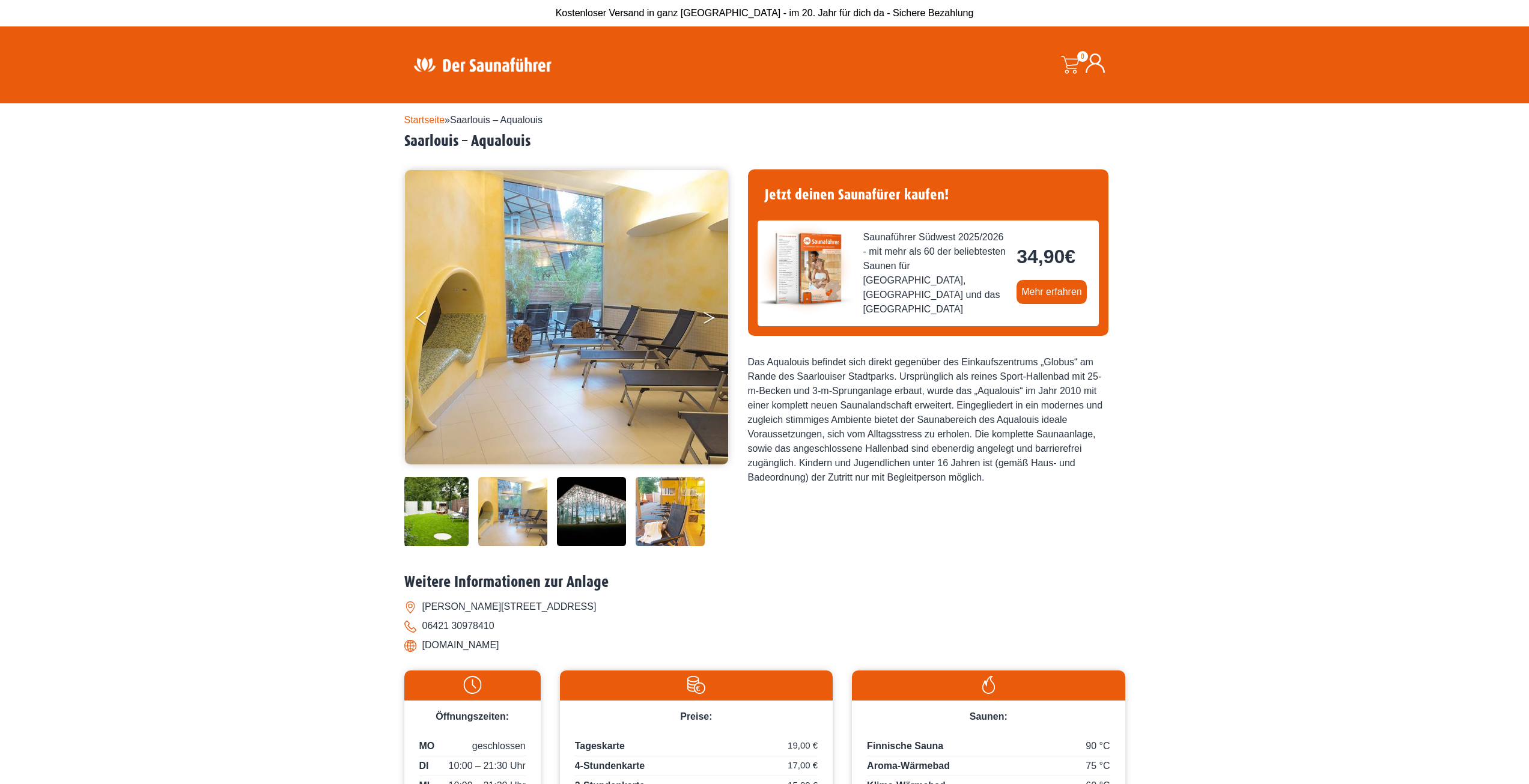
click at [709, 321] on button "Next" at bounding box center [718, 320] width 30 height 30
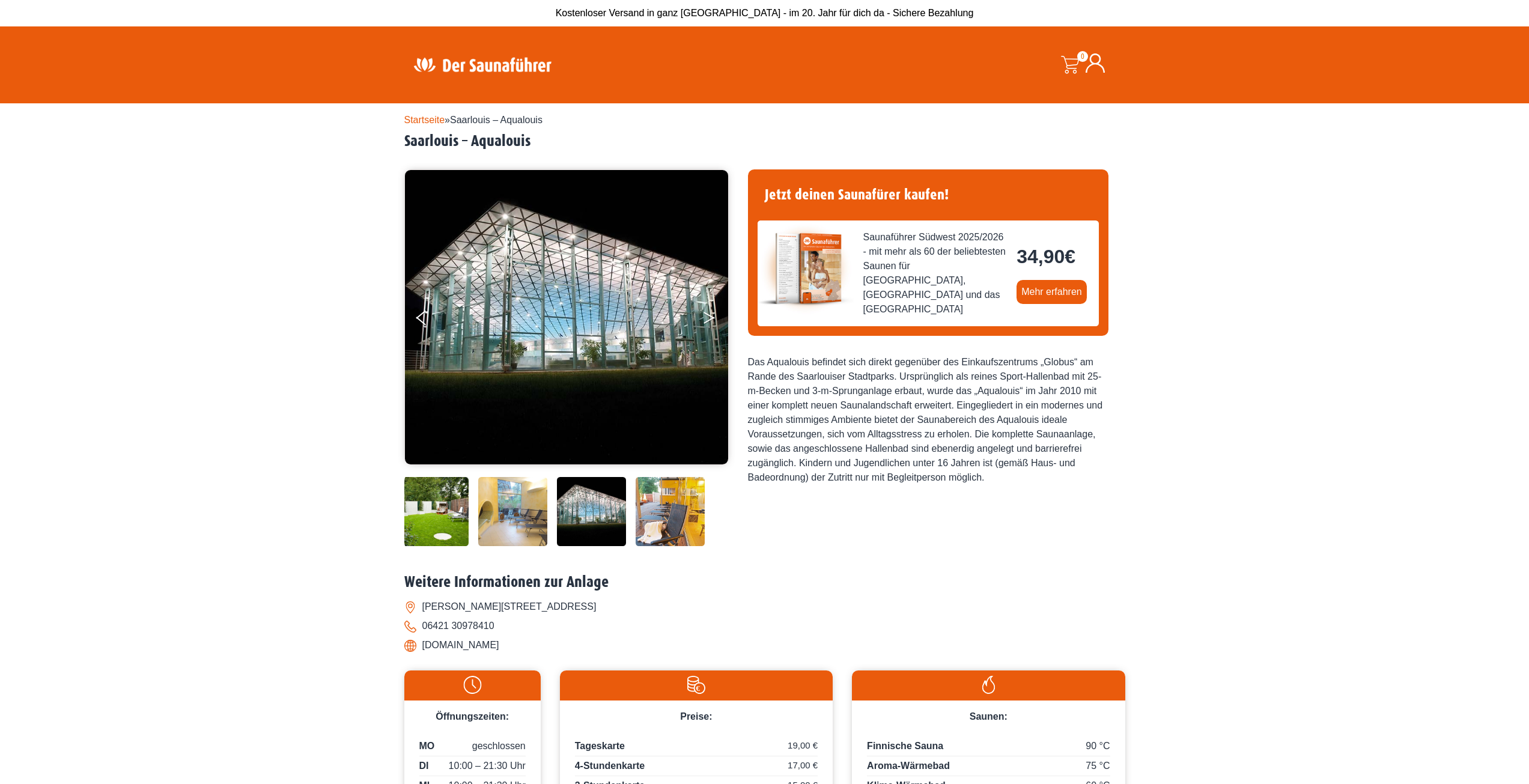
click at [709, 321] on button "Next" at bounding box center [718, 320] width 30 height 30
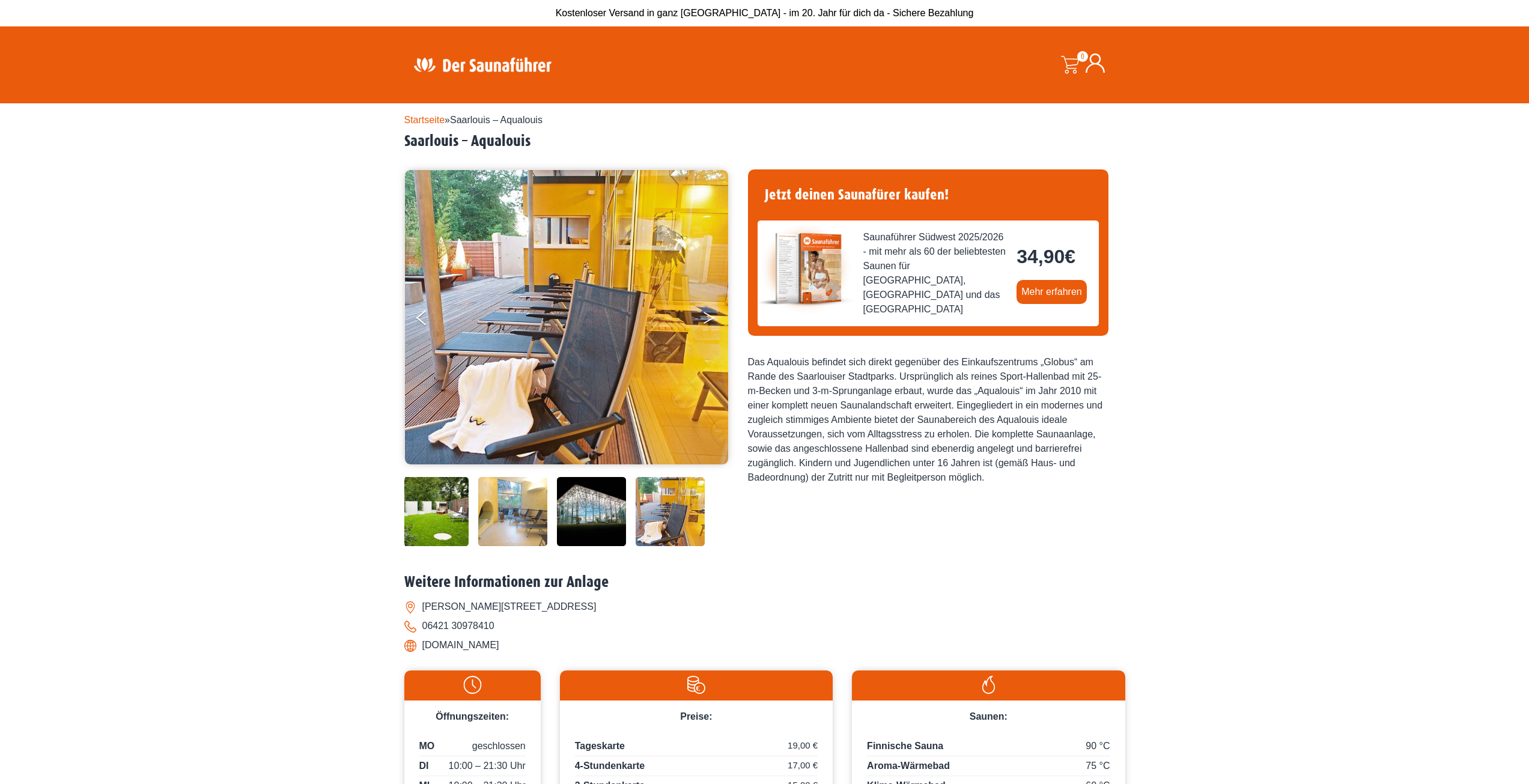
click at [709, 321] on icon "Next" at bounding box center [709, 320] width 11 height 8
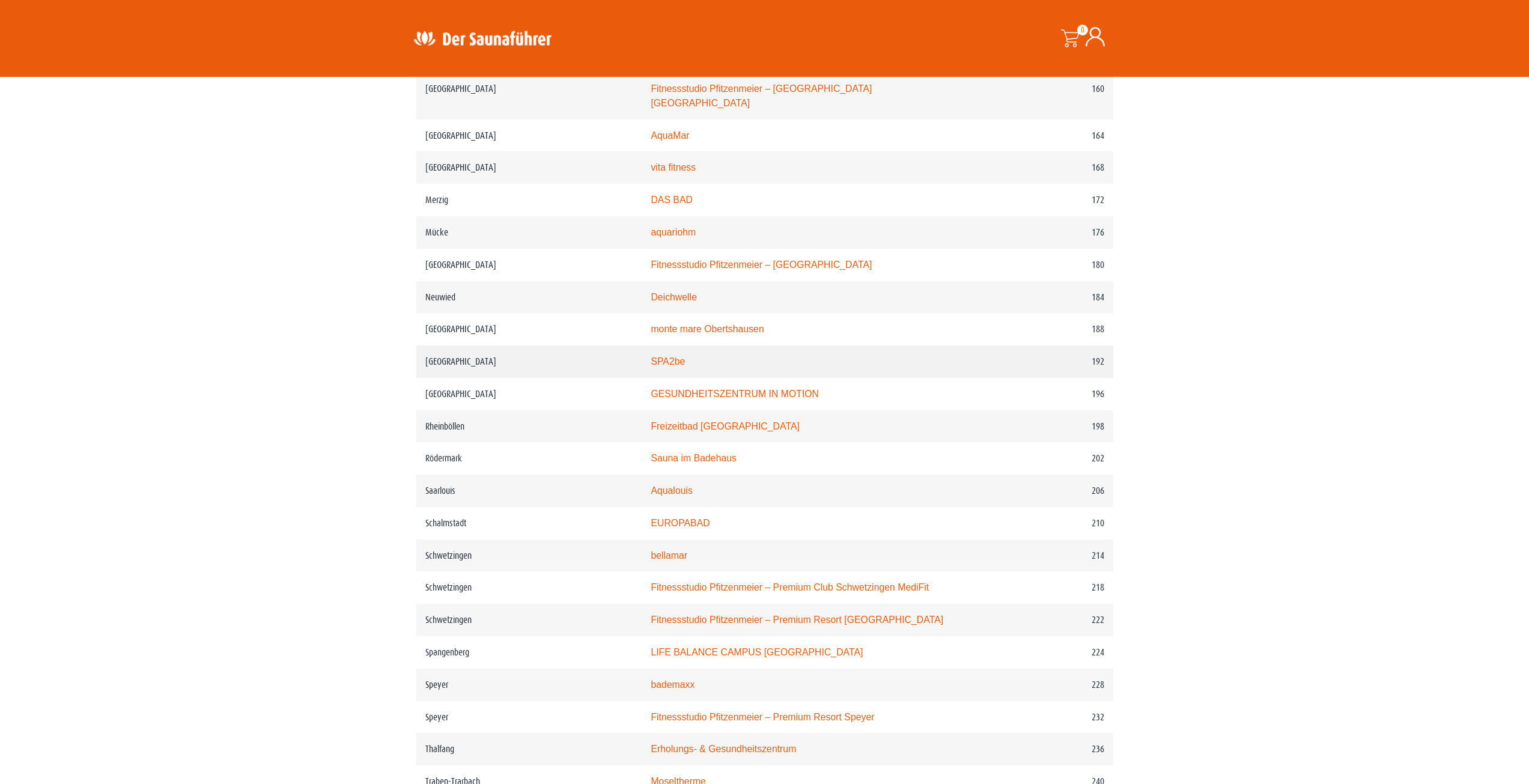
scroll to position [1925, 0]
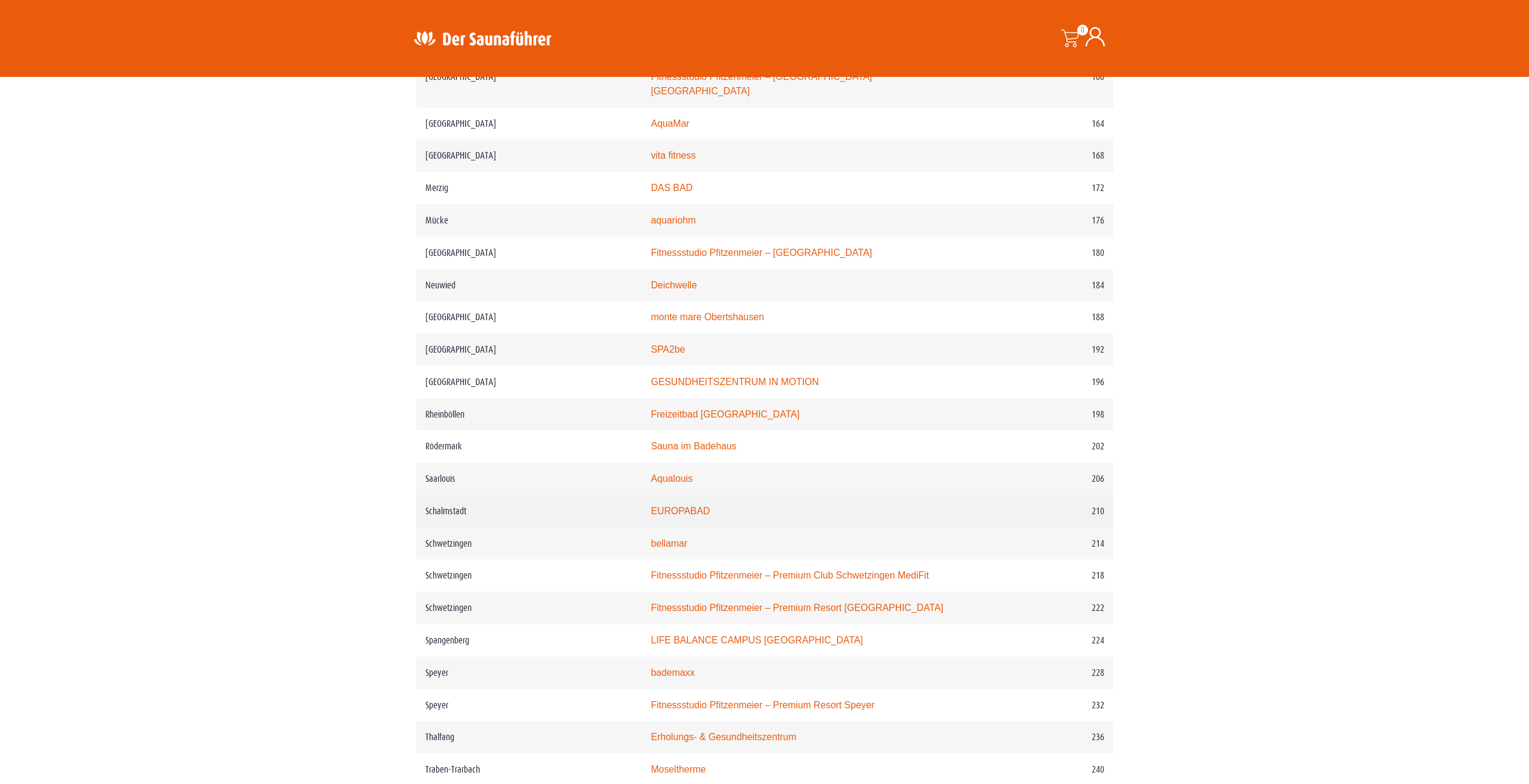
click at [699, 512] on link "EUROPABAD" at bounding box center [680, 511] width 59 height 11
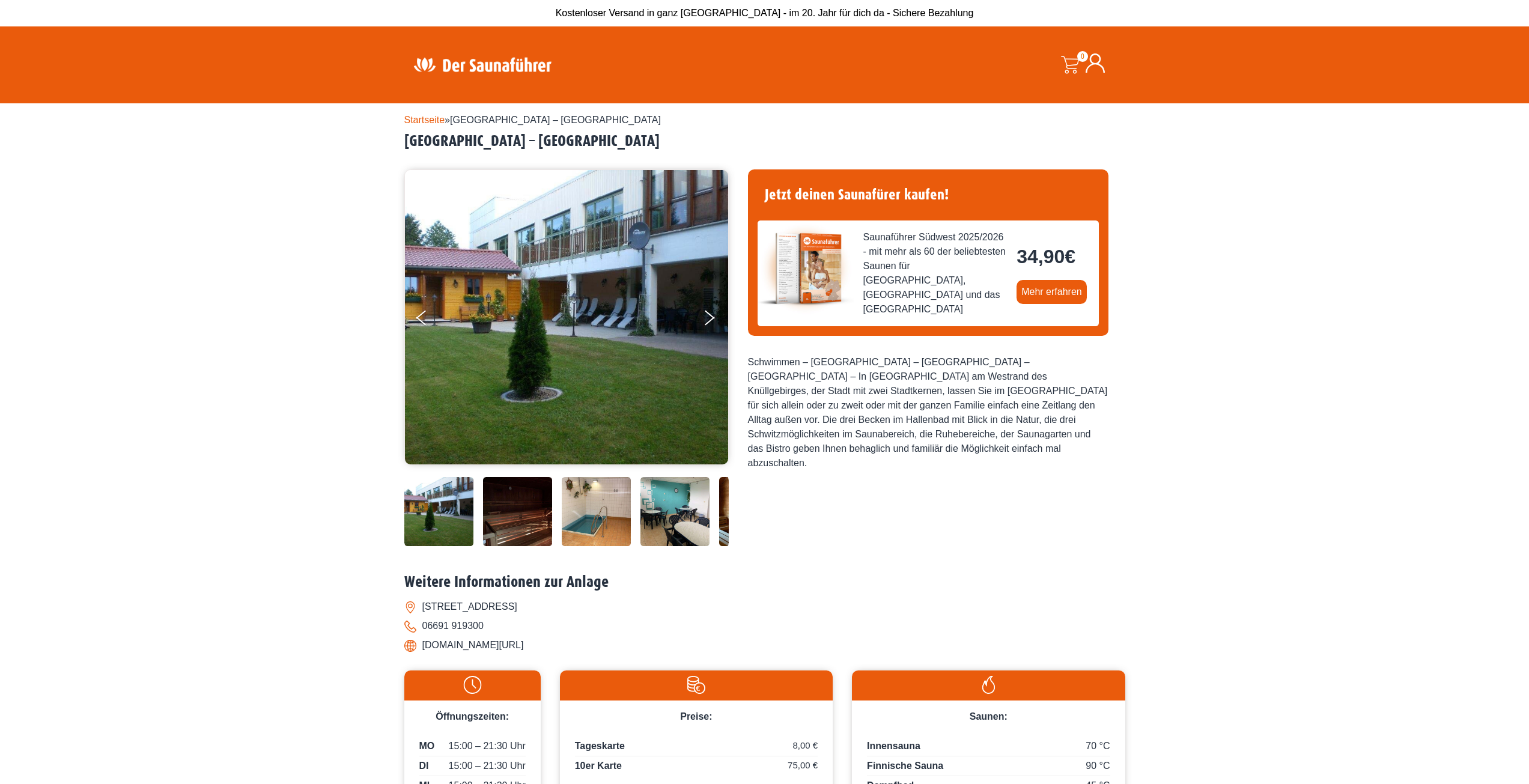
click at [700, 305] on img at bounding box center [567, 317] width 323 height 295
click at [710, 315] on button "Next" at bounding box center [718, 320] width 30 height 30
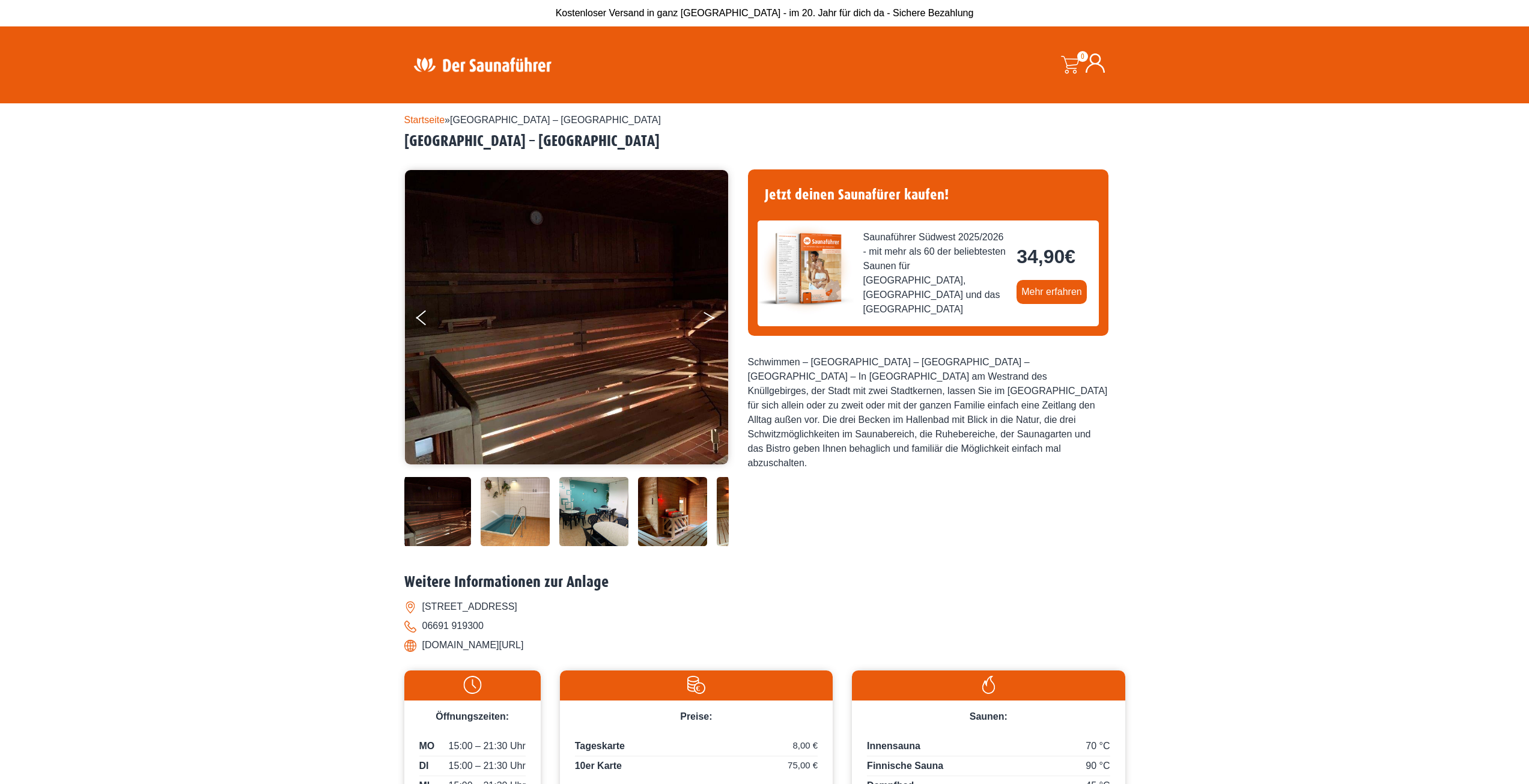
click at [710, 315] on button "Next" at bounding box center [718, 320] width 30 height 30
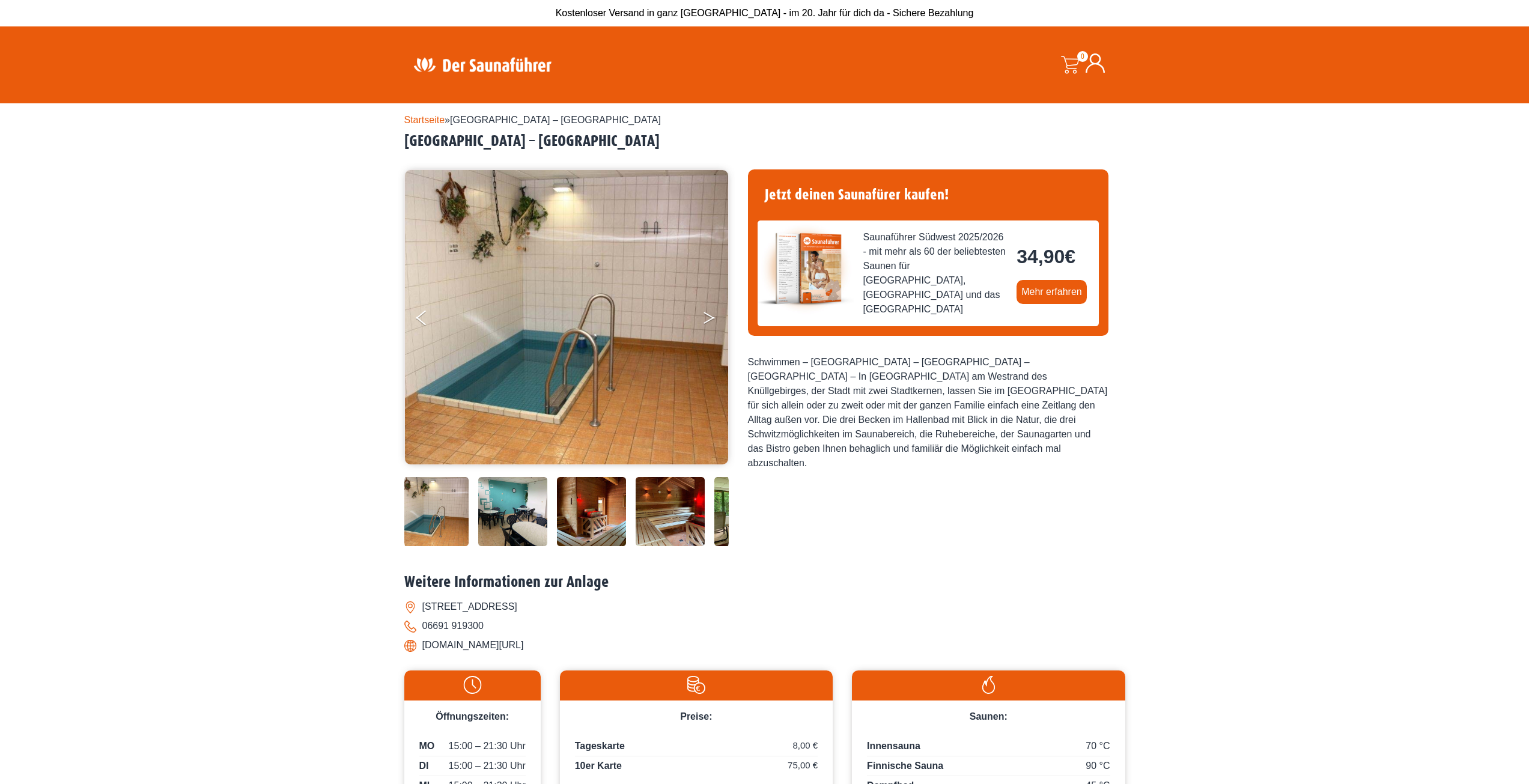
click at [710, 315] on button "Next" at bounding box center [718, 320] width 30 height 30
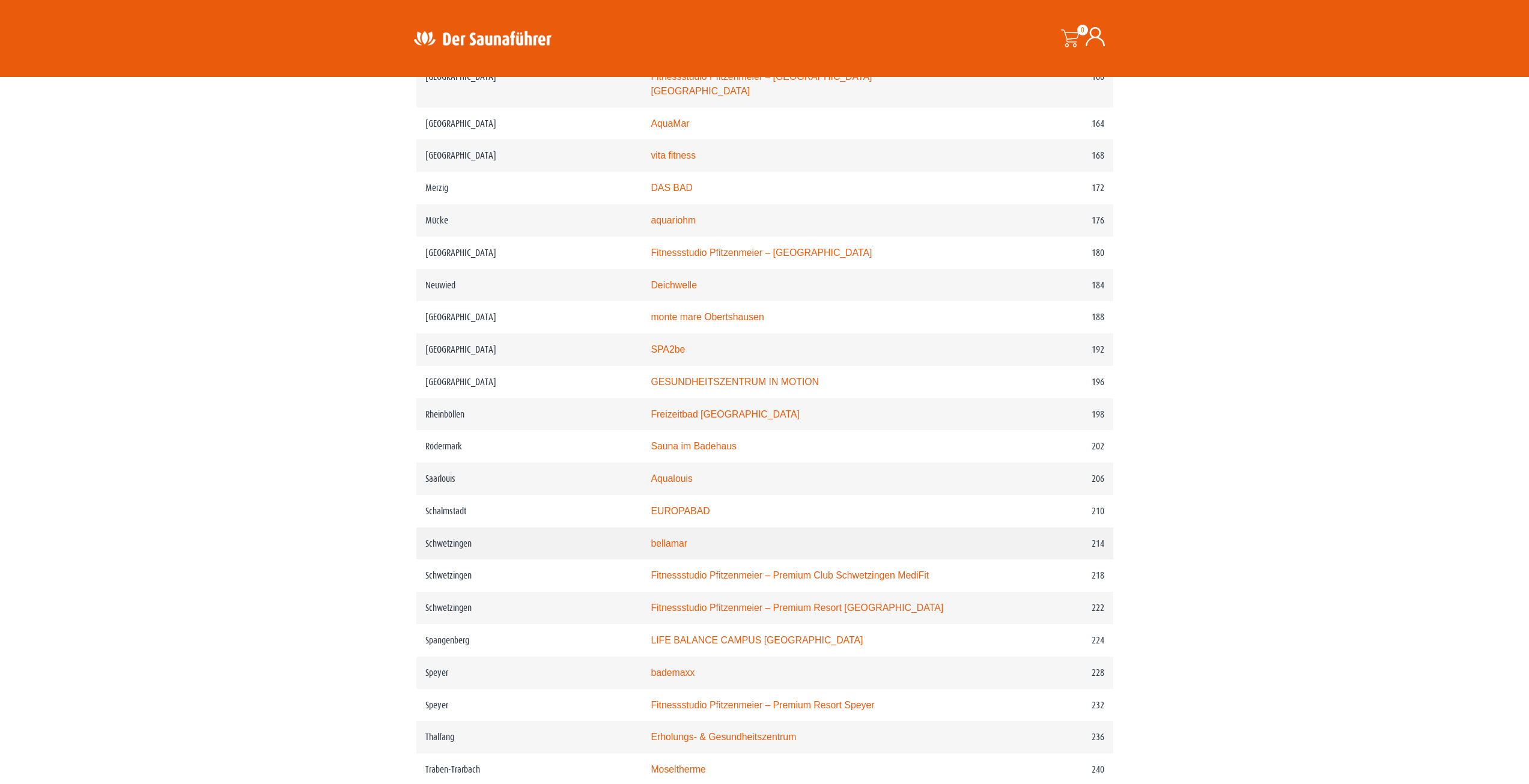
click at [680, 544] on link "bellamar" at bounding box center [669, 543] width 37 height 11
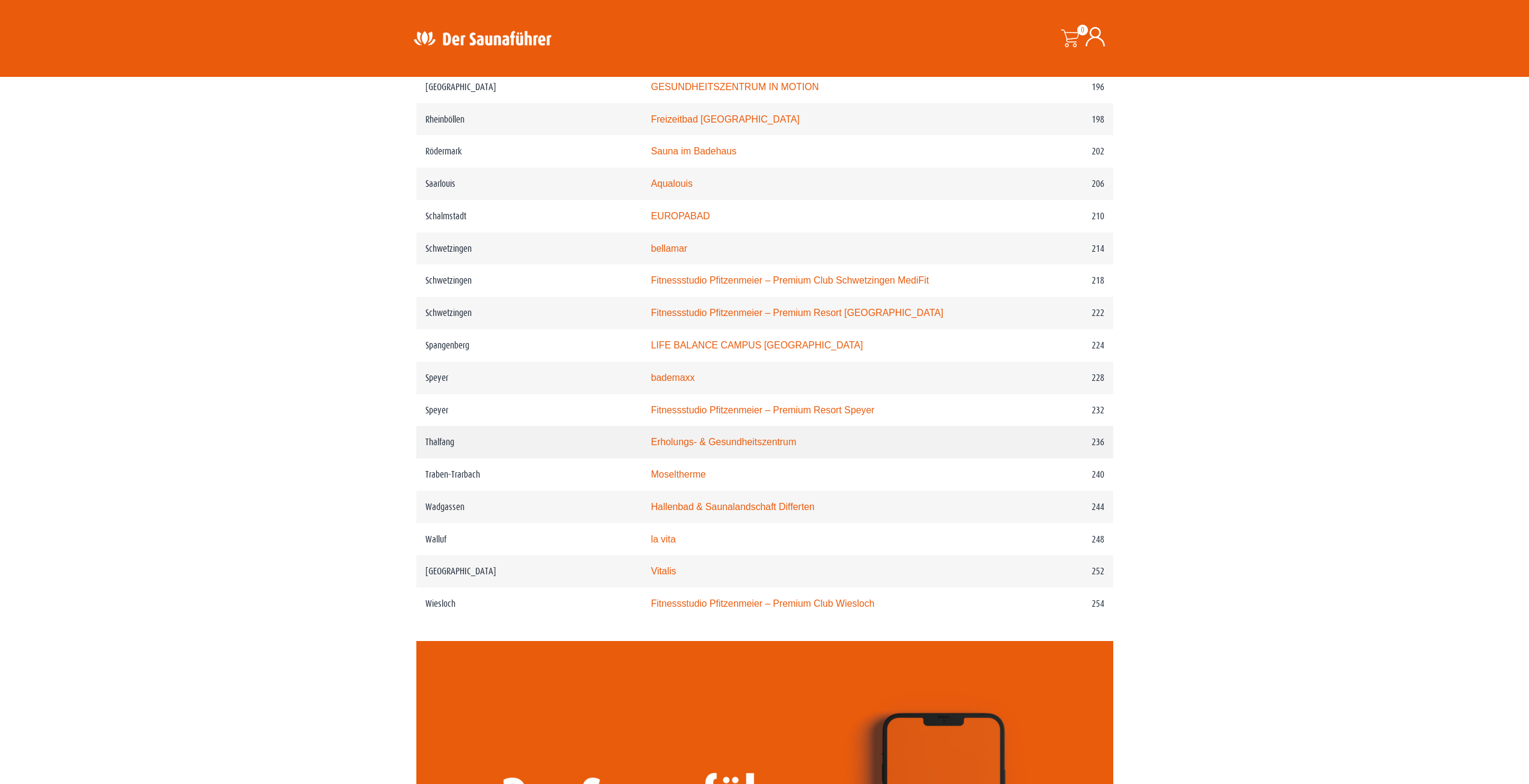
scroll to position [2224, 0]
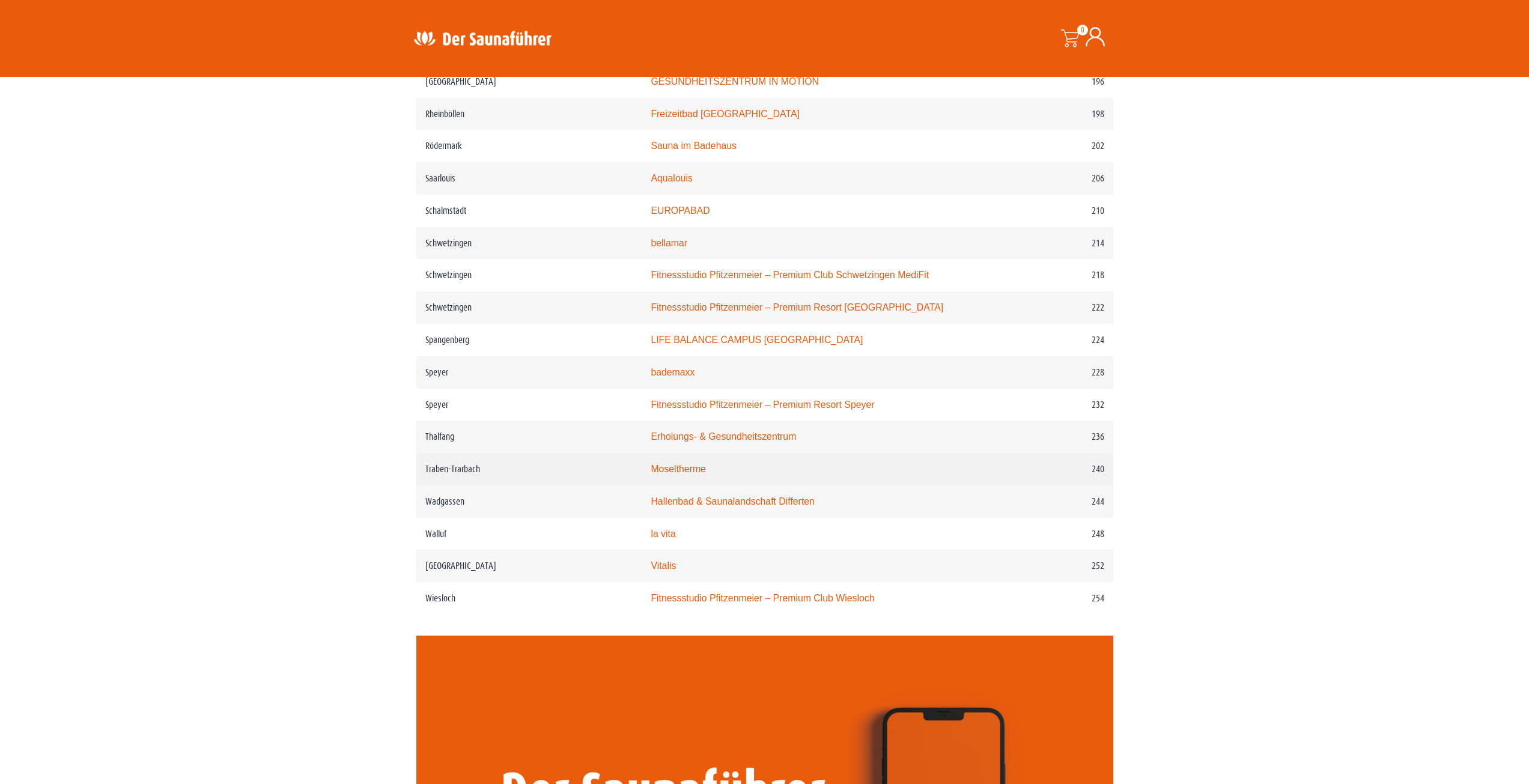
click at [697, 474] on link "Moseltherme" at bounding box center [678, 469] width 54 height 11
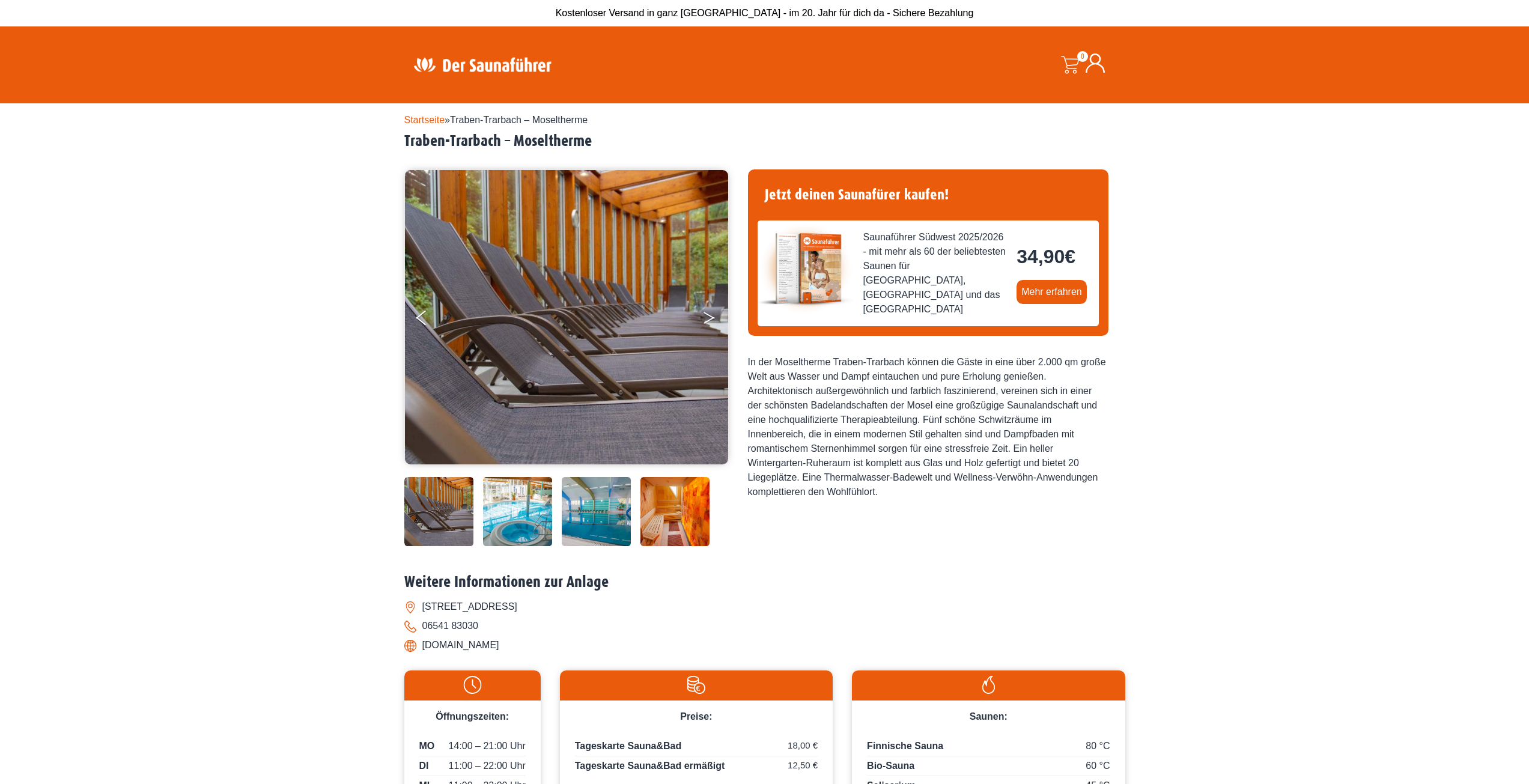
click at [709, 321] on button "Next" at bounding box center [718, 320] width 30 height 30
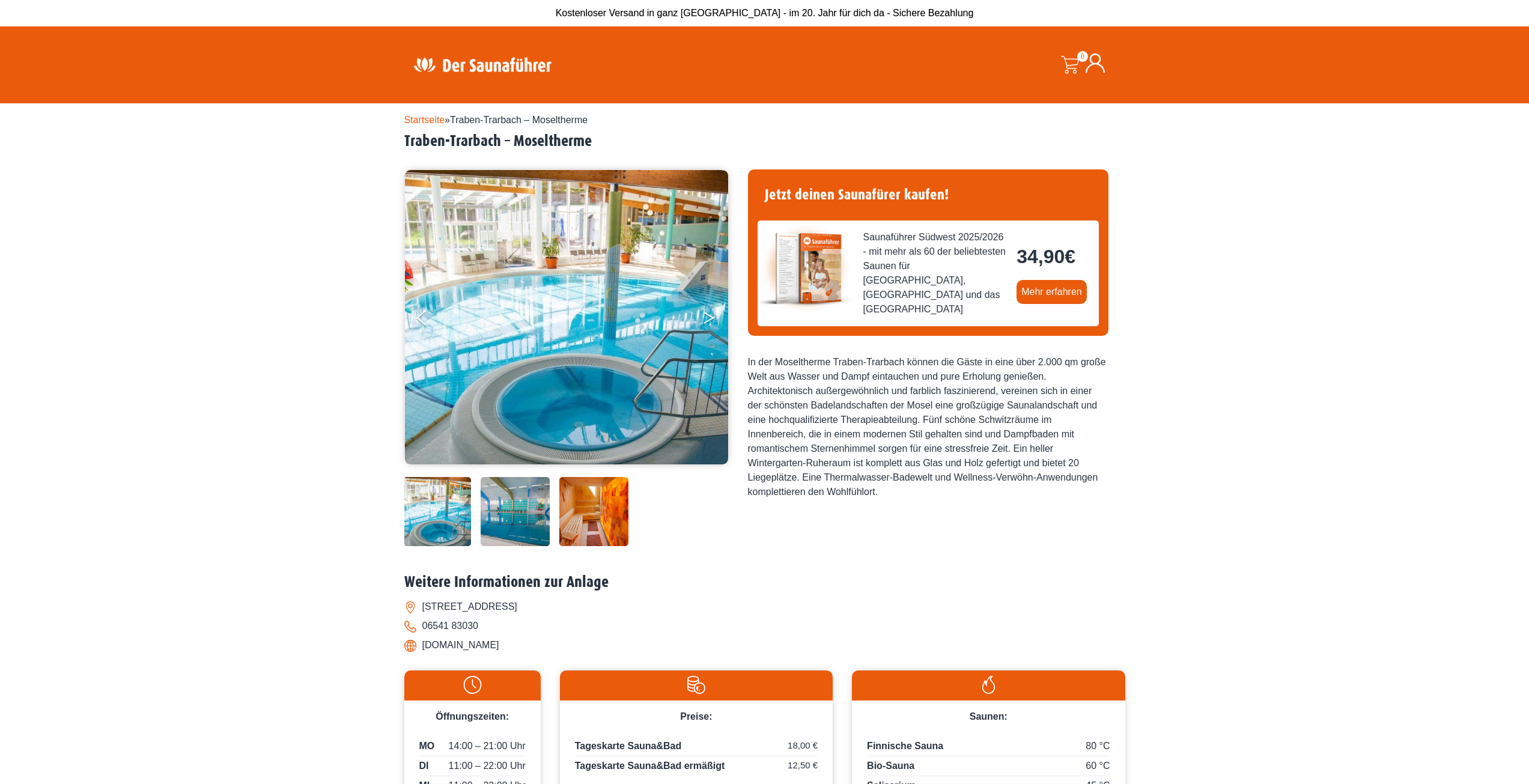
click at [708, 319] on icon "Next" at bounding box center [709, 320] width 11 height 8
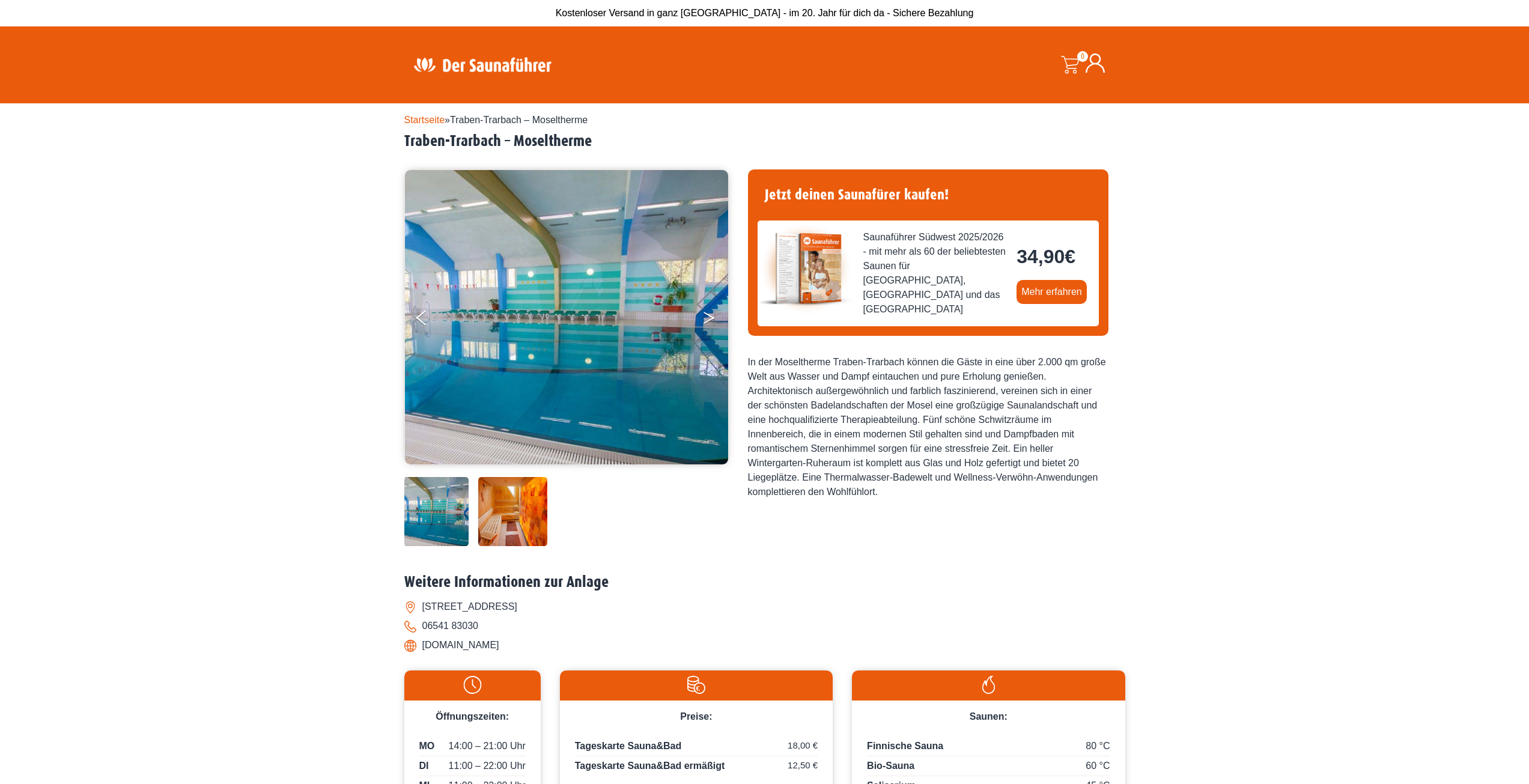
click at [708, 319] on button "Next" at bounding box center [718, 320] width 30 height 30
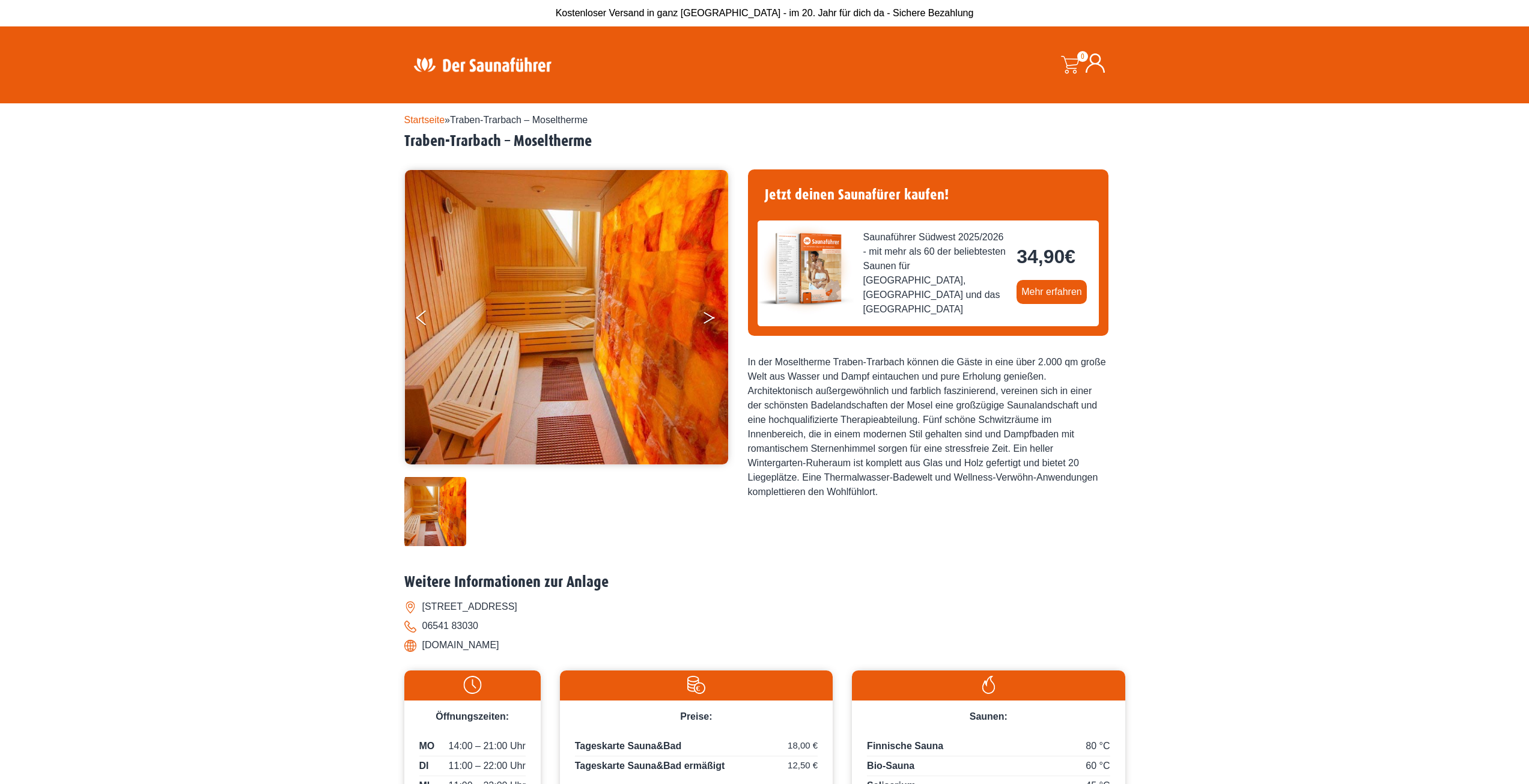
click at [708, 319] on button "Next" at bounding box center [718, 320] width 30 height 30
click at [707, 315] on button "Next" at bounding box center [718, 320] width 30 height 30
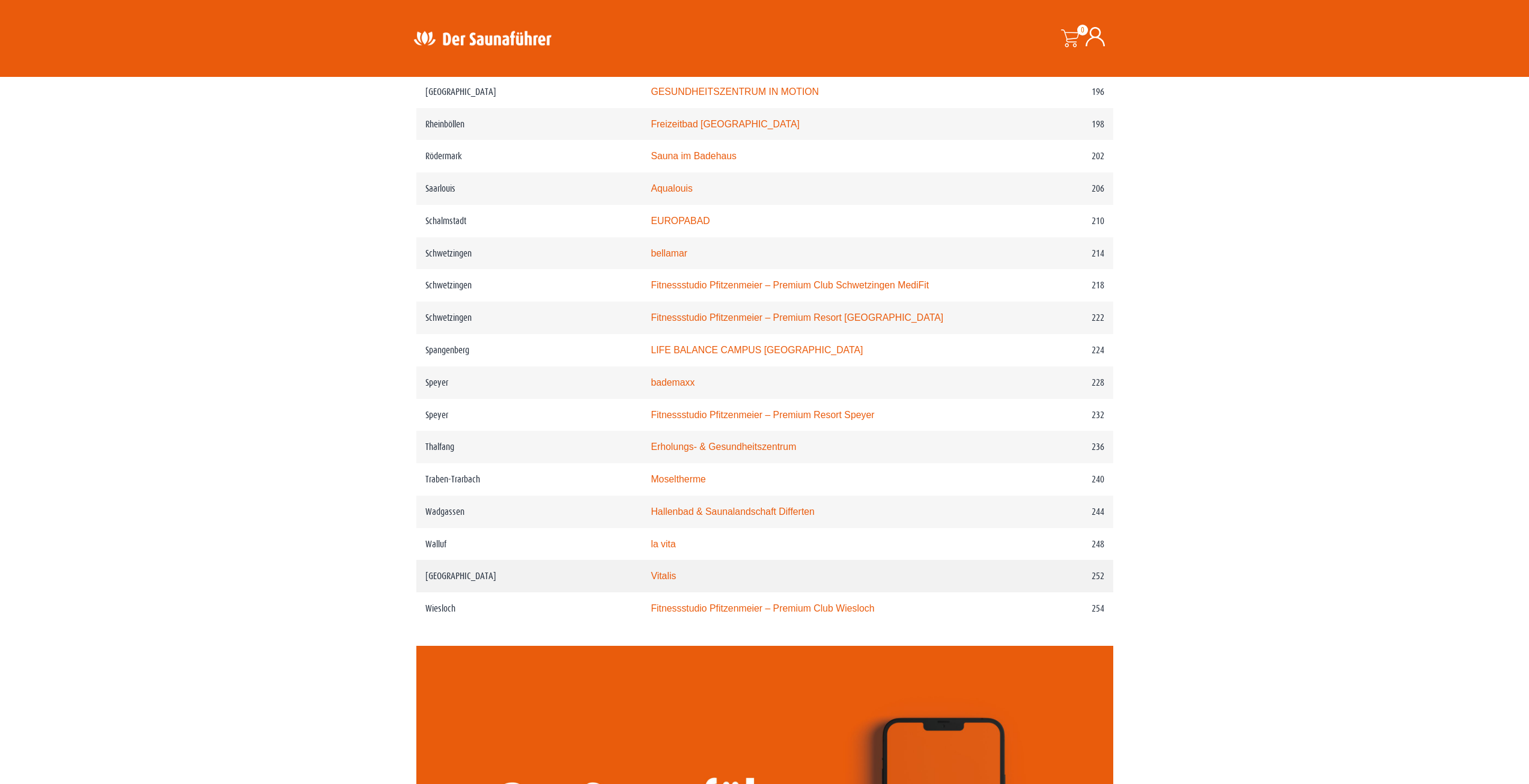
click at [668, 581] on link "Vitalis" at bounding box center [663, 576] width 25 height 11
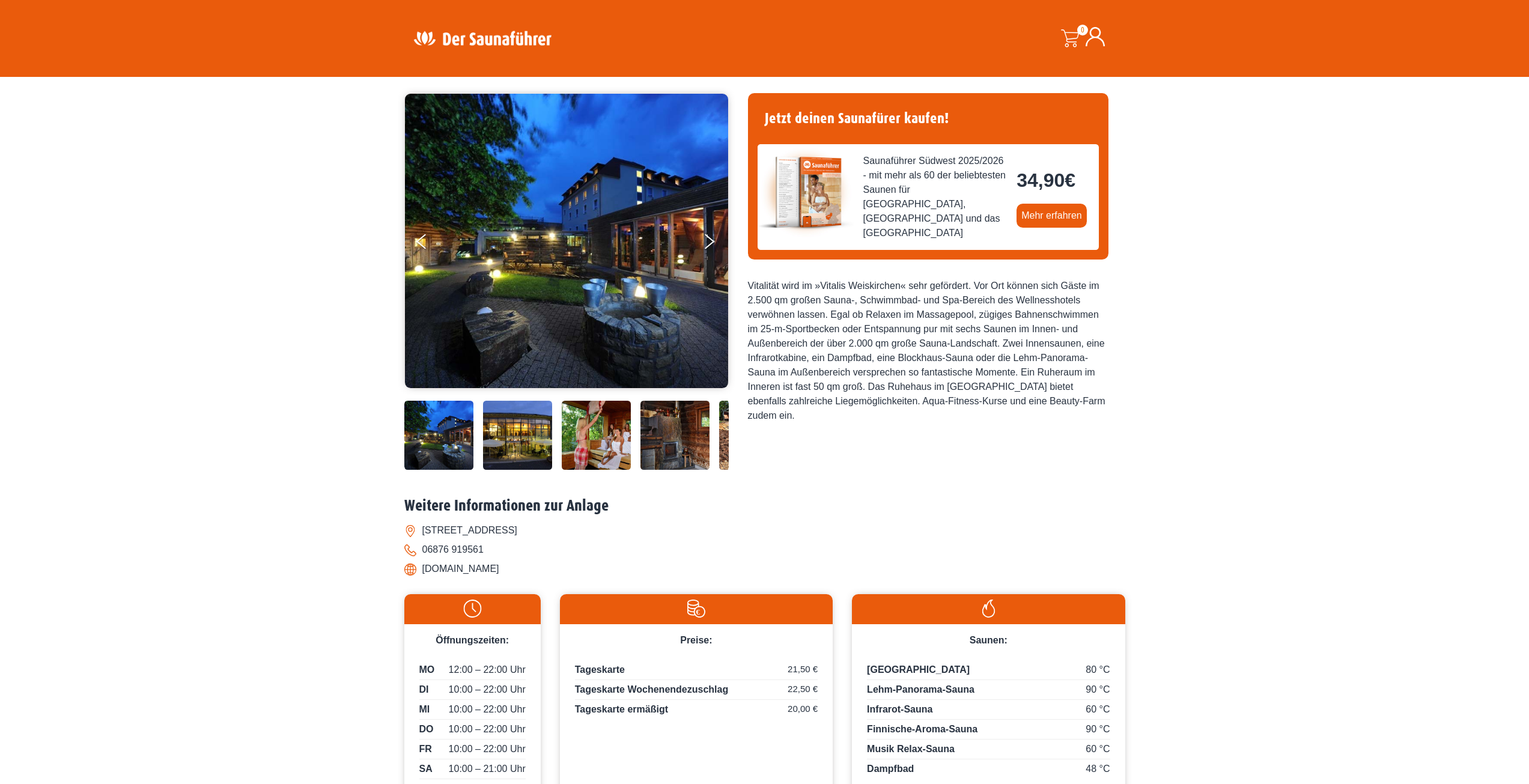
scroll to position [60, 0]
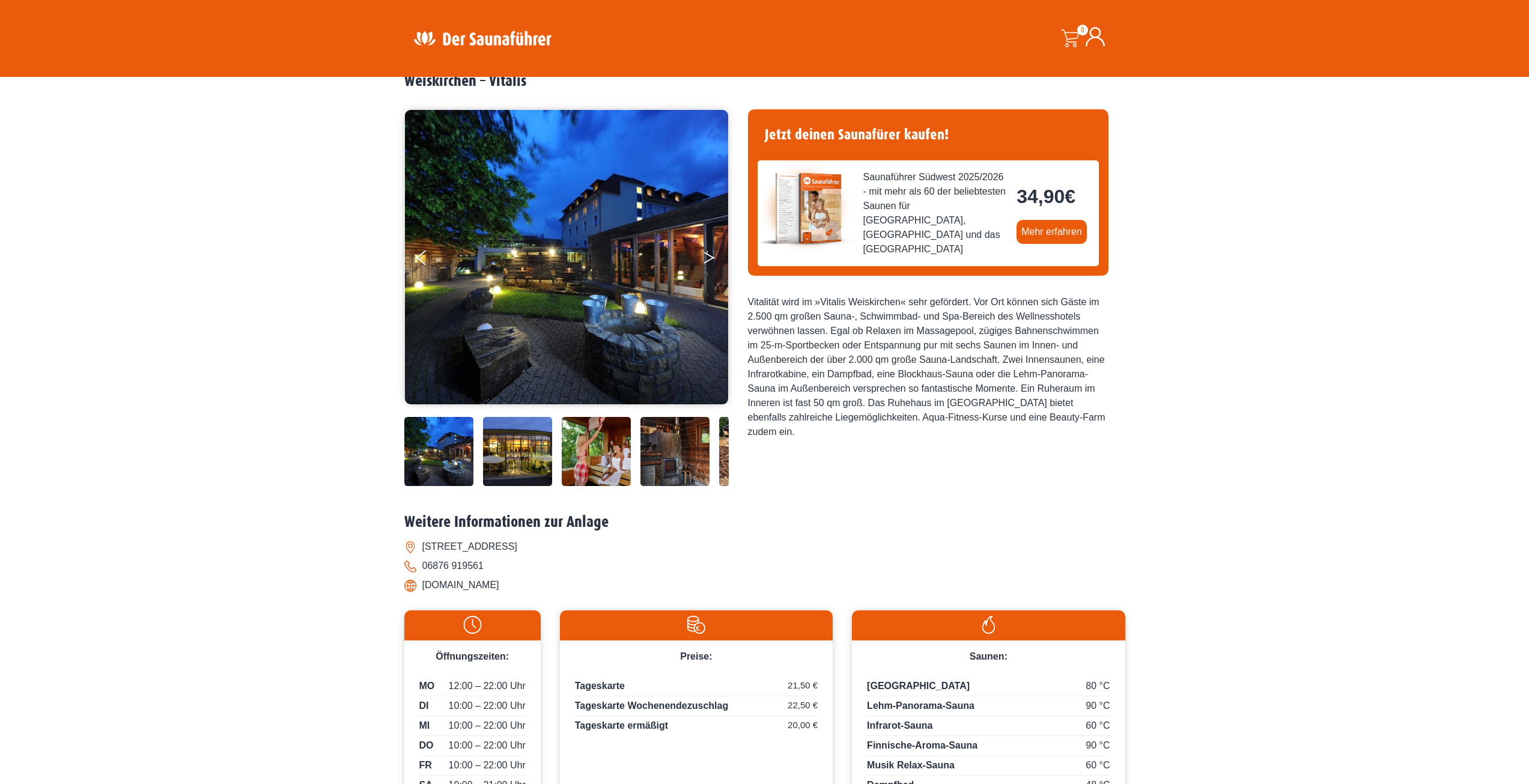
click at [705, 249] on button "Next" at bounding box center [718, 260] width 30 height 30
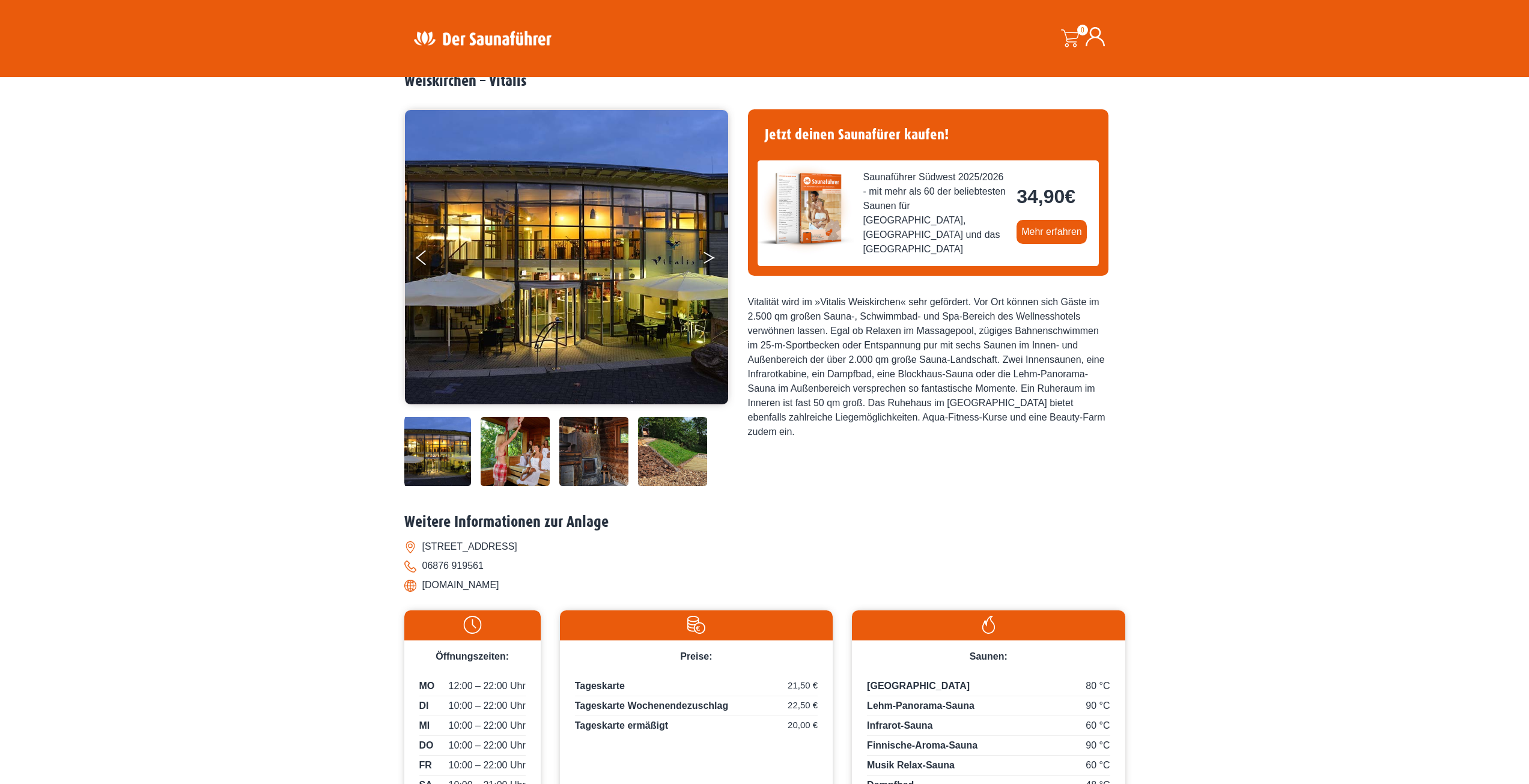
click at [705, 250] on button "Next" at bounding box center [718, 260] width 30 height 30
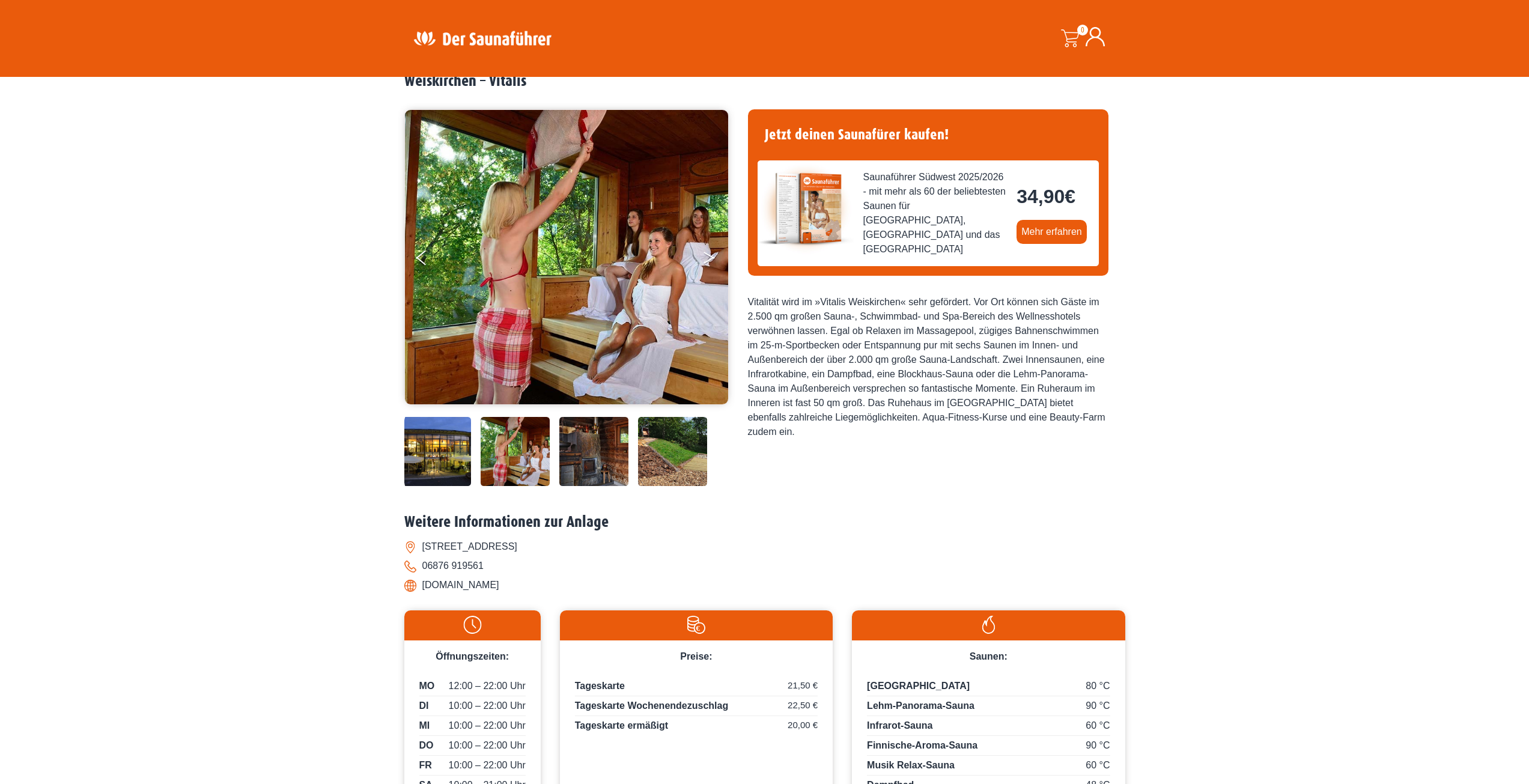
click at [708, 255] on icon "Next" at bounding box center [709, 255] width 11 height 8
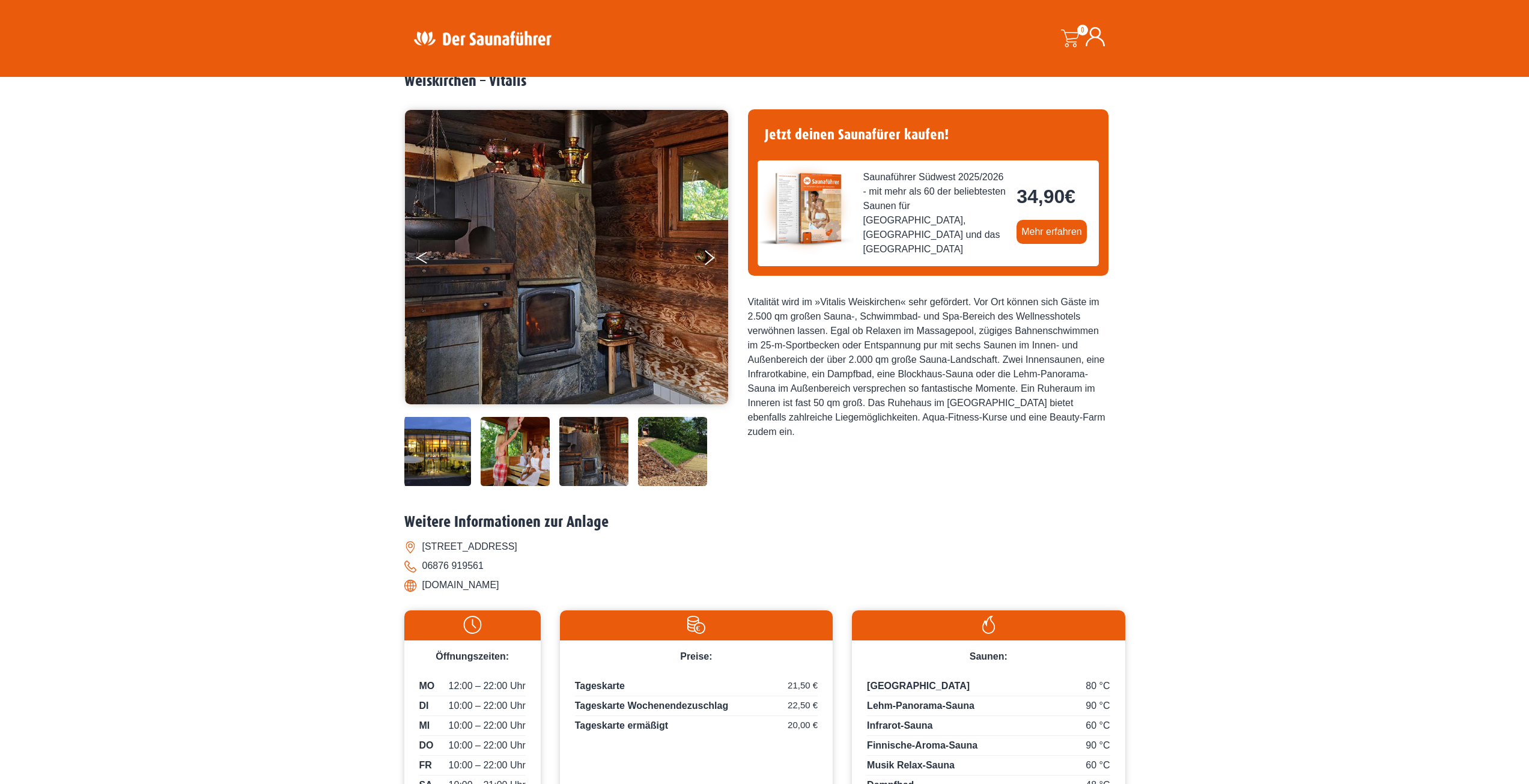
click at [430, 254] on button "Previous" at bounding box center [431, 260] width 30 height 30
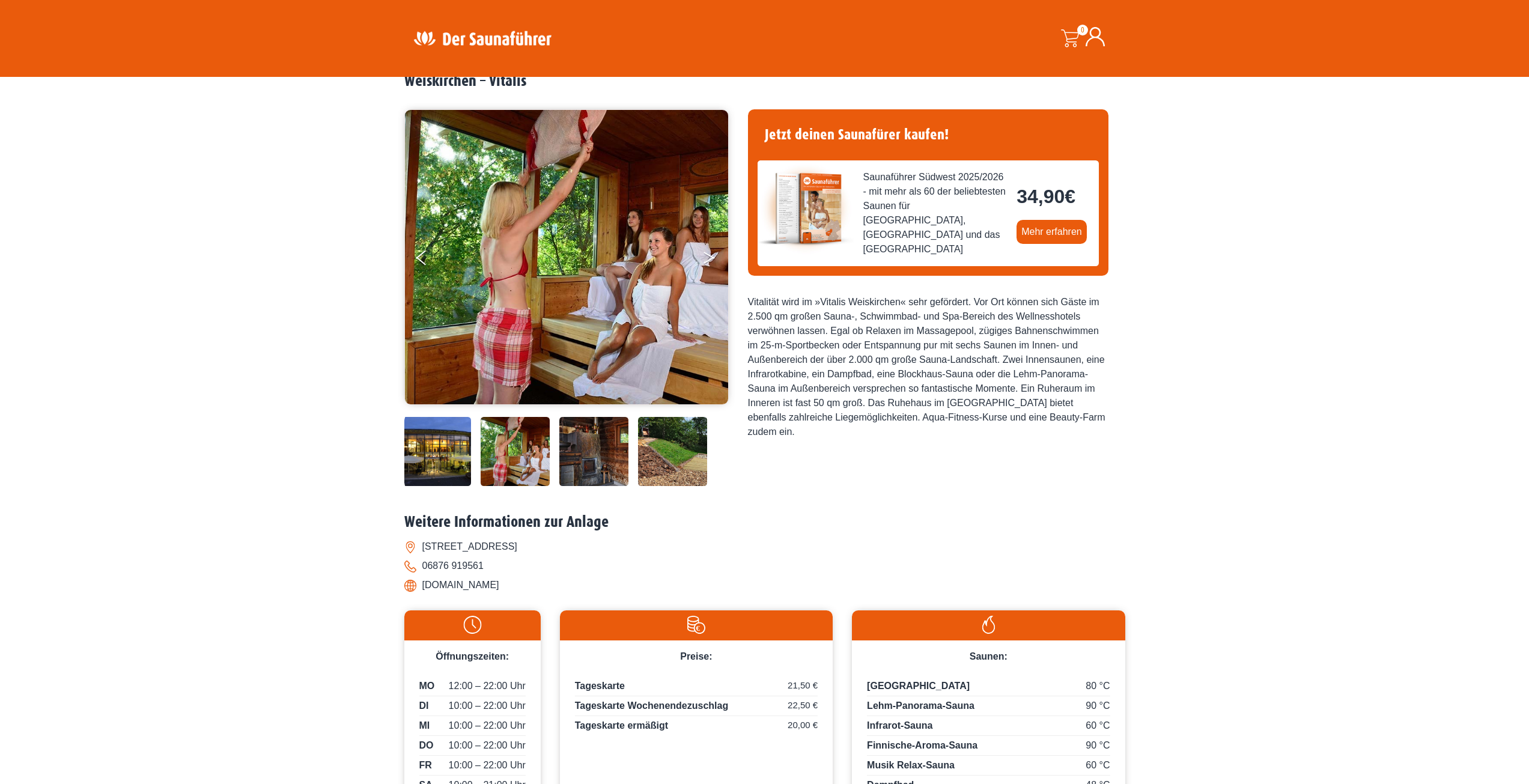
click at [703, 254] on button "Next" at bounding box center [718, 260] width 30 height 30
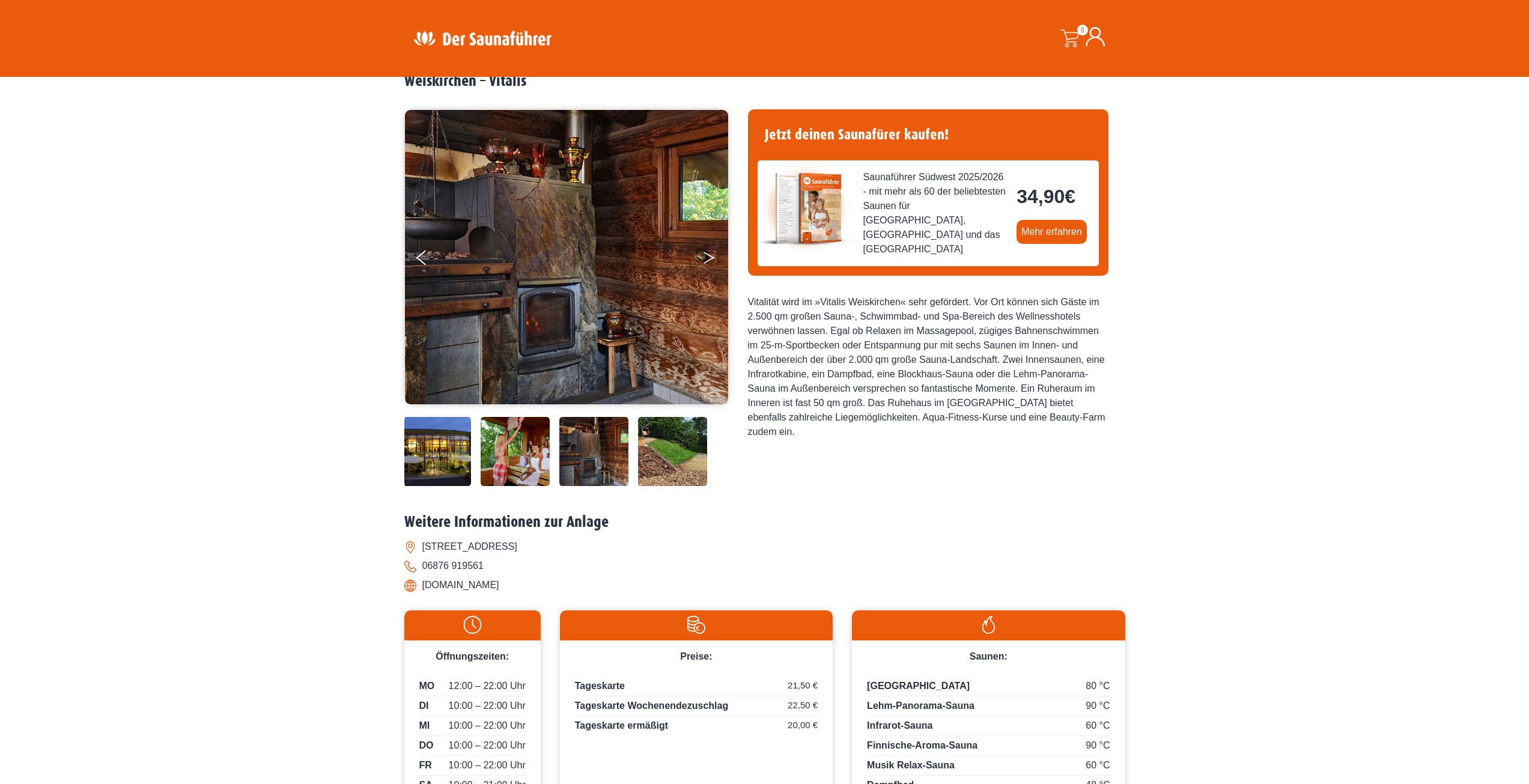
click at [703, 254] on button "Next" at bounding box center [718, 260] width 30 height 30
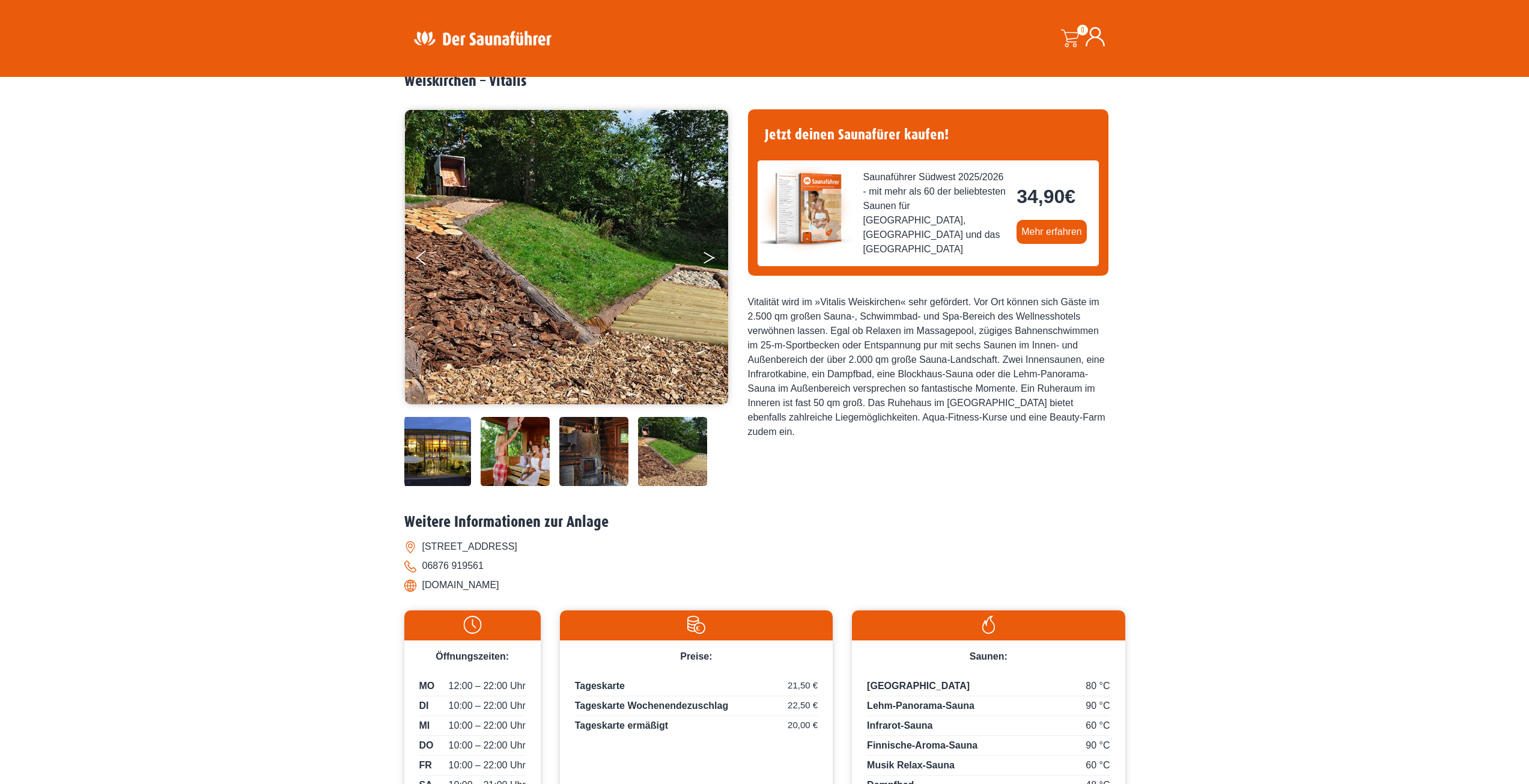
click at [703, 254] on button "Next" at bounding box center [718, 260] width 30 height 30
click at [709, 254] on icon "Next" at bounding box center [709, 255] width 11 height 8
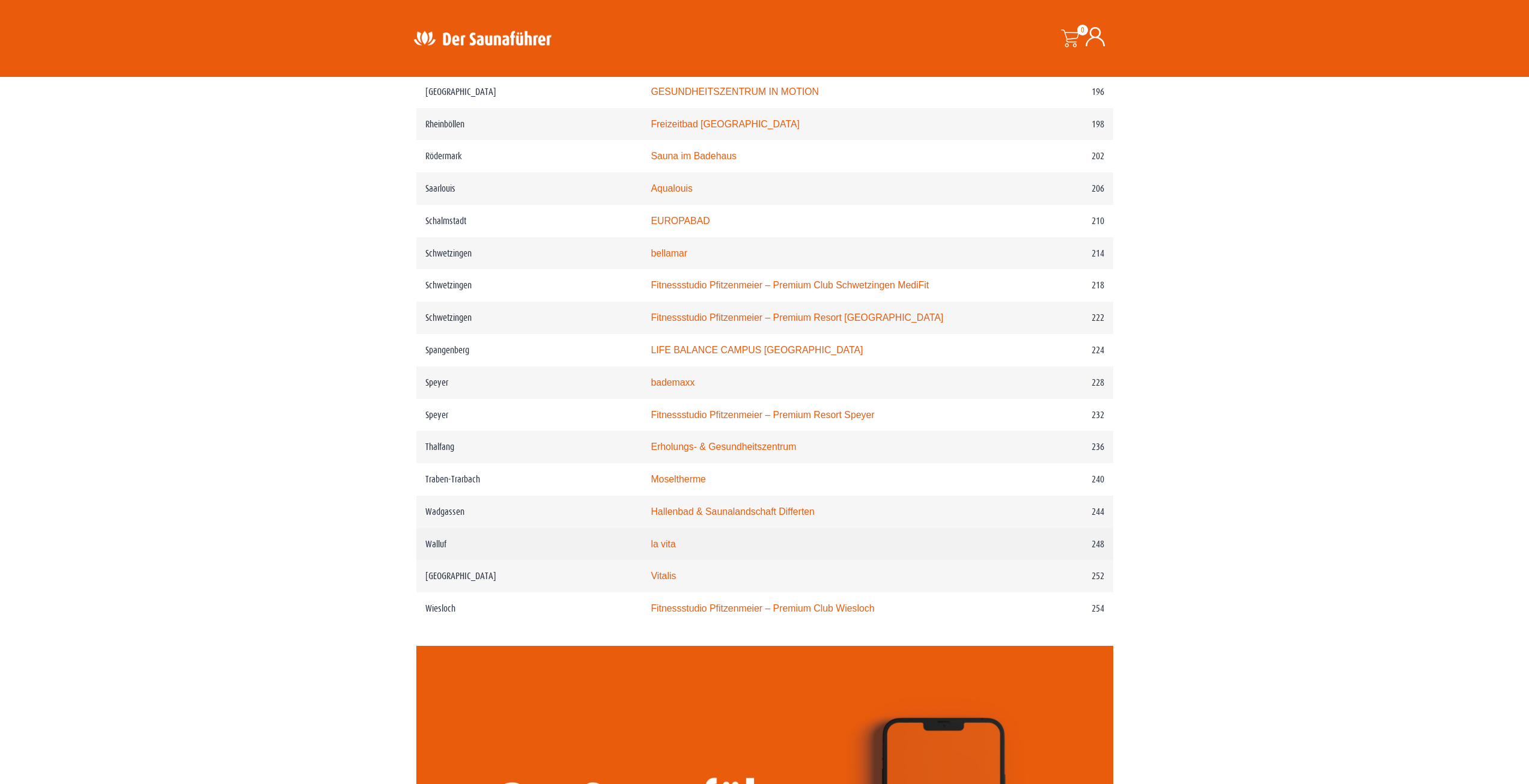
click at [666, 549] on link "la vita" at bounding box center [663, 544] width 25 height 11
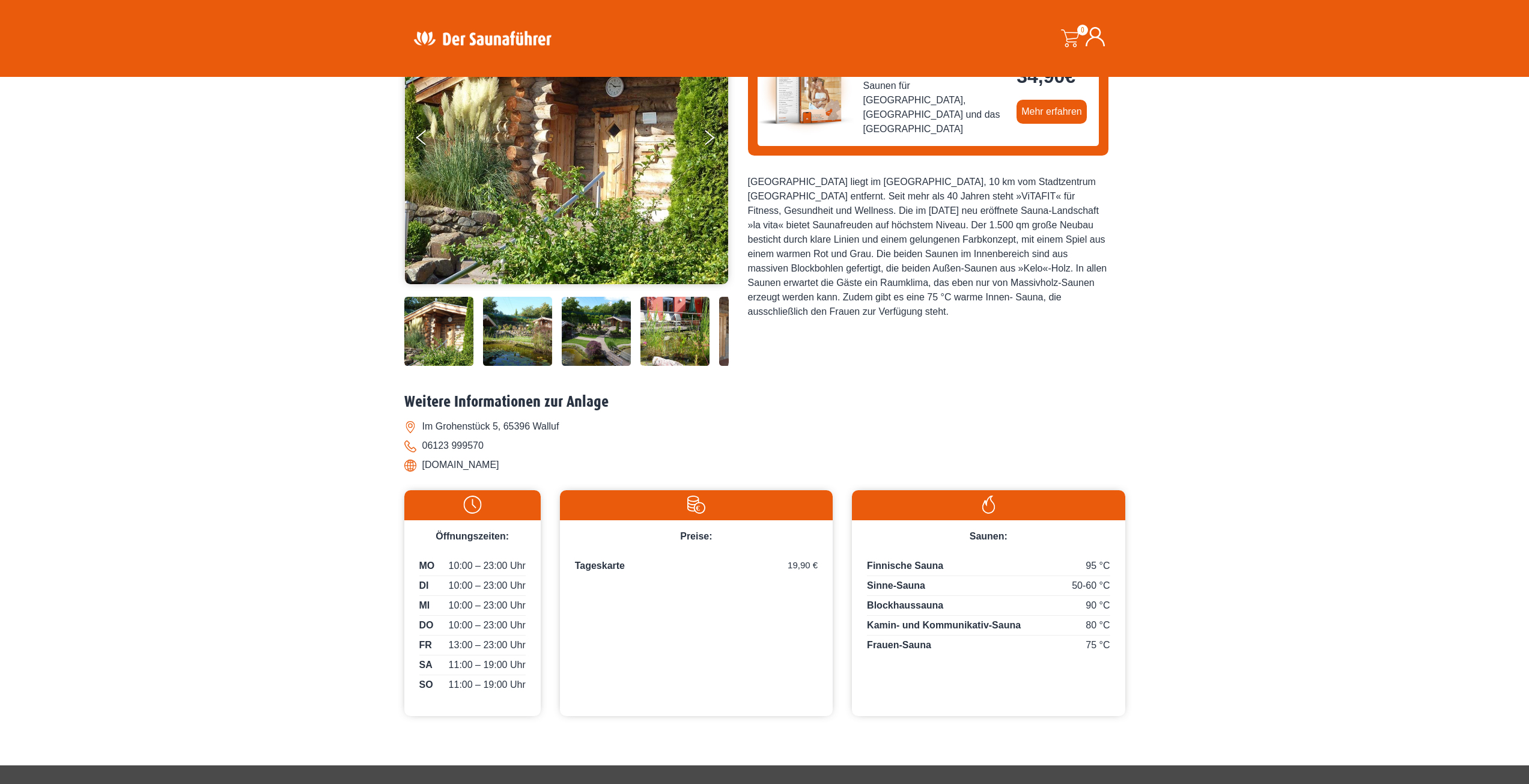
scroll to position [120, 0]
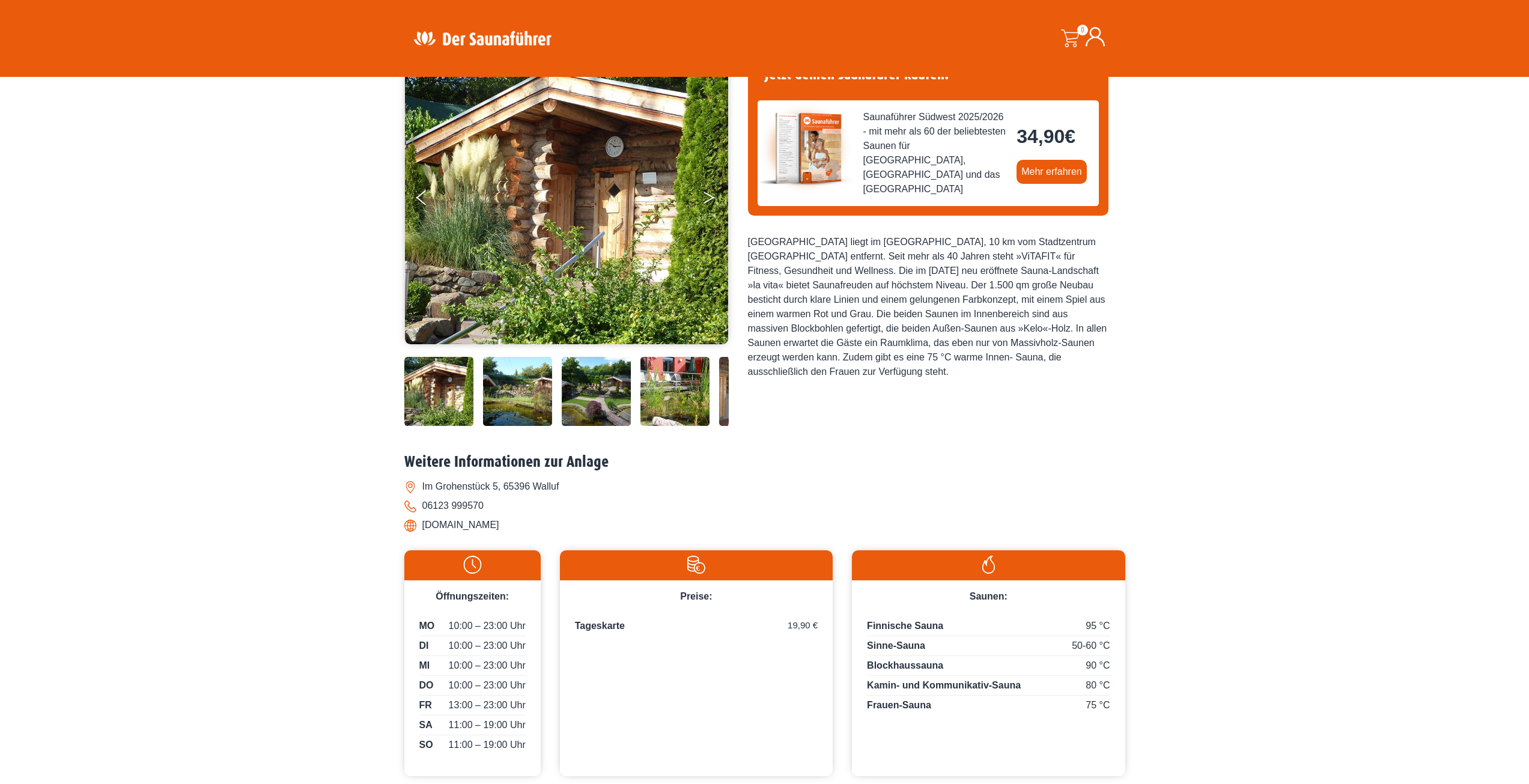
click at [706, 197] on button "Next" at bounding box center [718, 200] width 30 height 30
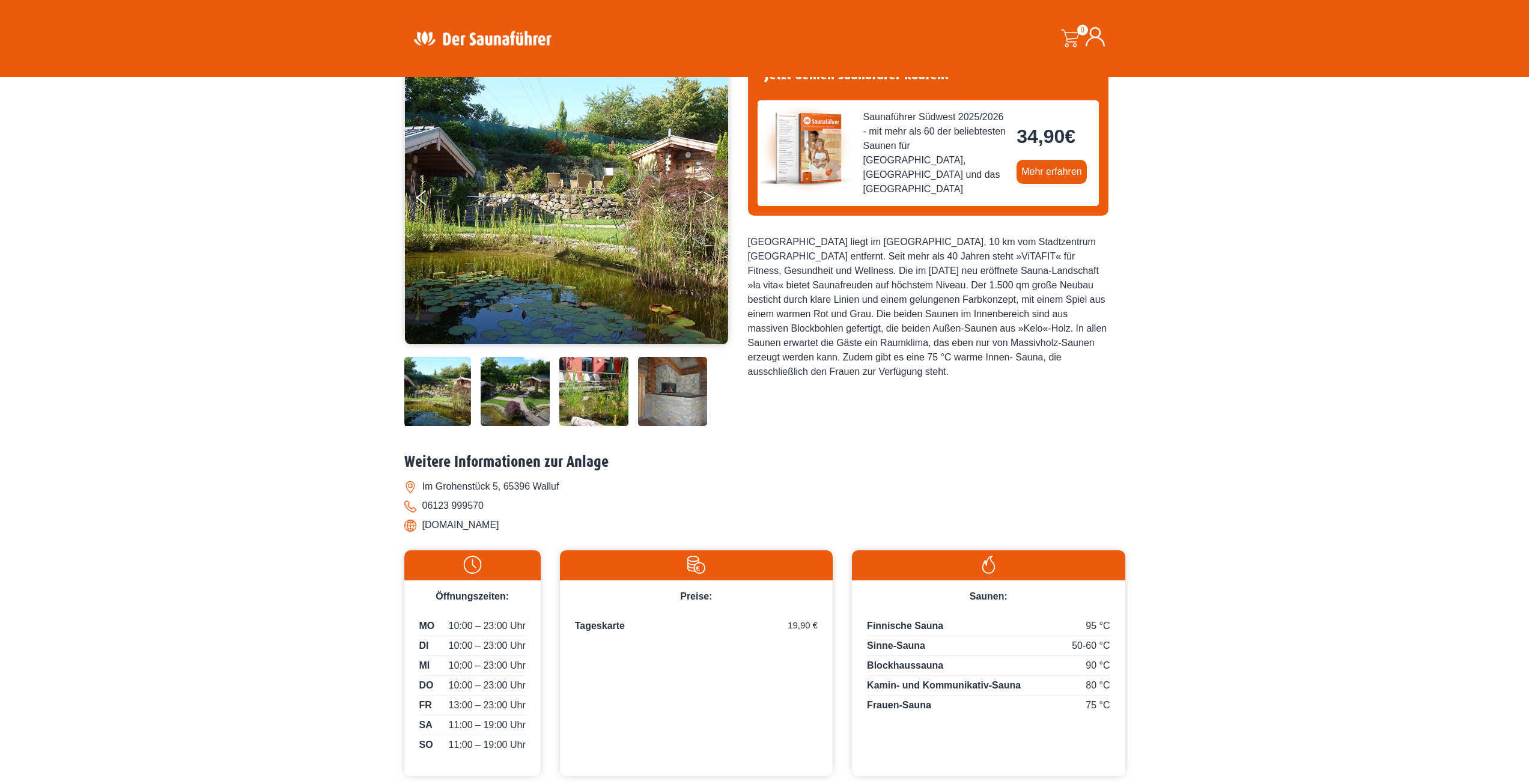
click at [706, 197] on button "Next" at bounding box center [718, 200] width 30 height 30
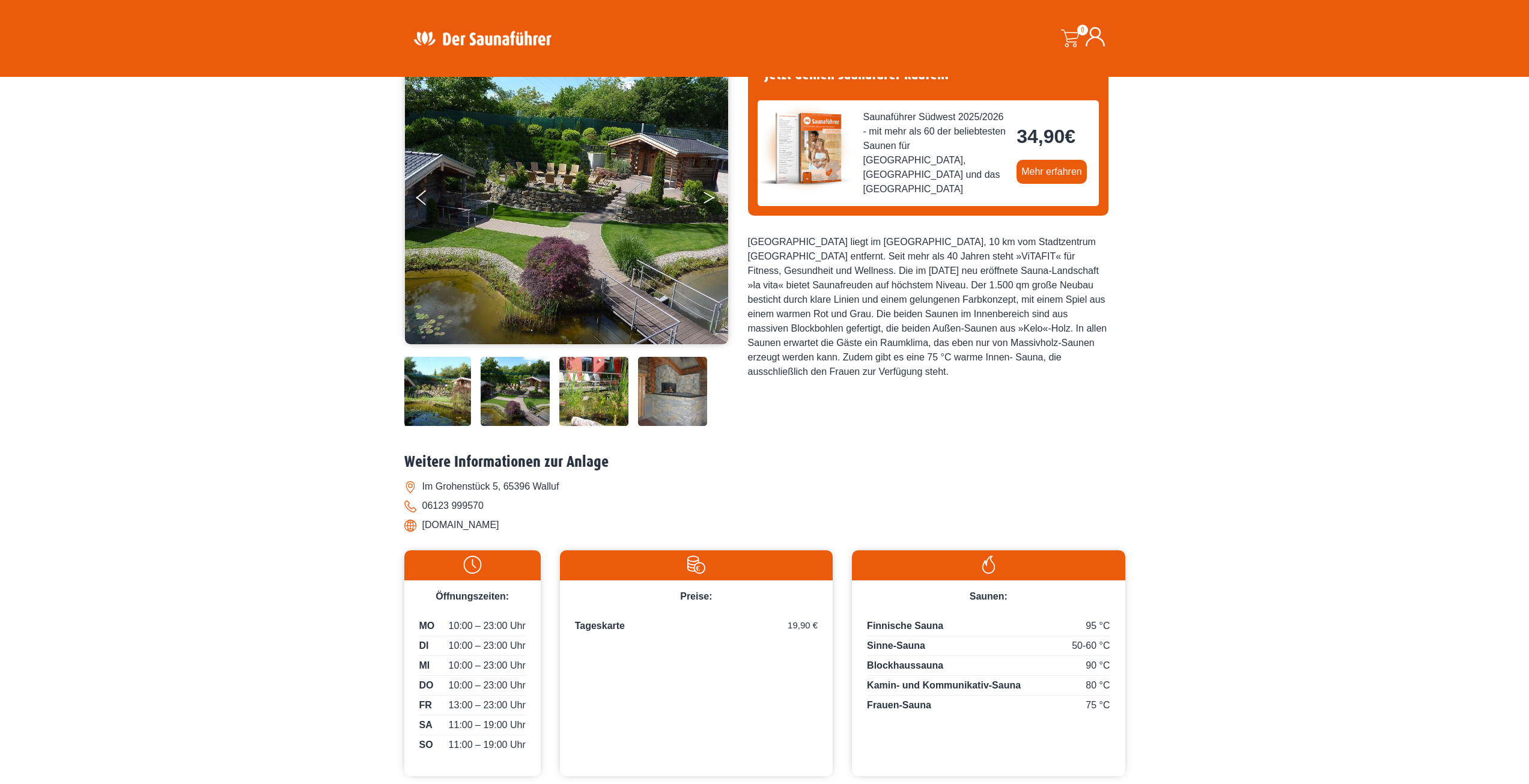
click at [706, 197] on button "Next" at bounding box center [718, 200] width 30 height 30
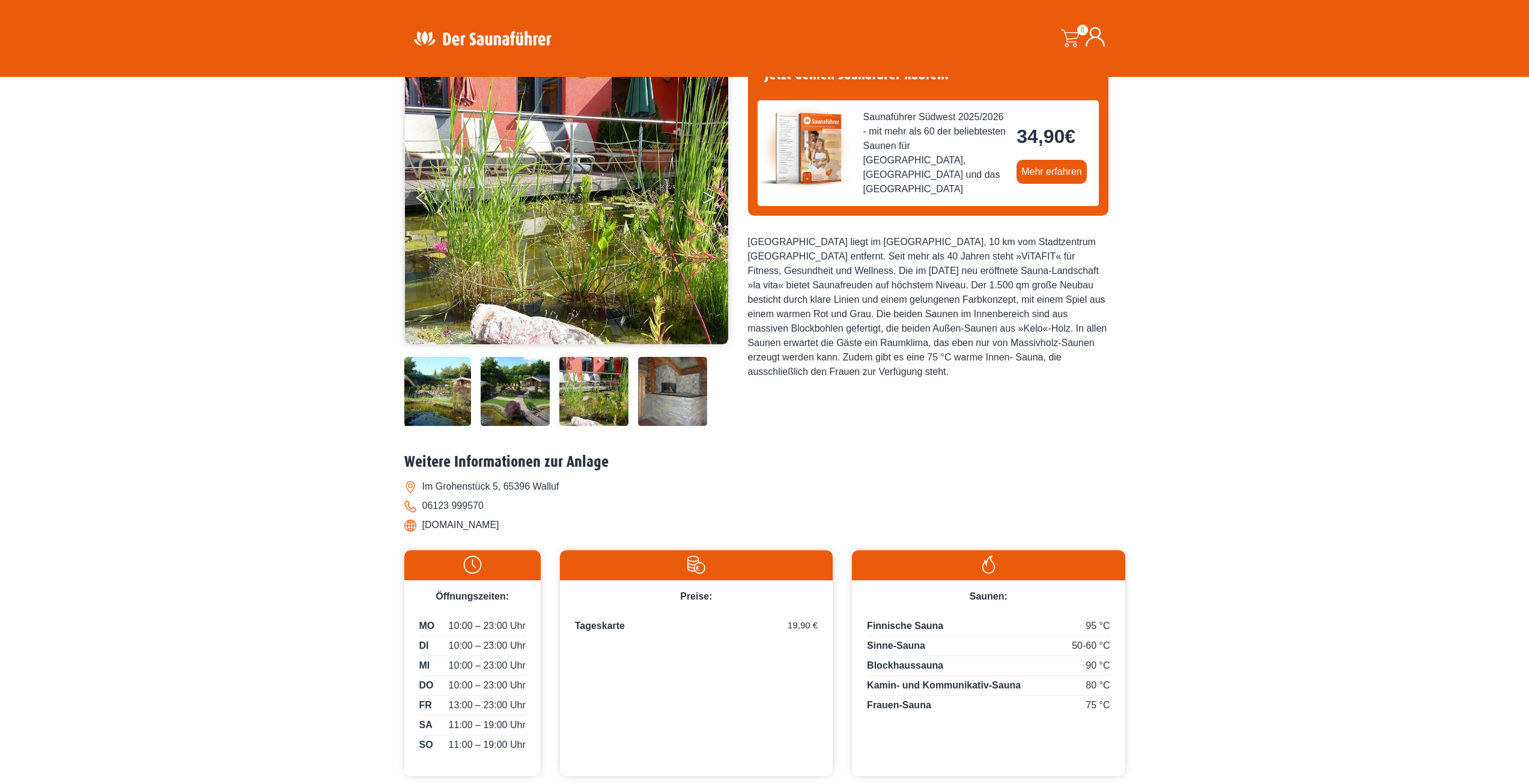
click at [706, 197] on button "Next" at bounding box center [718, 200] width 30 height 30
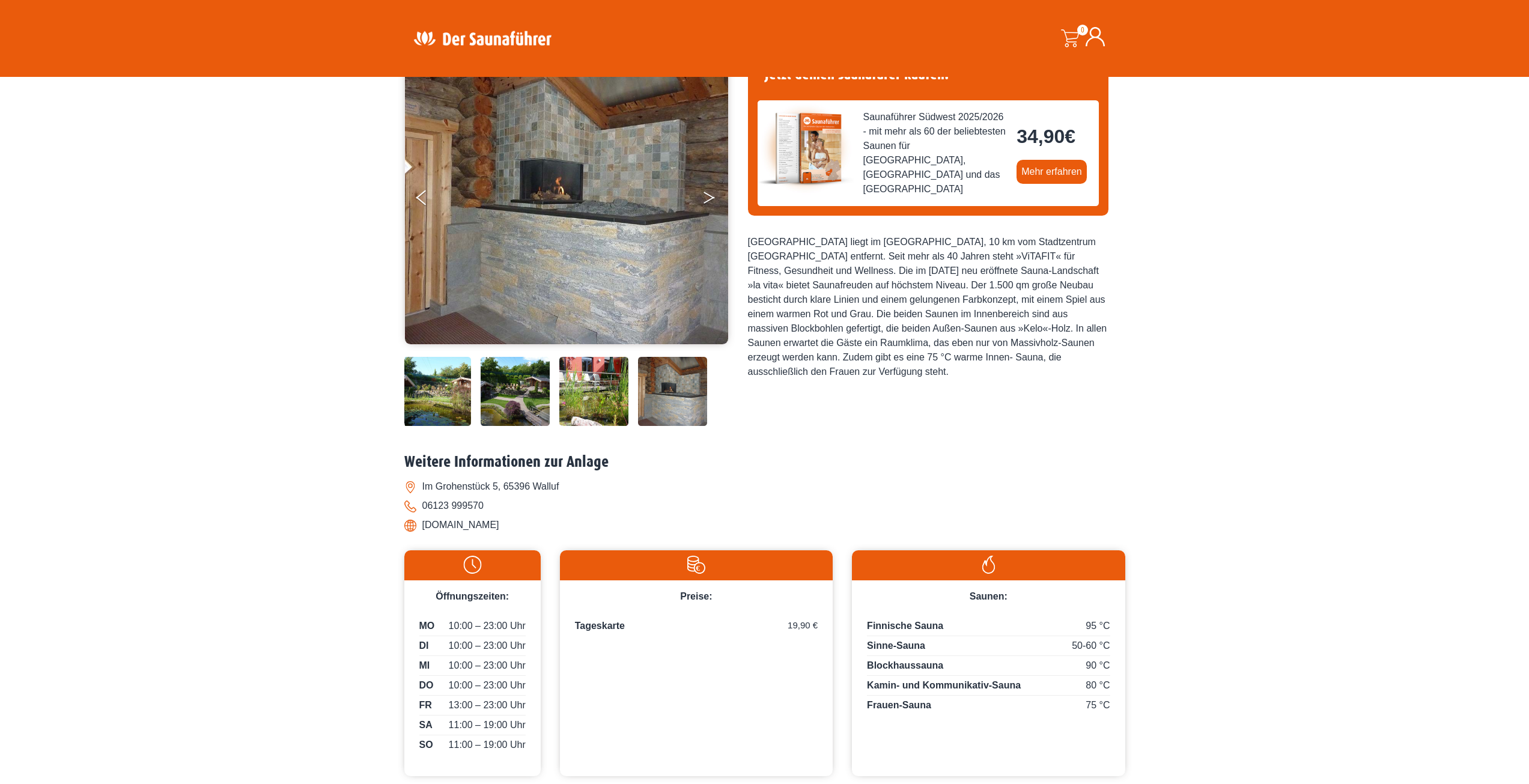
click at [706, 197] on button "Next" at bounding box center [718, 200] width 30 height 30
click at [710, 197] on button "Next" at bounding box center [718, 200] width 30 height 30
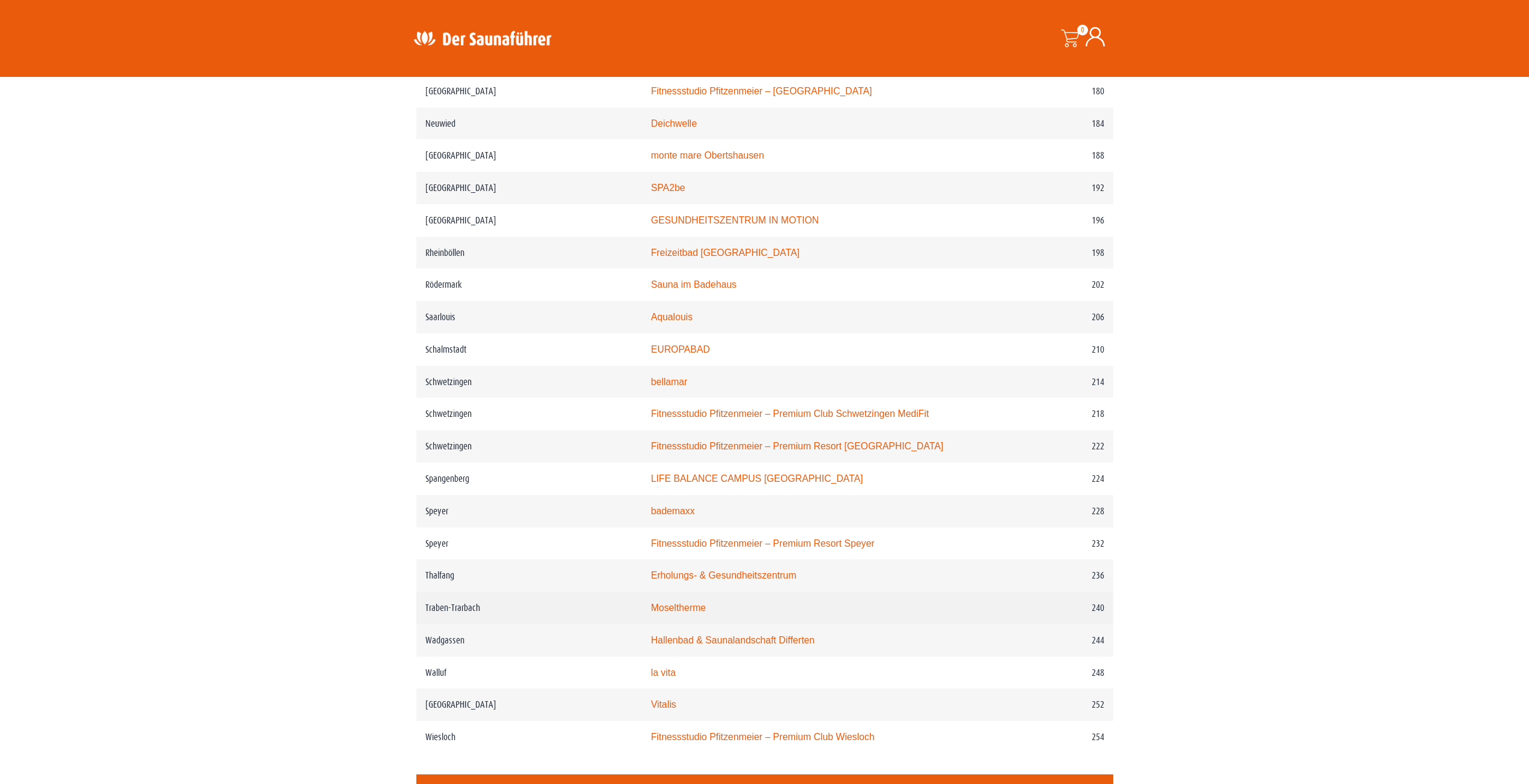
scroll to position [2034, 0]
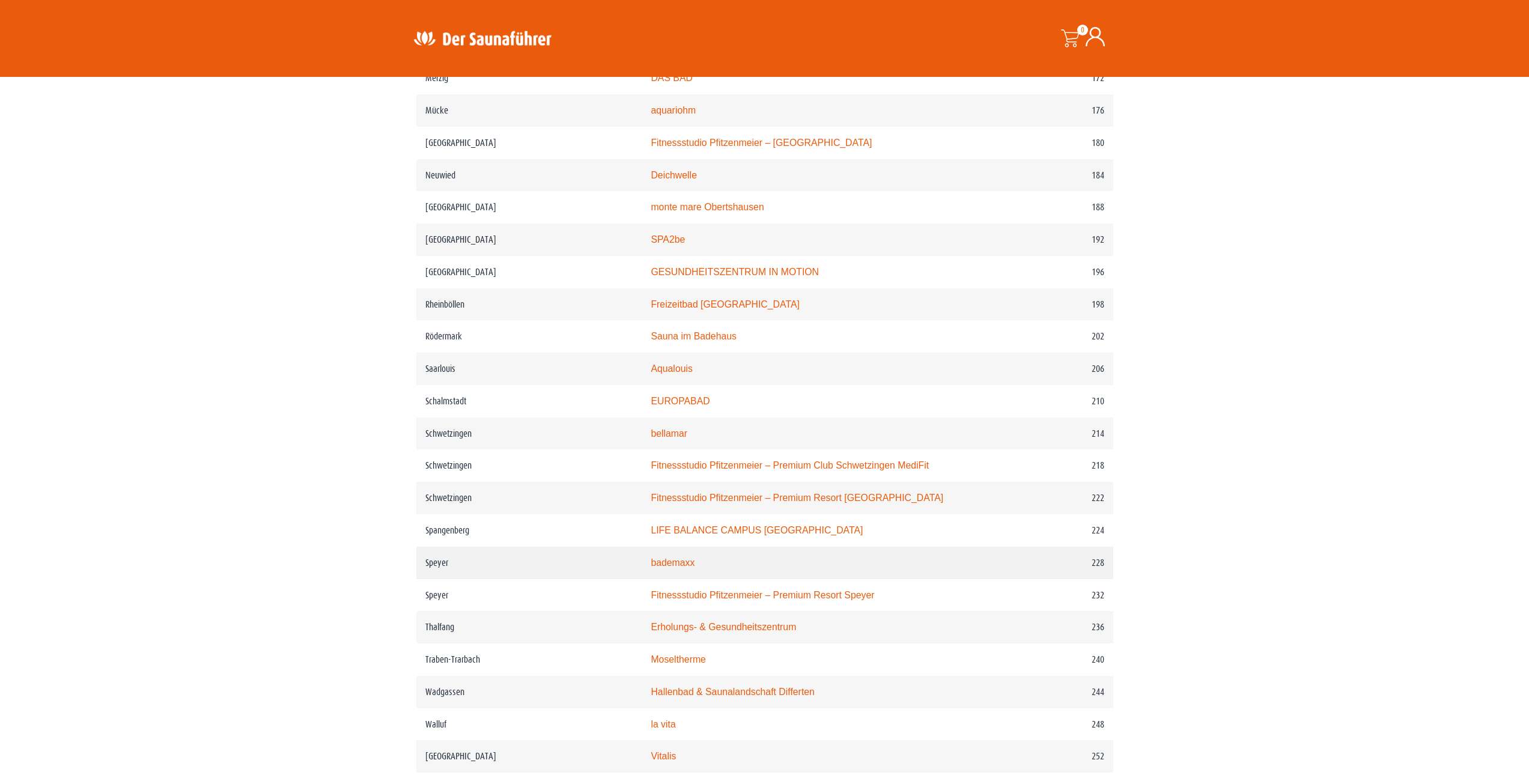
click at [687, 567] on link "bademaxx" at bounding box center [672, 563] width 44 height 11
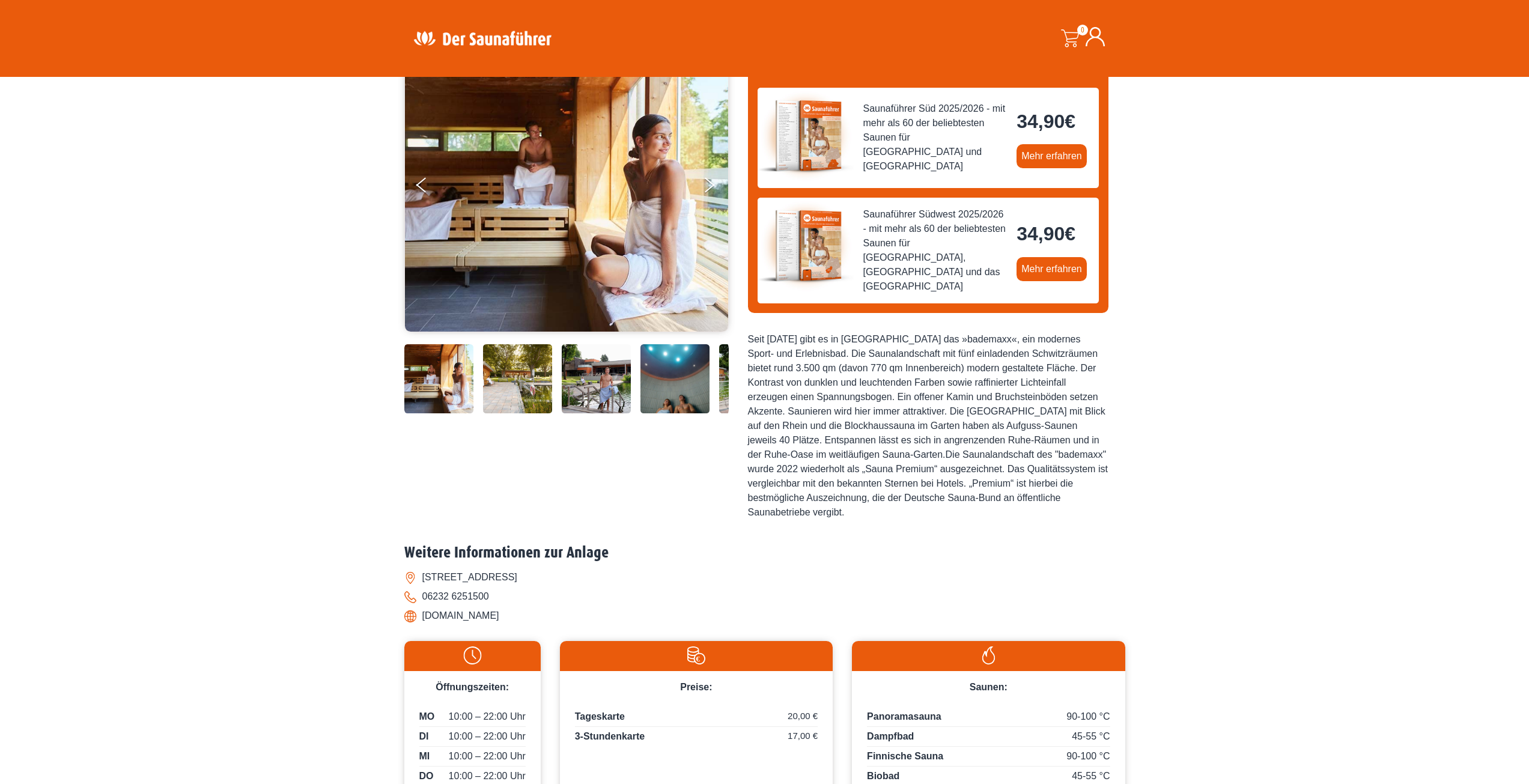
scroll to position [120, 0]
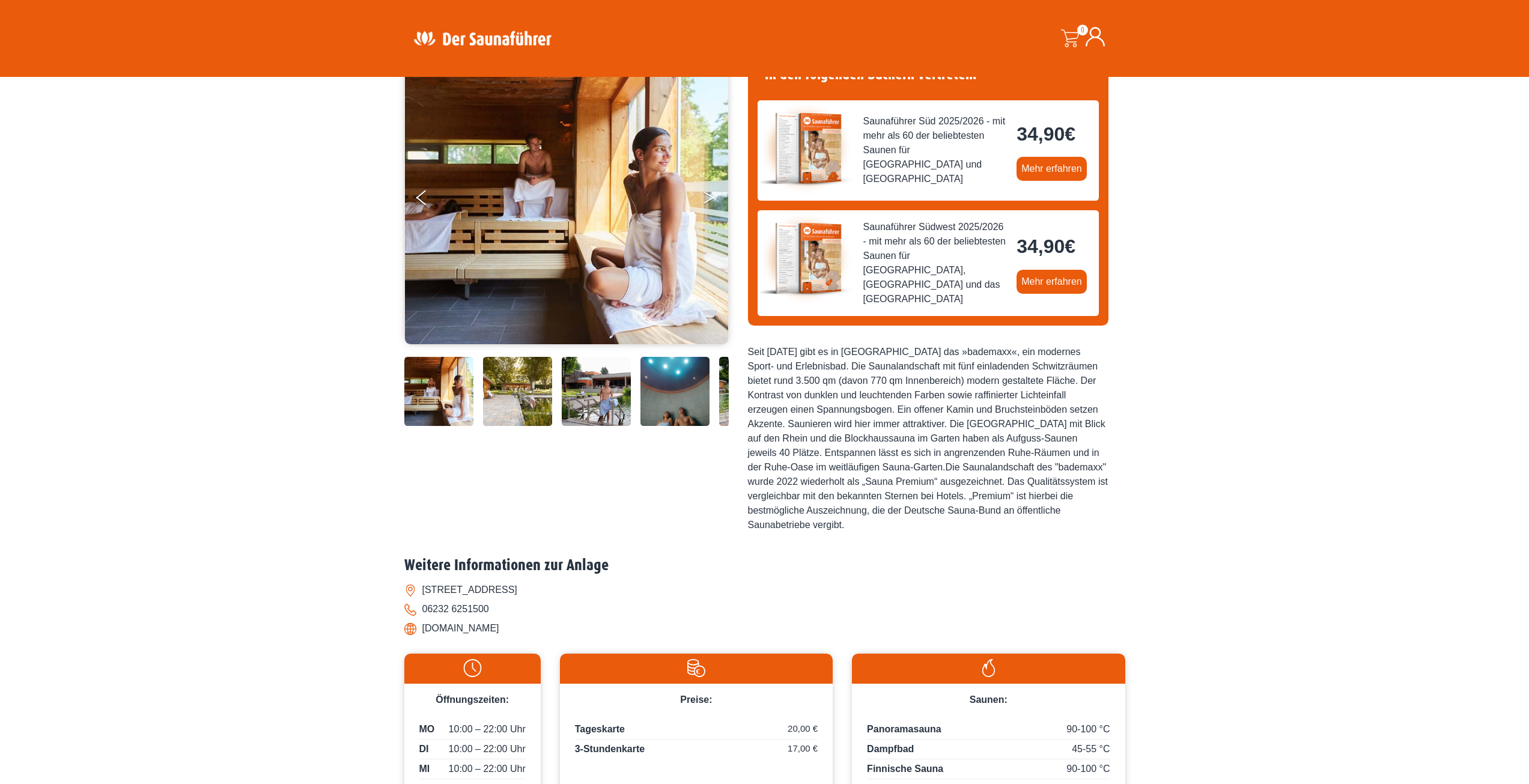
click at [703, 201] on button "Next" at bounding box center [718, 200] width 30 height 30
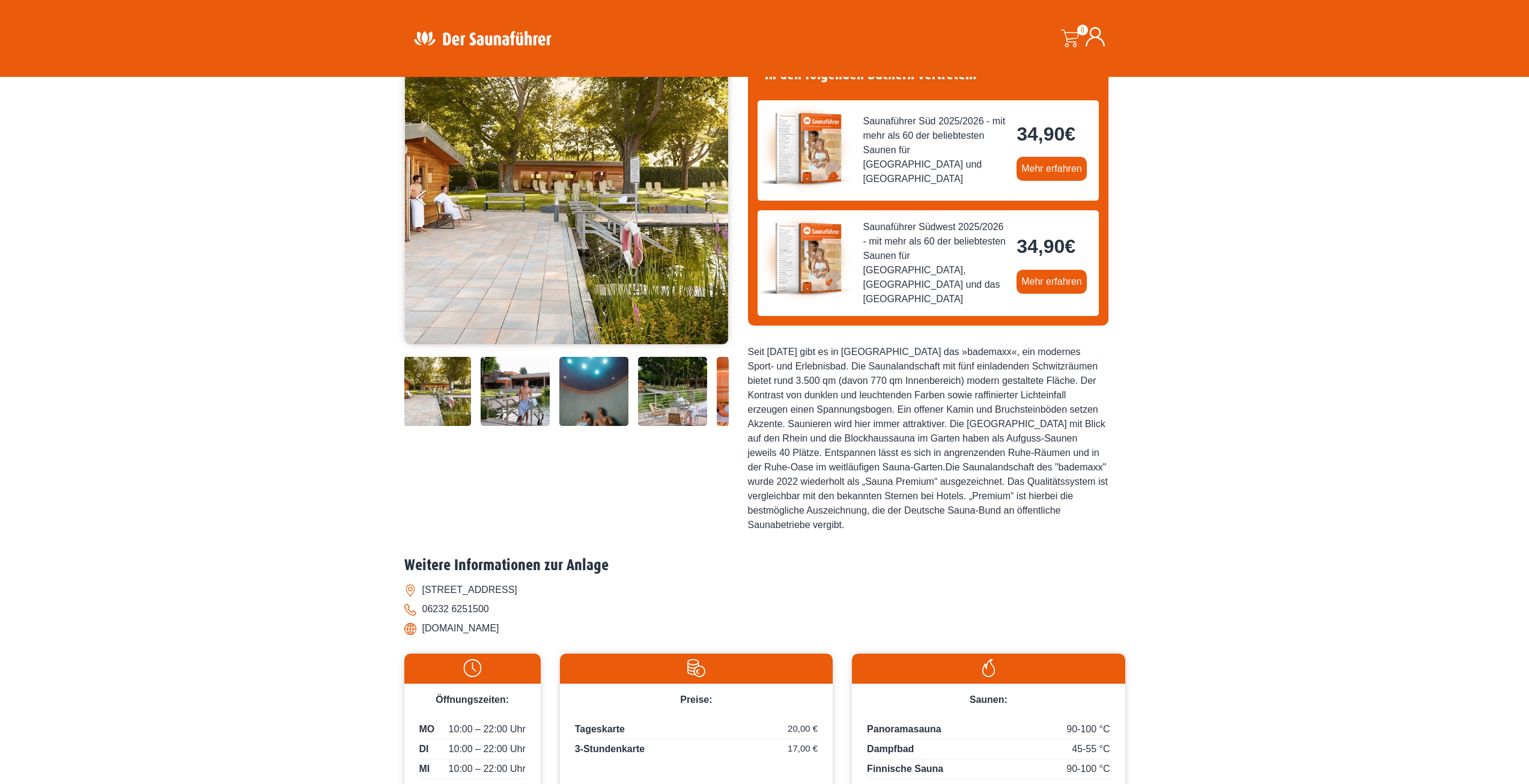
click at [707, 198] on button "Next" at bounding box center [718, 200] width 30 height 30
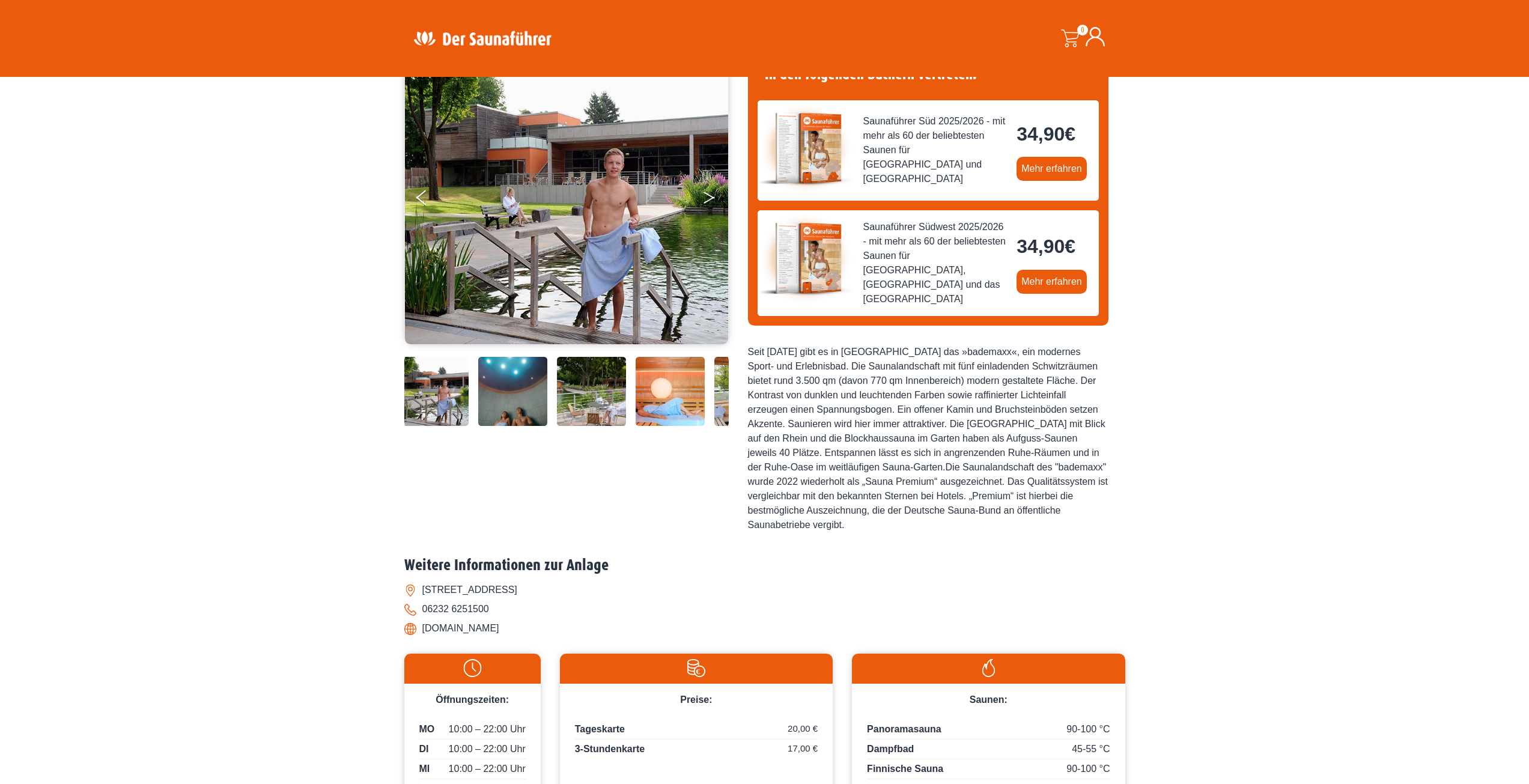
click at [707, 198] on button "Next" at bounding box center [718, 200] width 30 height 30
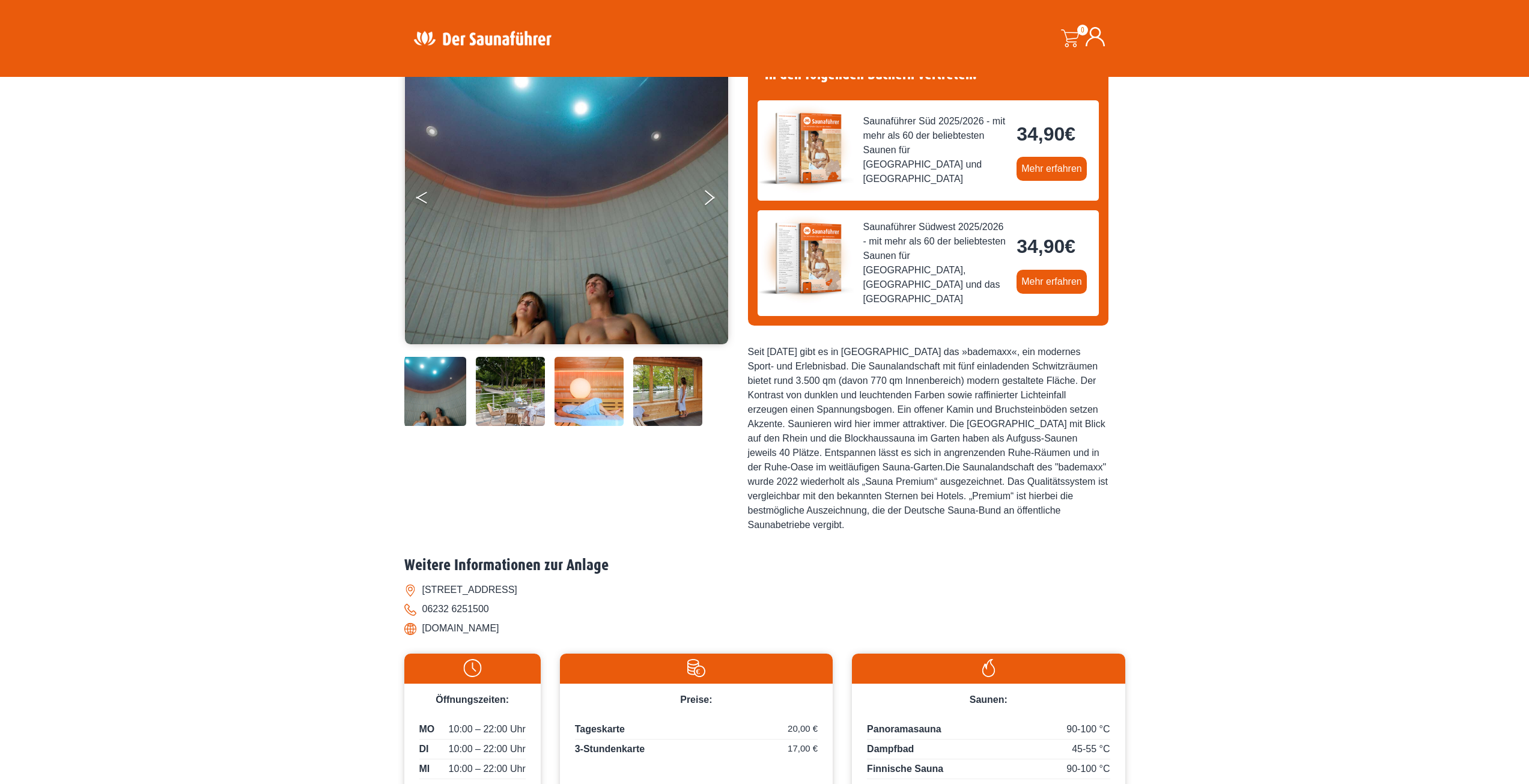
click at [431, 196] on button "Previous" at bounding box center [431, 200] width 30 height 30
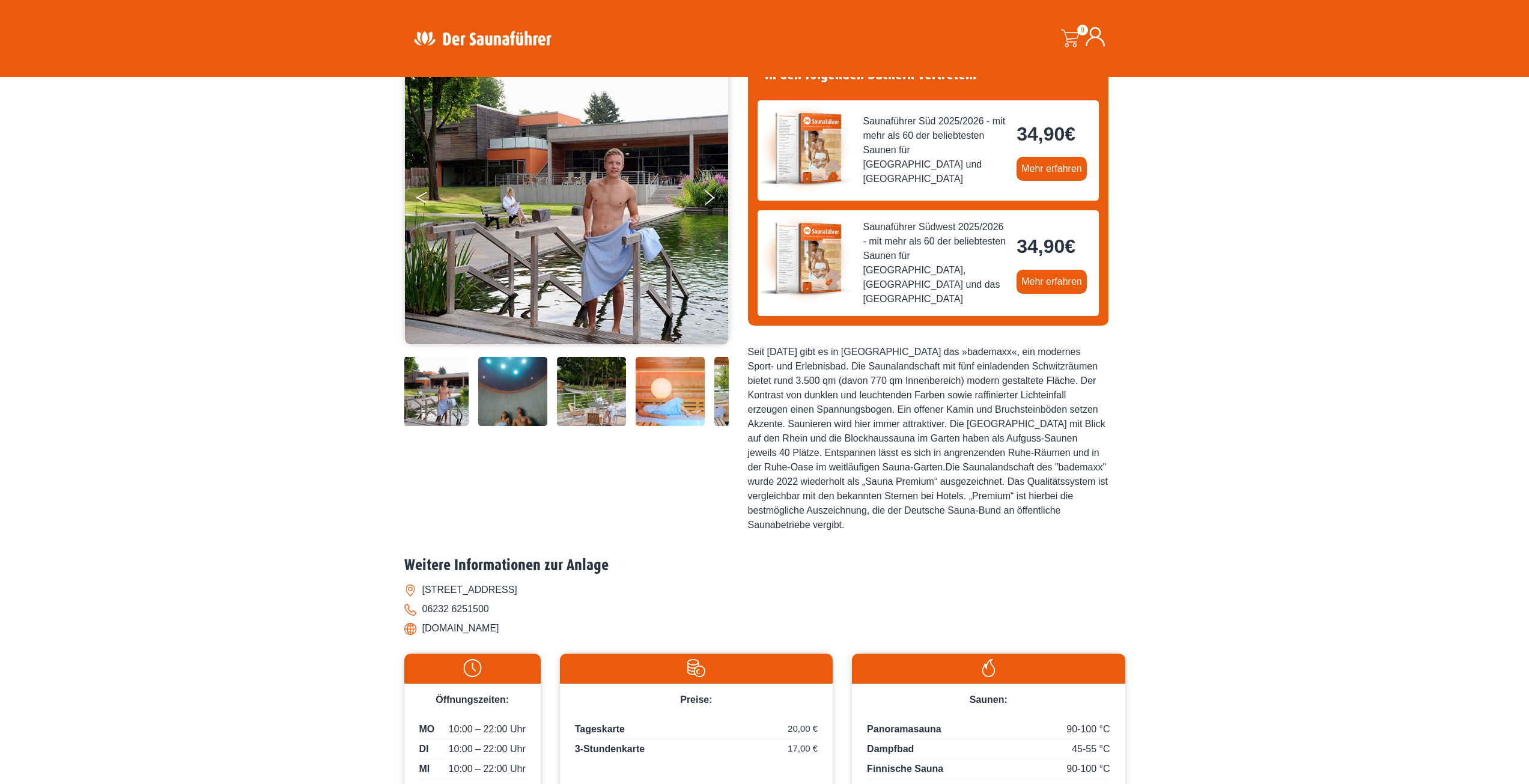
click at [431, 196] on button "Previous" at bounding box center [431, 200] width 30 height 30
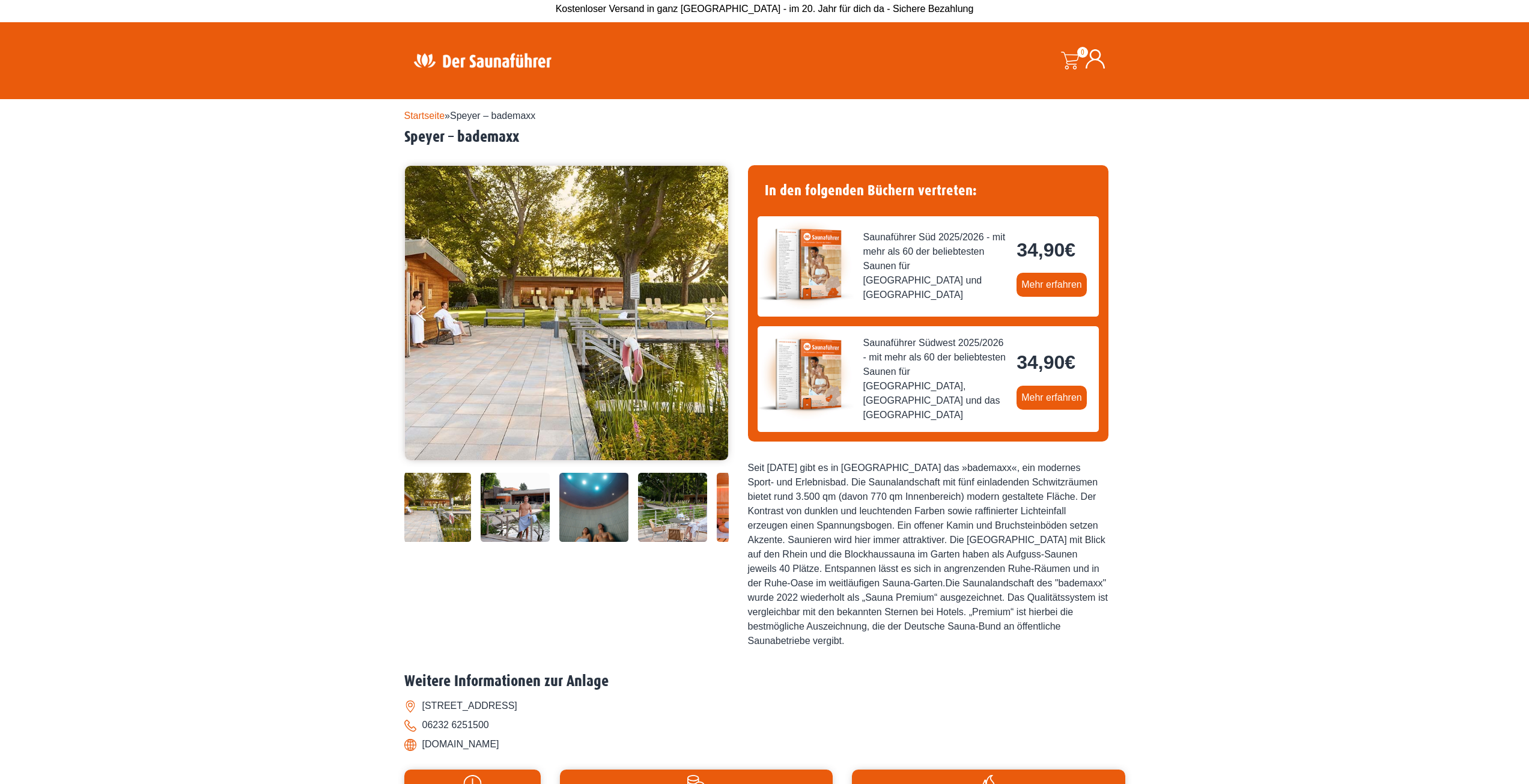
scroll to position [0, 0]
